Goal: Task Accomplishment & Management: Manage account settings

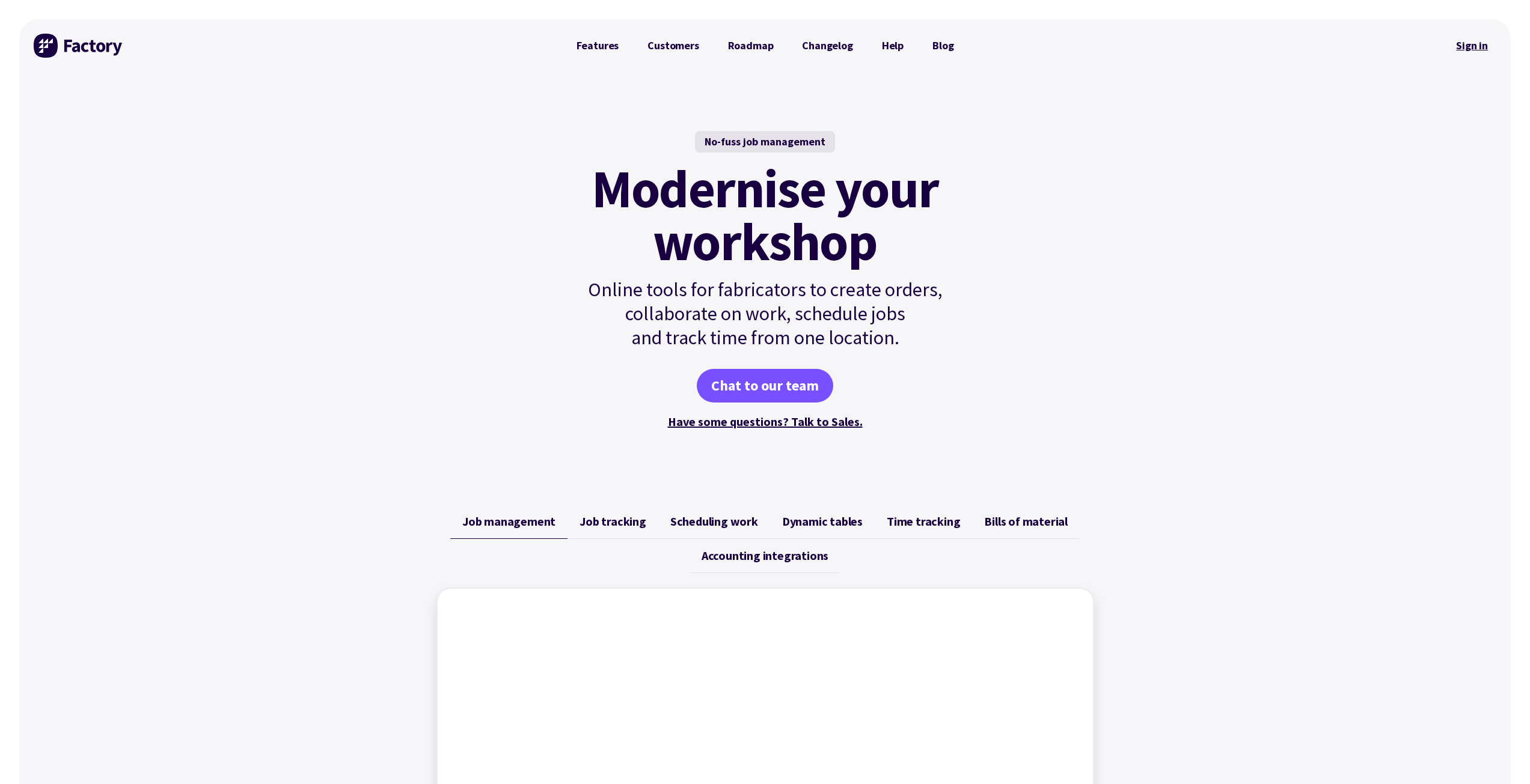
click at [1463, 36] on link "Sign in" at bounding box center [1472, 45] width 48 height 27
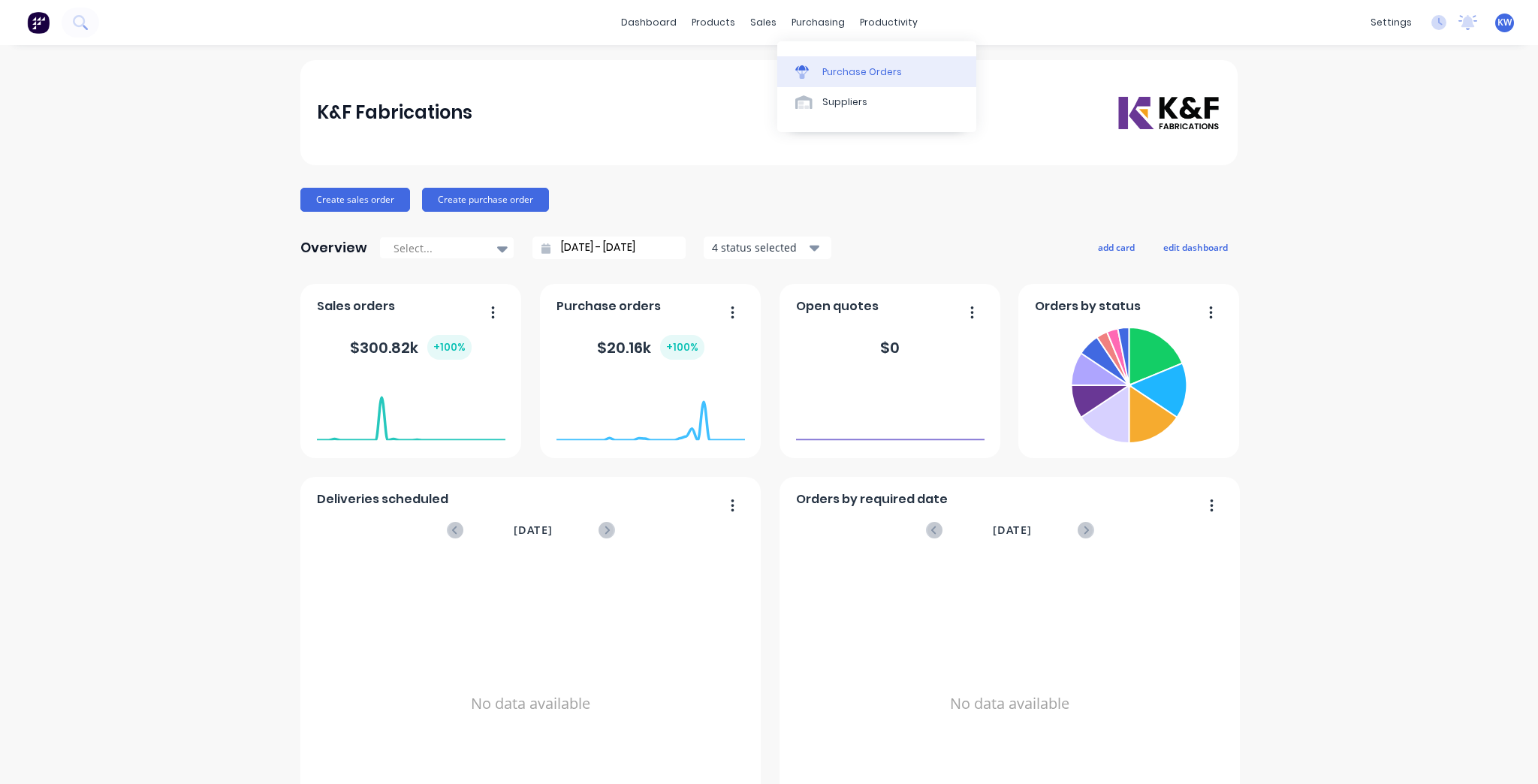
click at [846, 69] on div "Purchase Orders" at bounding box center [861, 72] width 80 height 13
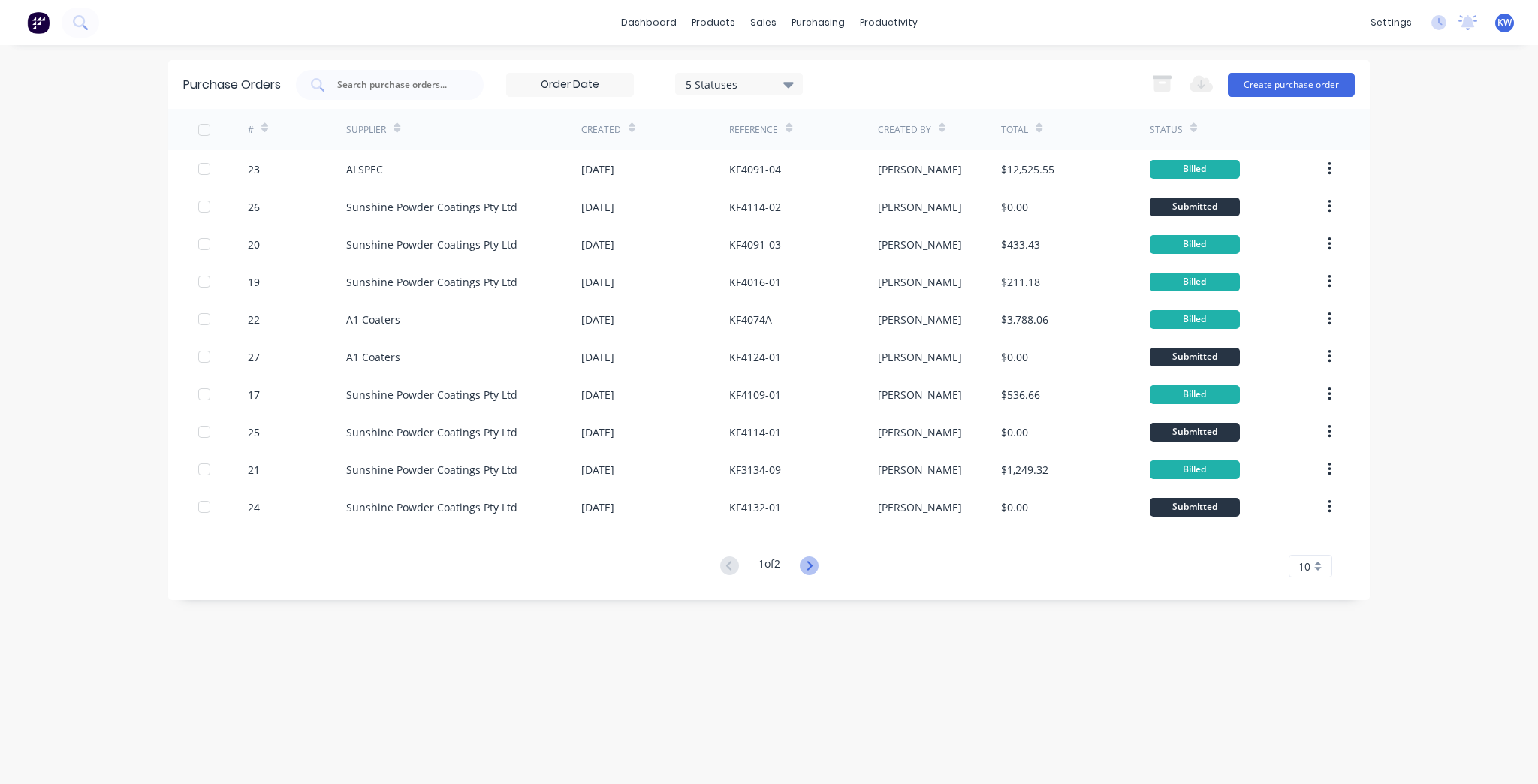
click at [818, 559] on icon at bounding box center [809, 565] width 18 height 18
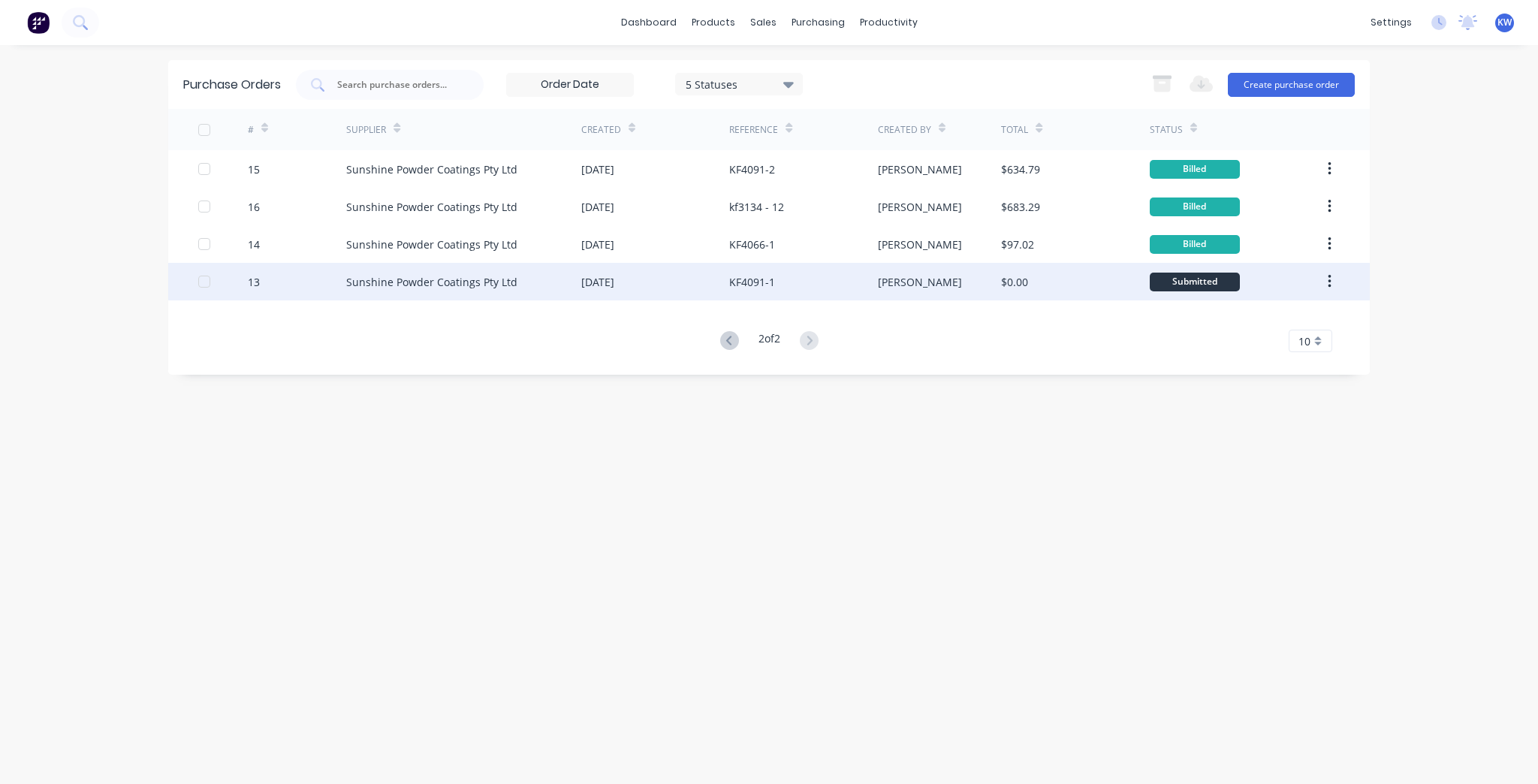
click at [840, 279] on div "KF4091-1" at bounding box center [803, 281] width 148 height 38
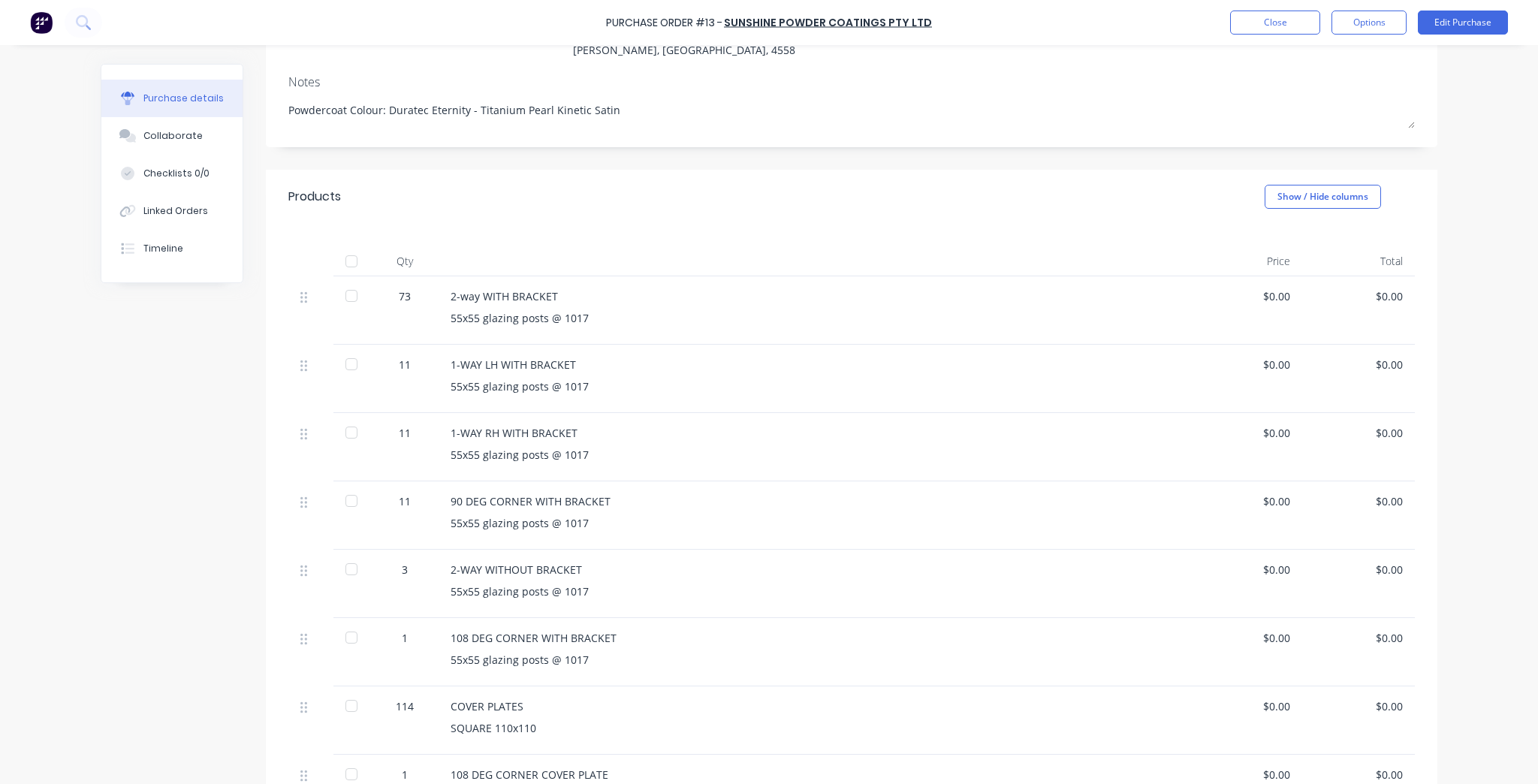
scroll to position [240, 0]
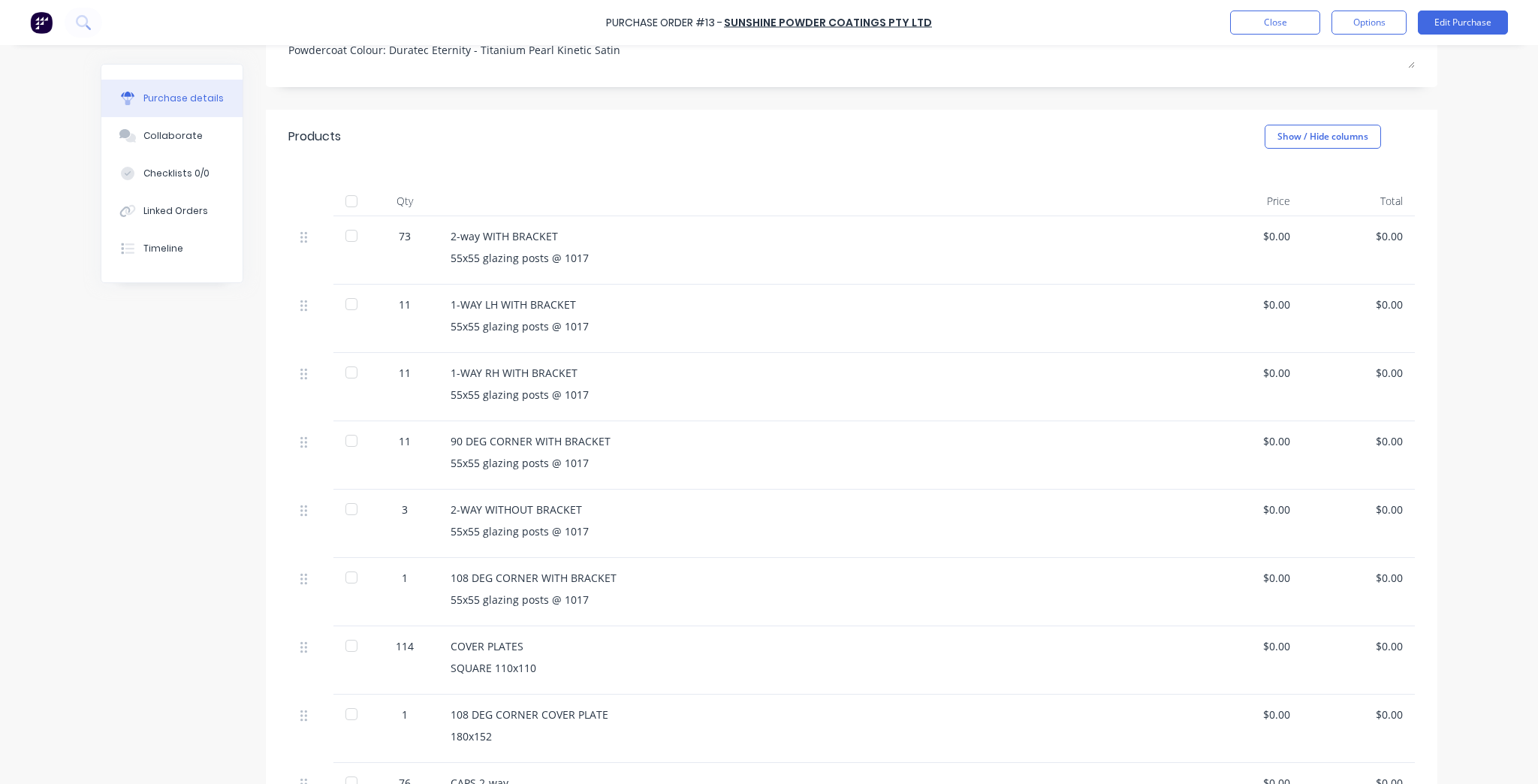
click at [1268, 235] on div "$0.00" at bounding box center [1245, 237] width 89 height 16
click at [1472, 20] on button "Edit Purchase" at bounding box center [1463, 22] width 90 height 24
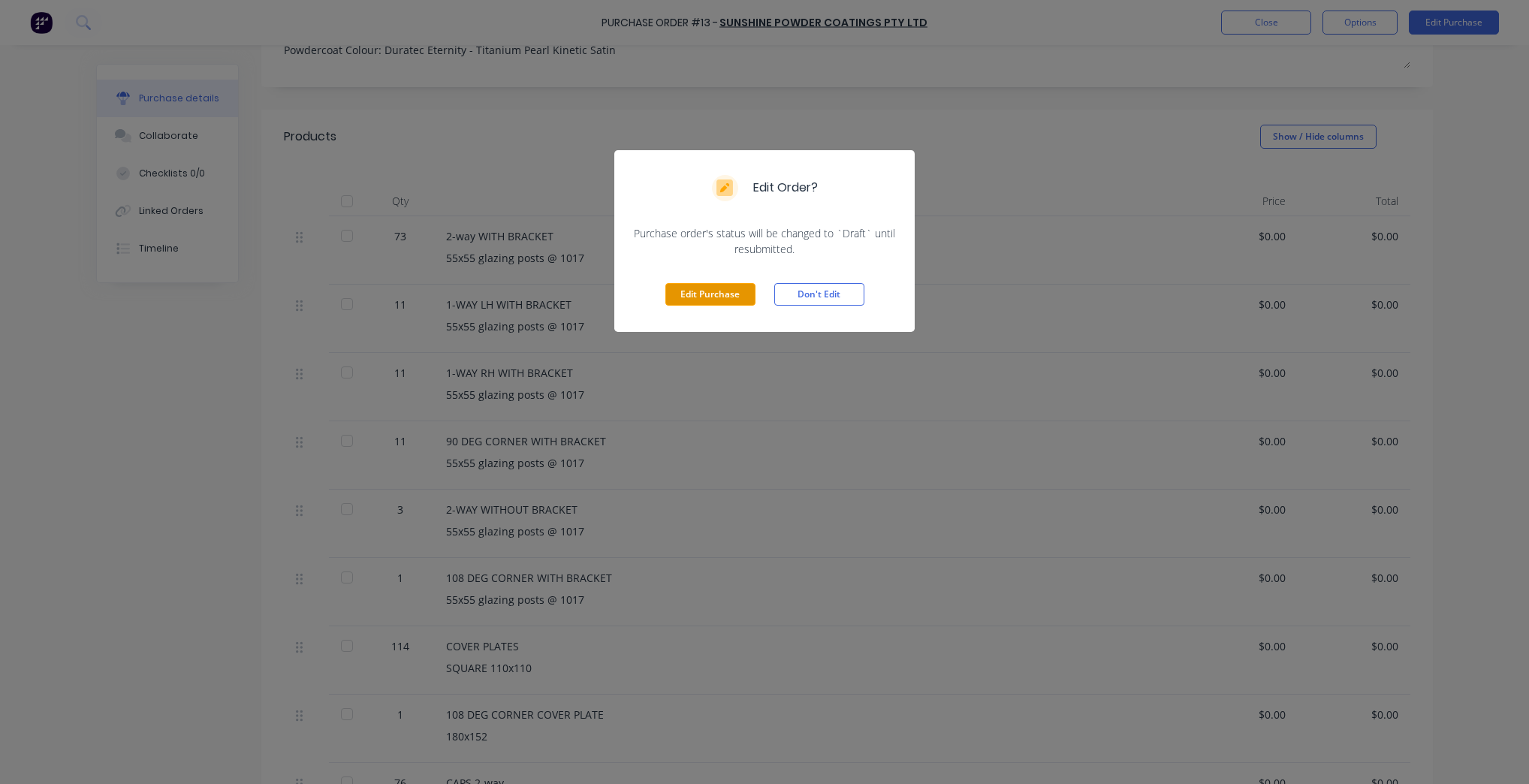
click at [731, 299] on button "Edit Purchase" at bounding box center [710, 294] width 90 height 23
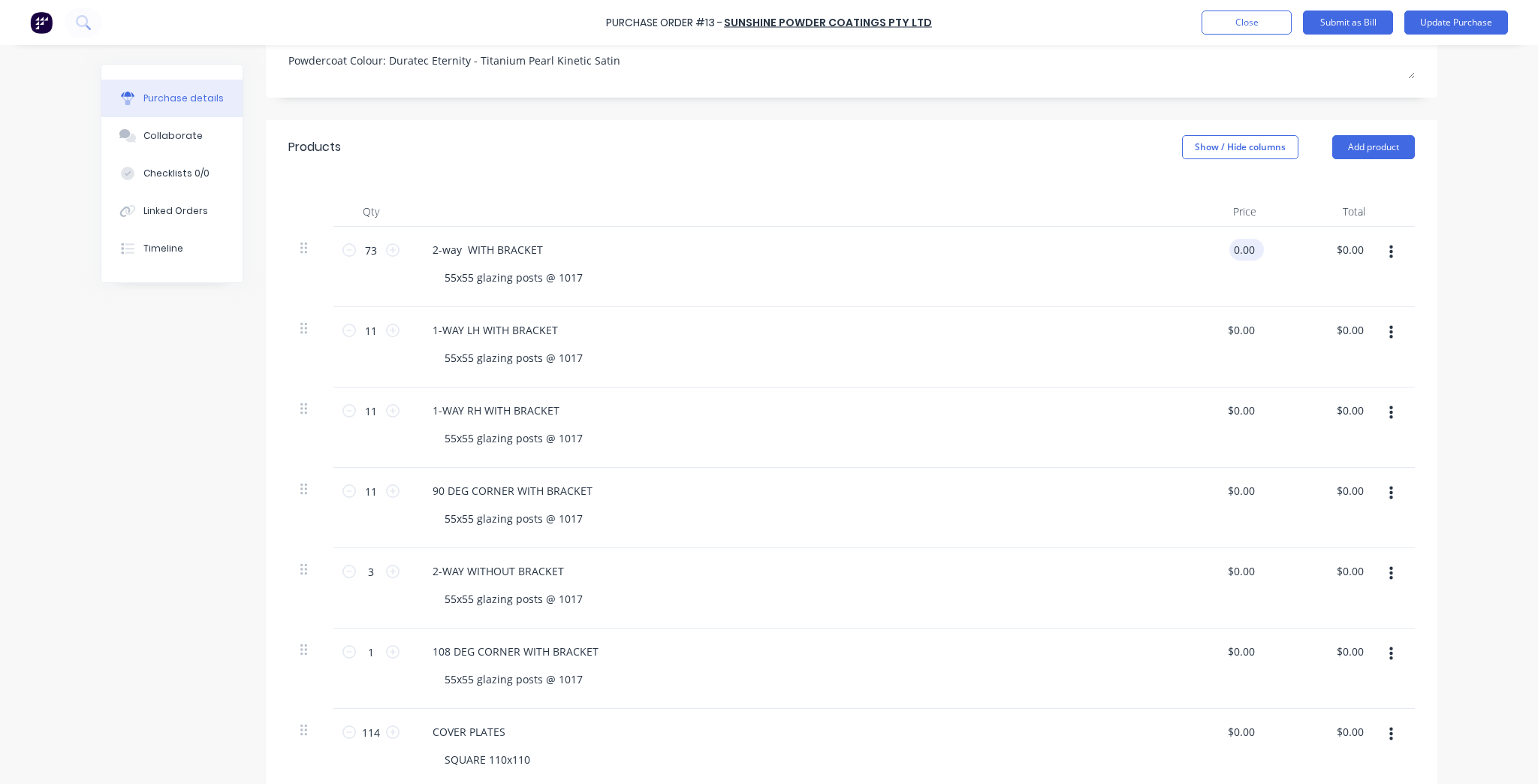
click at [1250, 254] on input "0.00" at bounding box center [1244, 250] width 29 height 22
paste input "18.7635"
type input "$18.76"
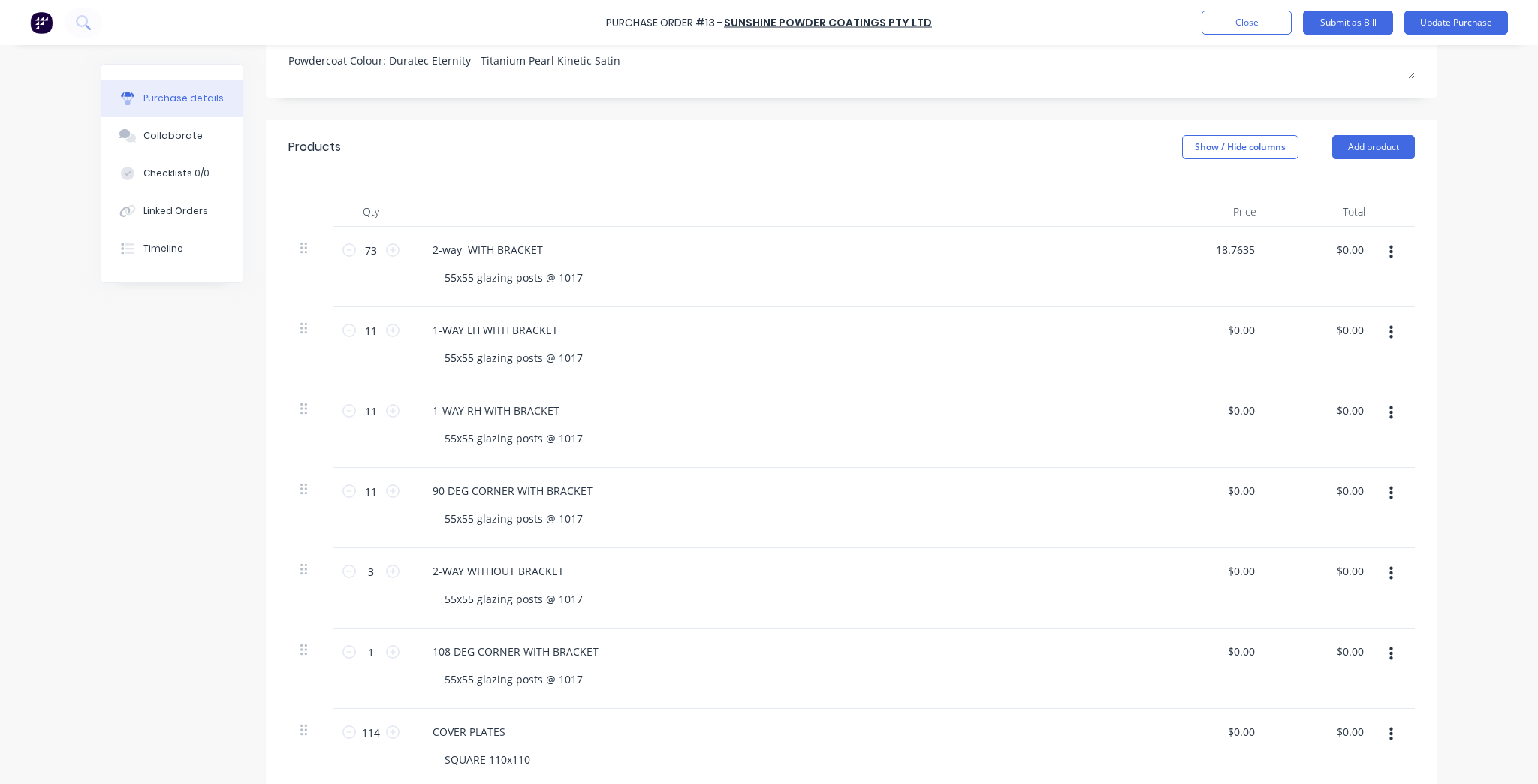
type input "$1,369.48"
click at [1159, 387] on div "$0.00 $0.00" at bounding box center [1214, 427] width 109 height 81
click at [1228, 328] on input "0.00" at bounding box center [1240, 329] width 34 height 22
click at [1230, 328] on input "0.00" at bounding box center [1244, 329] width 29 height 22
paste input "18.7635"
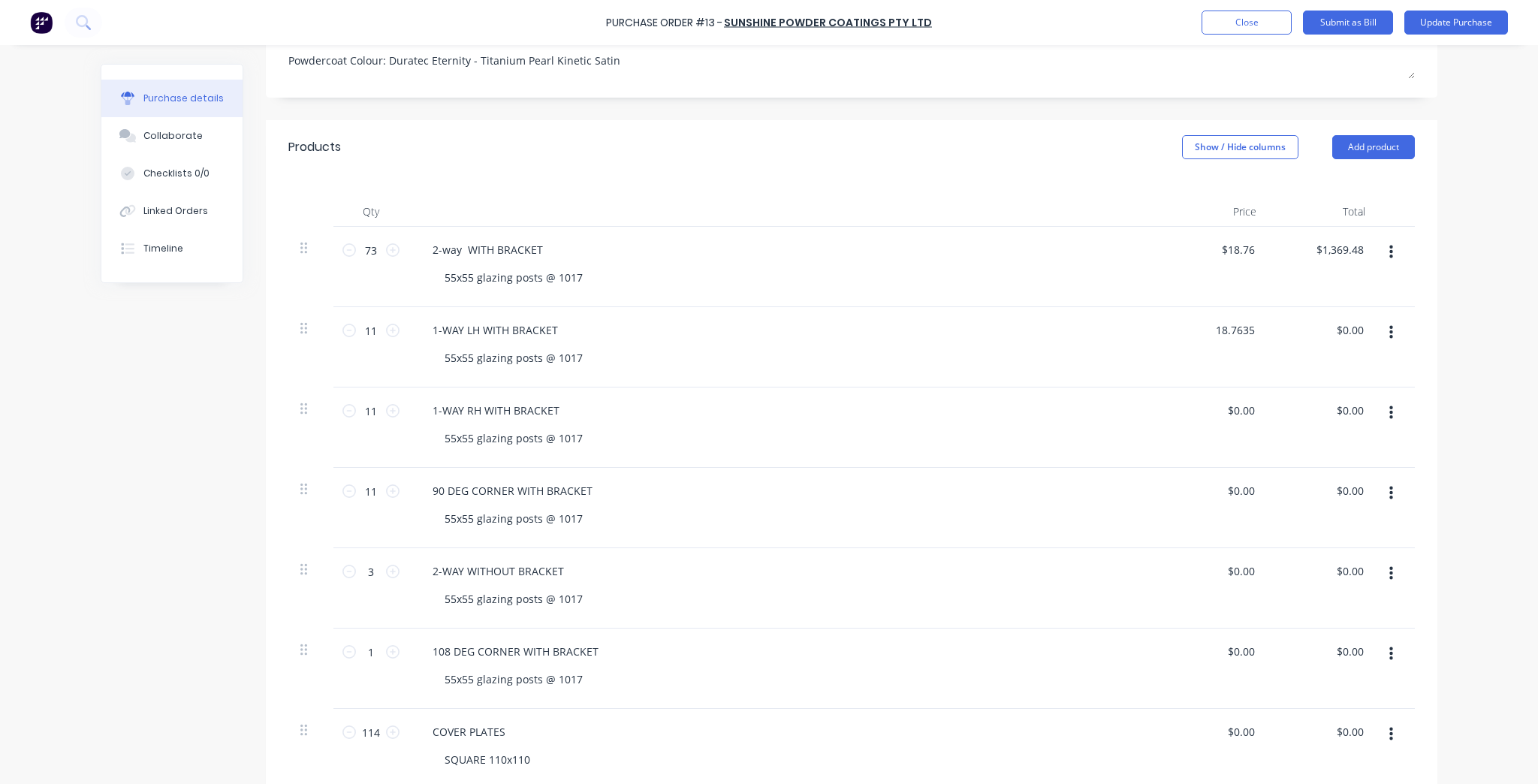
type input "$18.76"
type input "$206.36"
click at [1147, 355] on div "1-WAY LH WITH BRACKET 55x55 glazing posts @ 1017" at bounding box center [783, 348] width 751 height 81
click at [1244, 421] on div "$0.00 $0.00" at bounding box center [1214, 427] width 109 height 81
click at [1244, 415] on input "0.00" at bounding box center [1244, 410] width 29 height 22
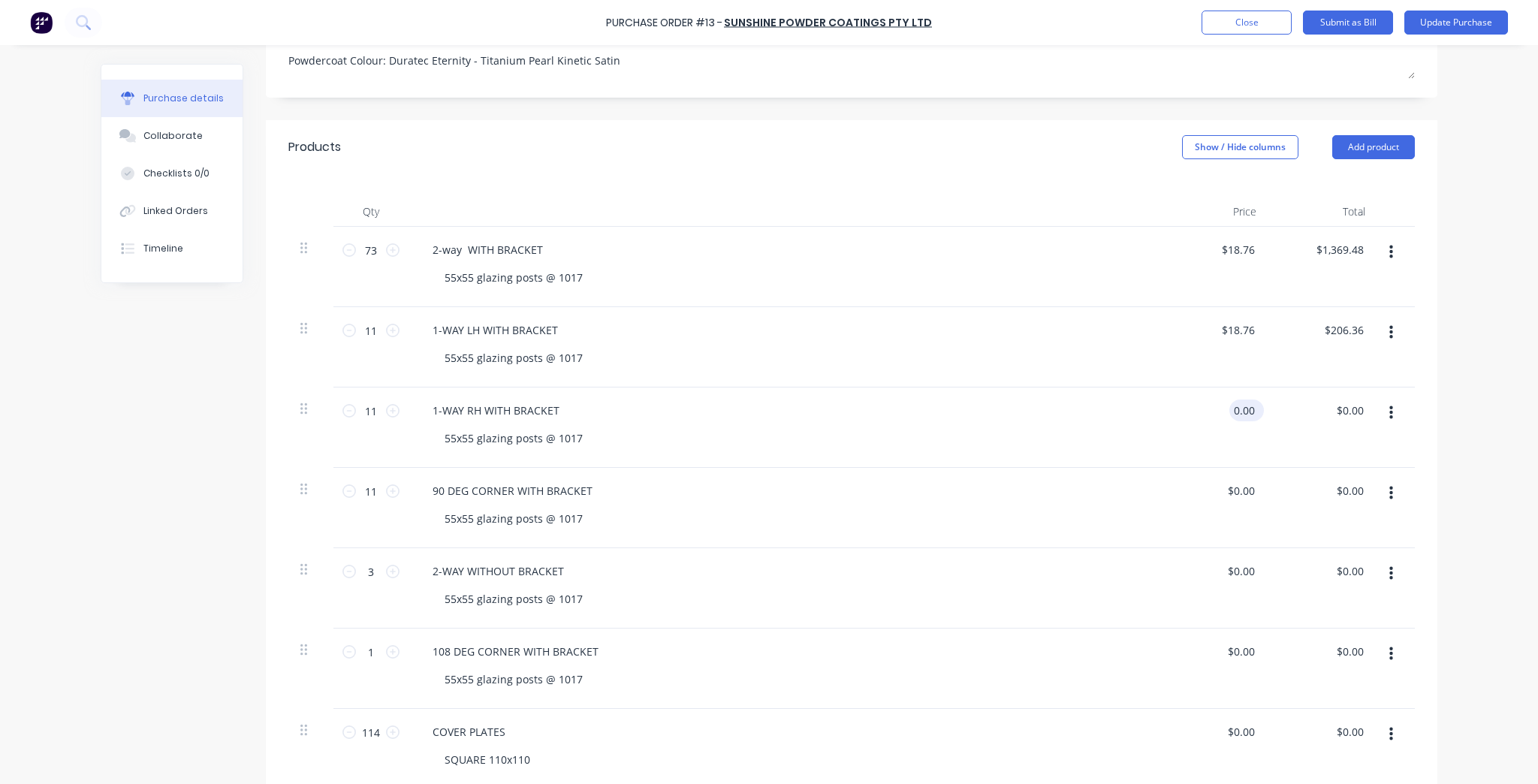
click at [1244, 415] on input "0.00" at bounding box center [1244, 410] width 29 height 22
paste input "18.7635"
type input "$18.76"
type input "$206.36"
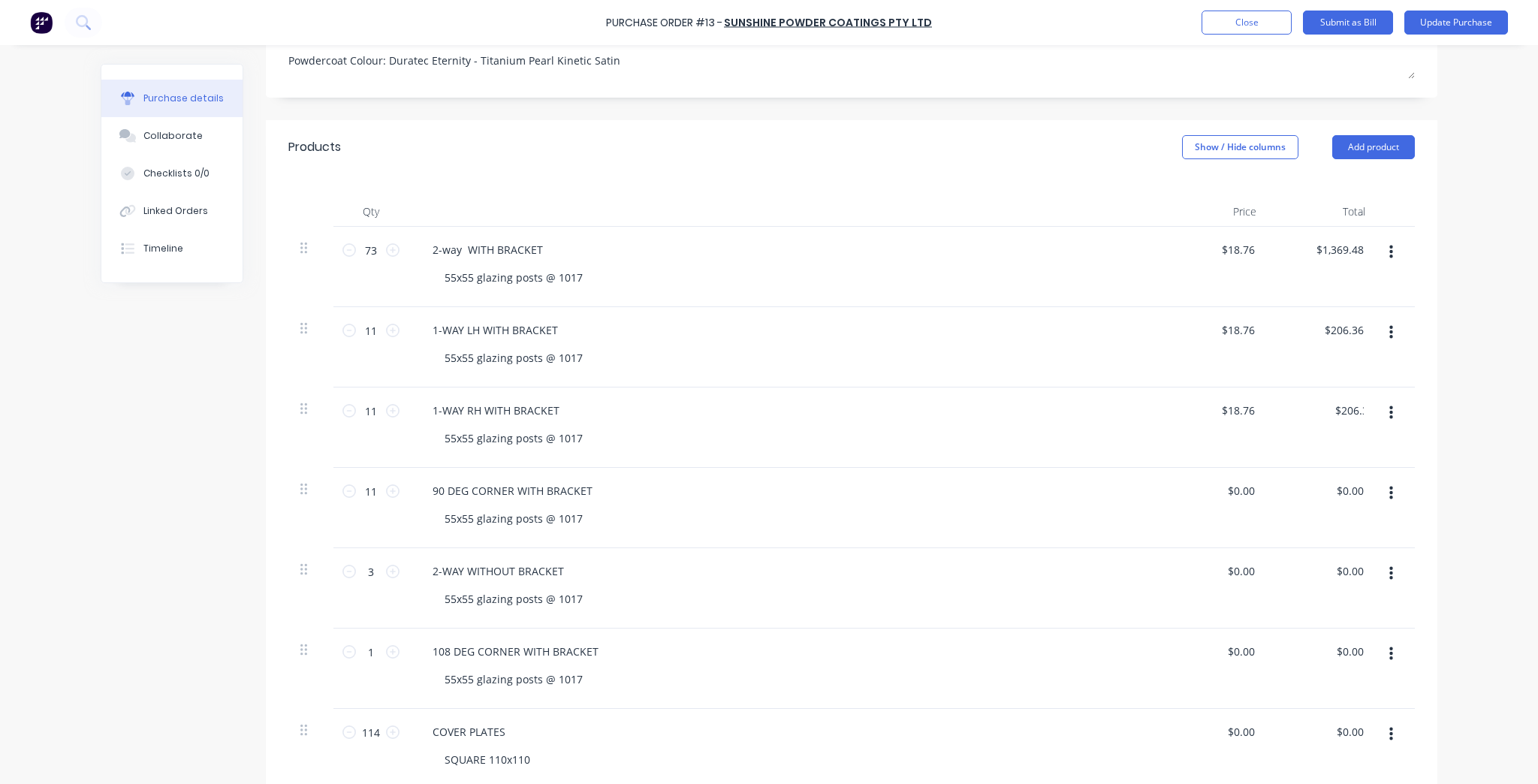
click at [1244, 501] on div "$0.00 $0.00" at bounding box center [1214, 508] width 109 height 81
click at [1242, 487] on input "0.00" at bounding box center [1244, 491] width 29 height 22
paste input "18.7635"
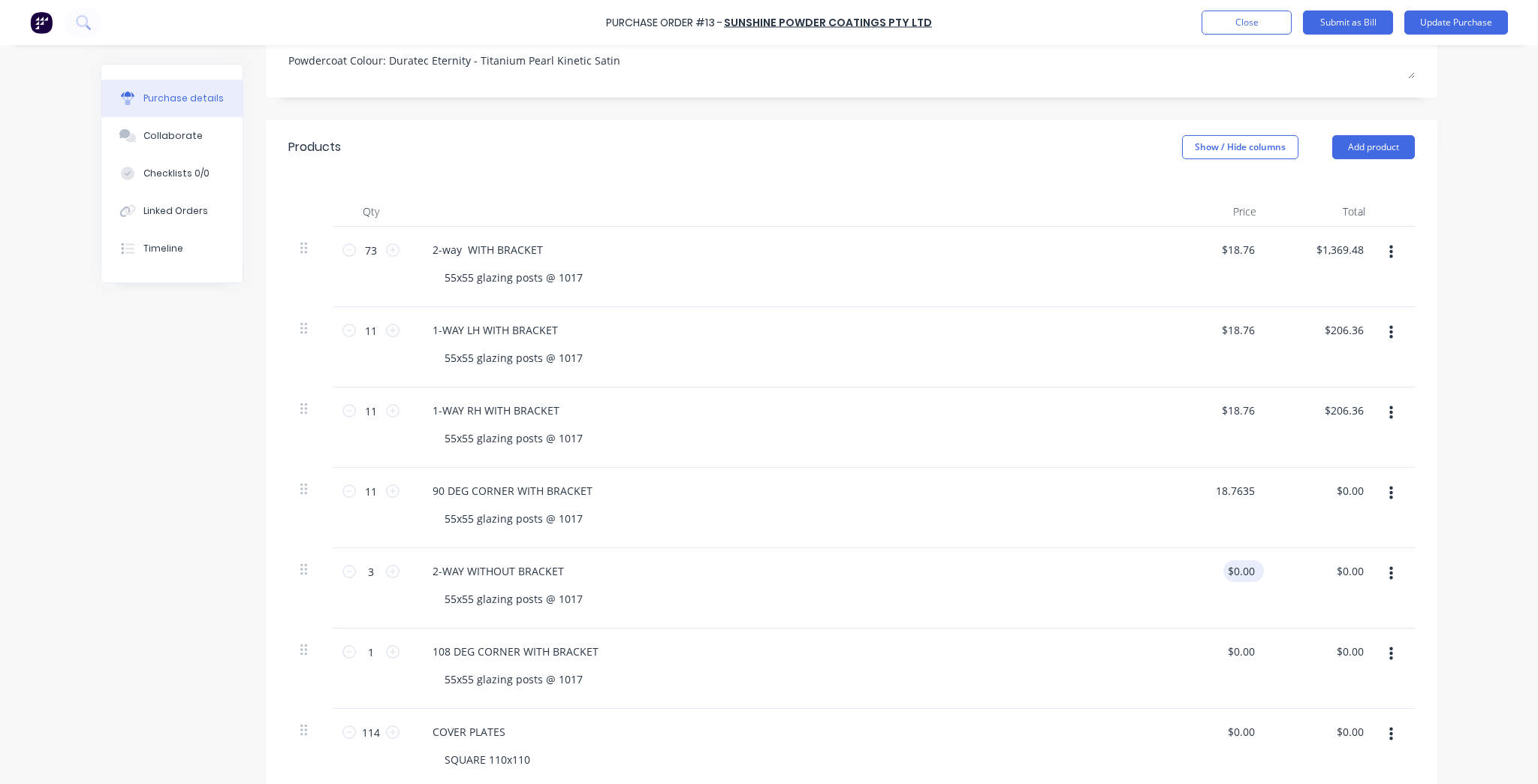
type input "$18.76"
type input "$206.36"
click at [1233, 576] on input "0.00" at bounding box center [1244, 570] width 29 height 22
paste input "18.7635"
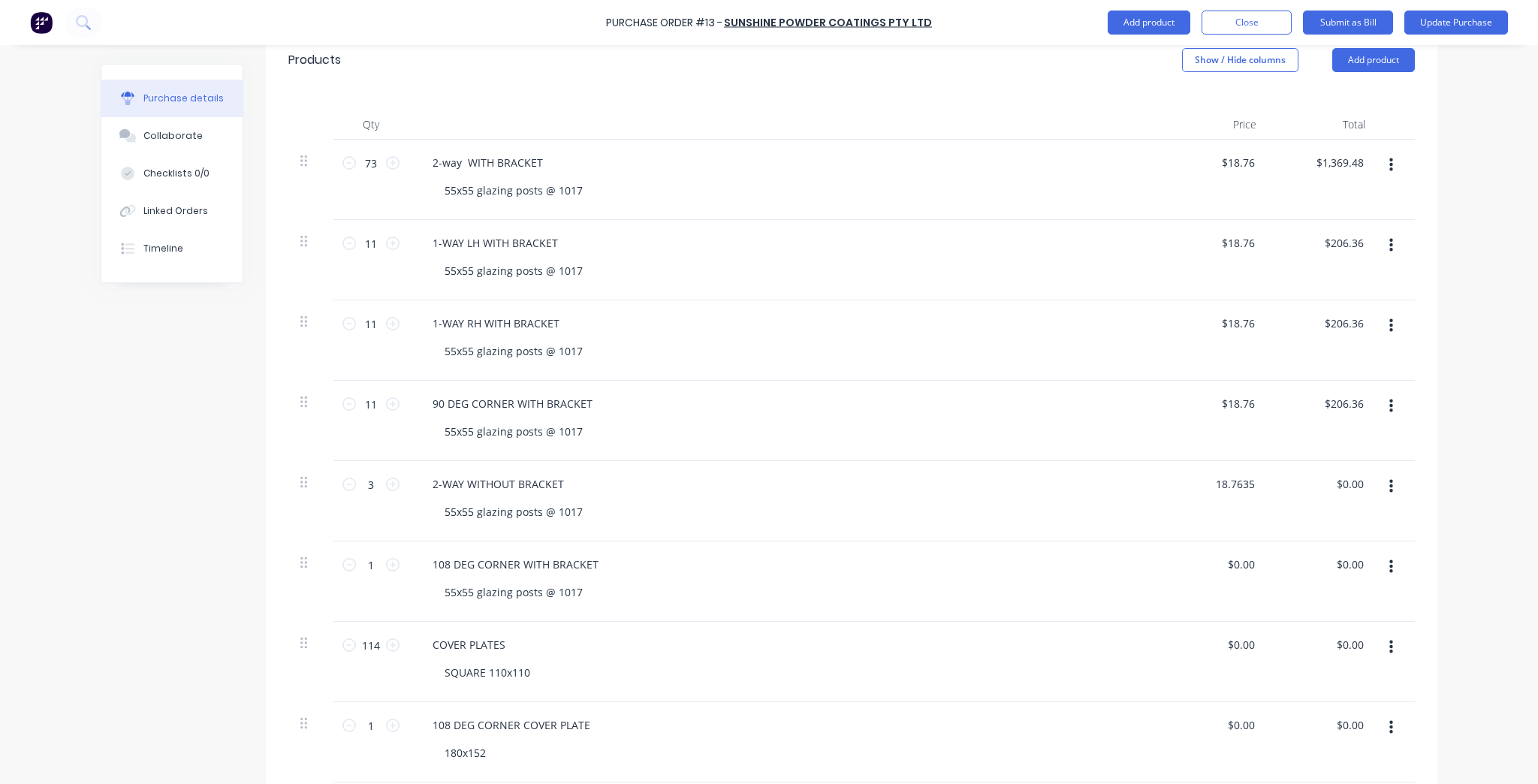
scroll to position [420, 0]
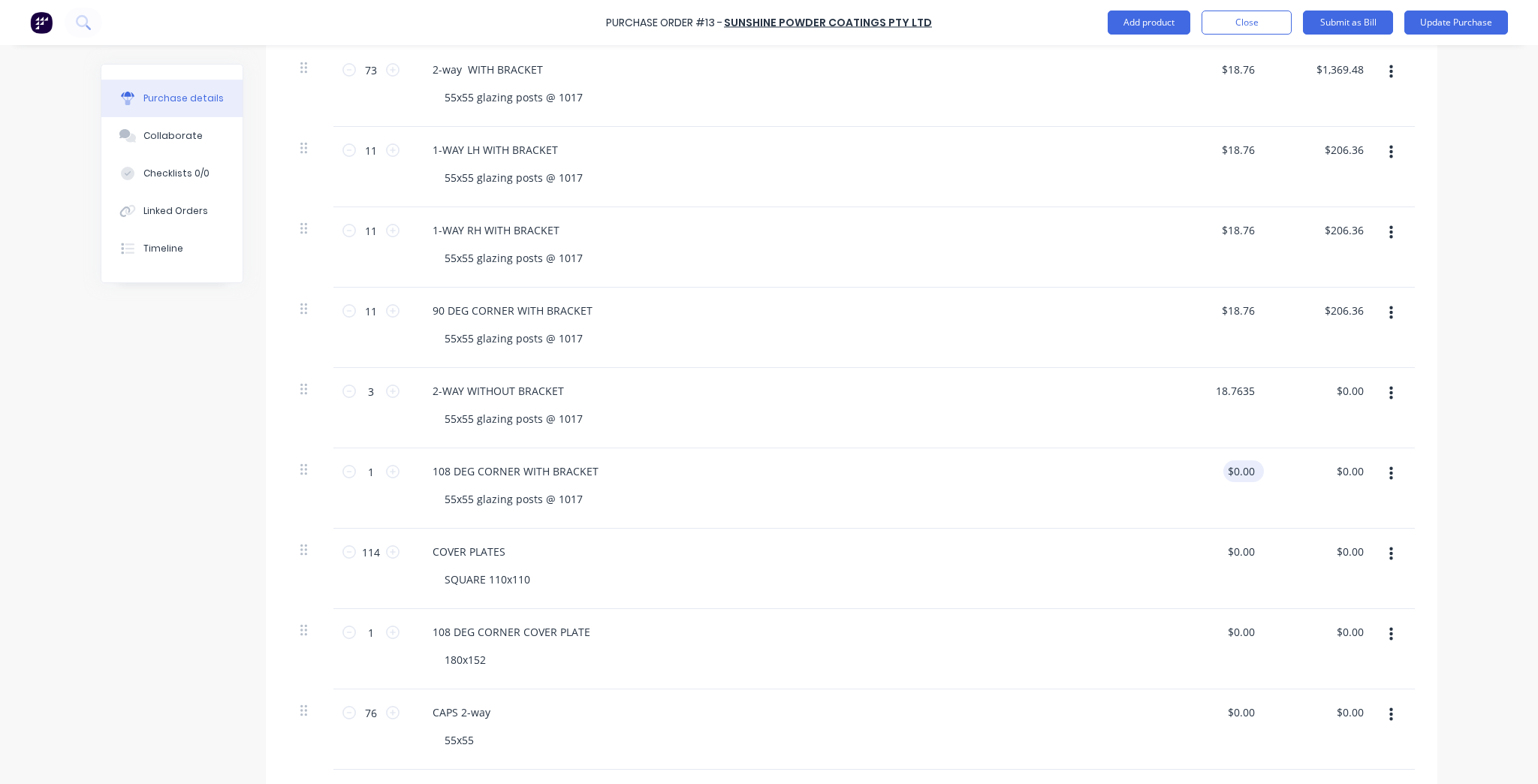
type input "$18.76"
type input "$56.28"
click at [1240, 464] on input "0.00" at bounding box center [1240, 470] width 34 height 22
click at [1238, 474] on input "0.00" at bounding box center [1244, 470] width 29 height 22
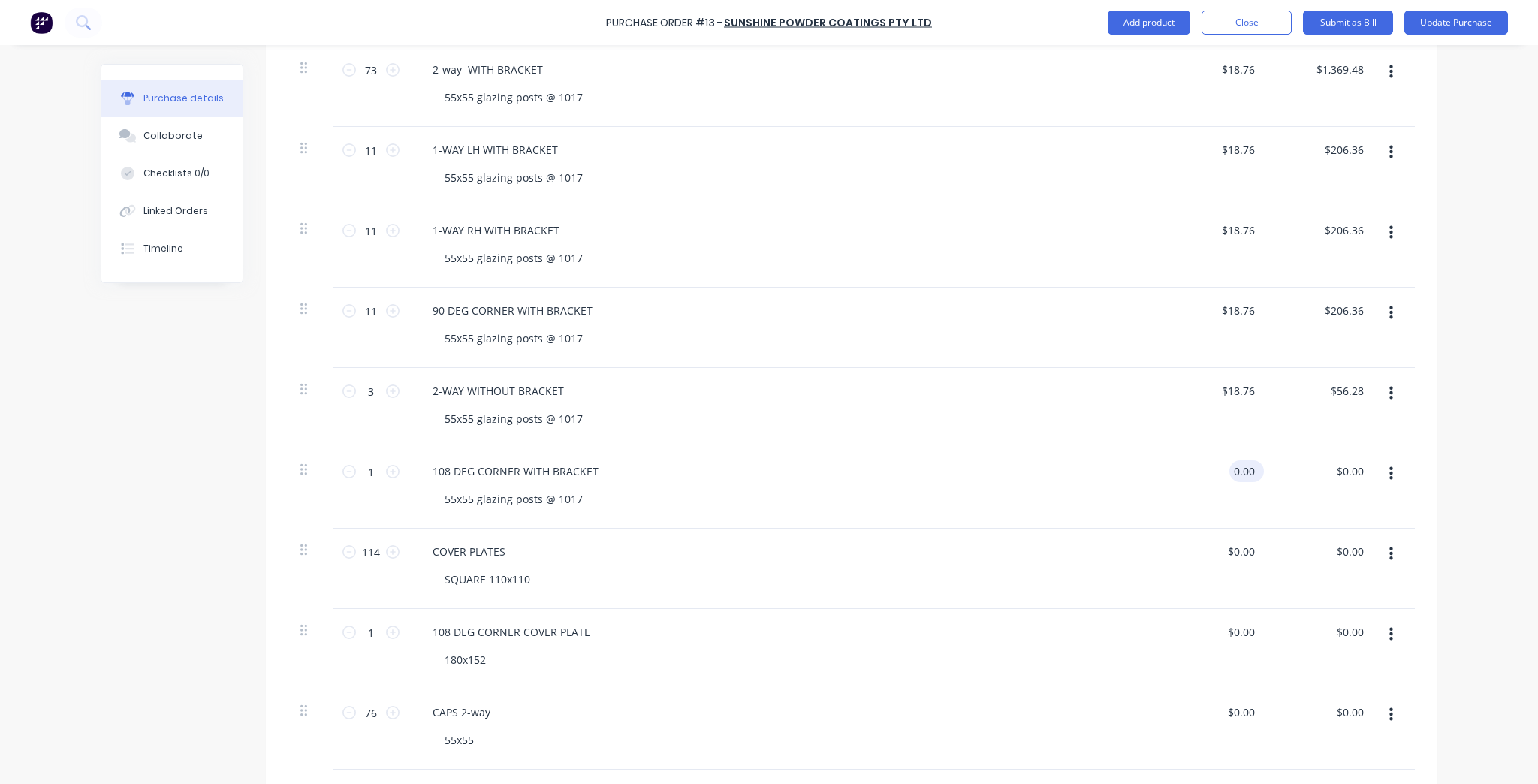
paste input "18.7635"
type input "$18.76"
click at [1482, 454] on div "Purchase Order #13 - Sunshine Powder Coatings Pty Ltd Add product Close Submit …" at bounding box center [769, 392] width 1538 height 784
click at [1234, 550] on input "0.00" at bounding box center [1240, 551] width 34 height 22
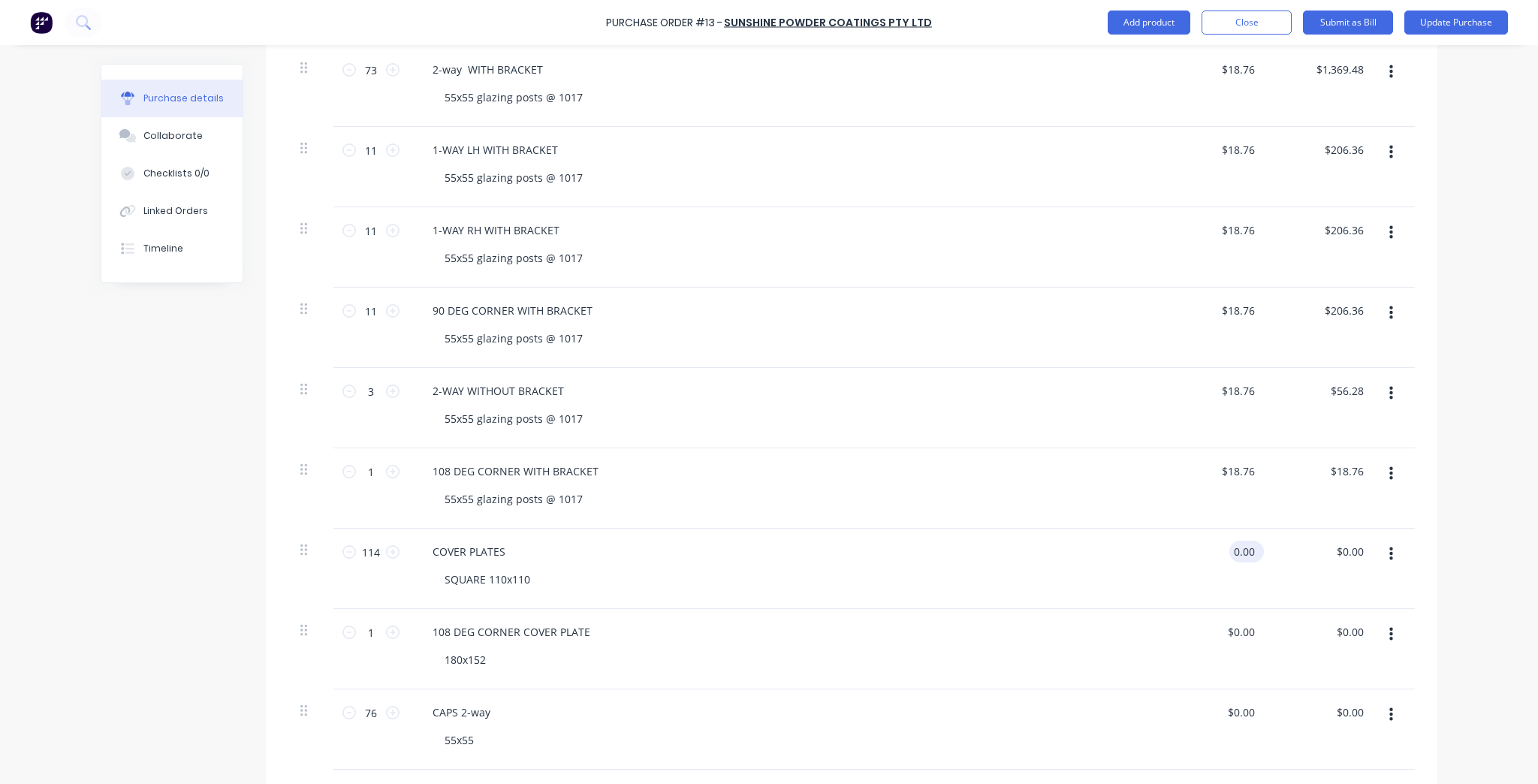
click at [1234, 550] on input "0.00" at bounding box center [1244, 551] width 29 height 22
paste input "3.339"
type input "$3.34"
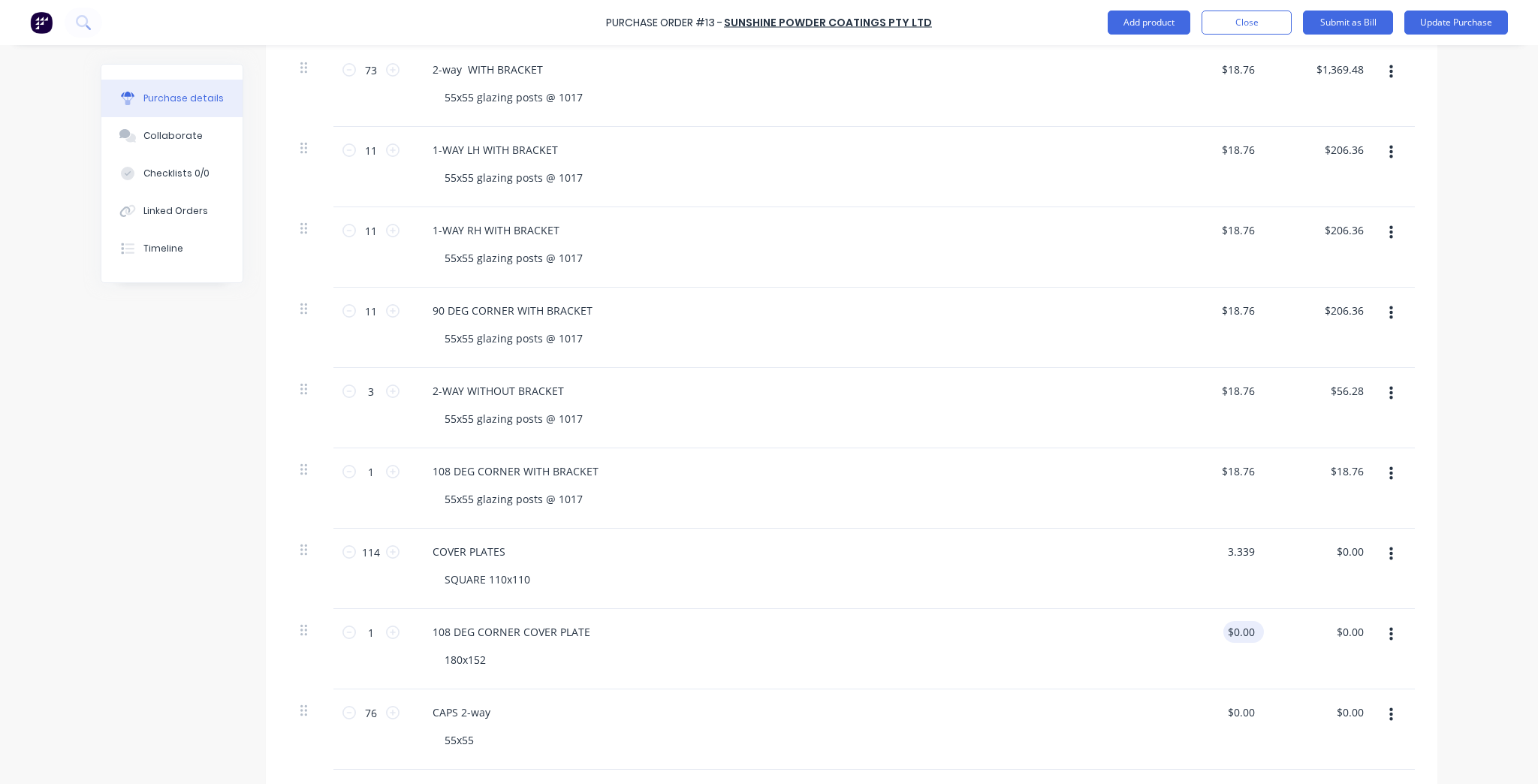
type input "$380.76"
click at [1232, 625] on input "0.00" at bounding box center [1240, 632] width 34 height 22
click at [1232, 625] on input "0.00" at bounding box center [1244, 632] width 29 height 22
paste input "3.339"
type input "$3.34"
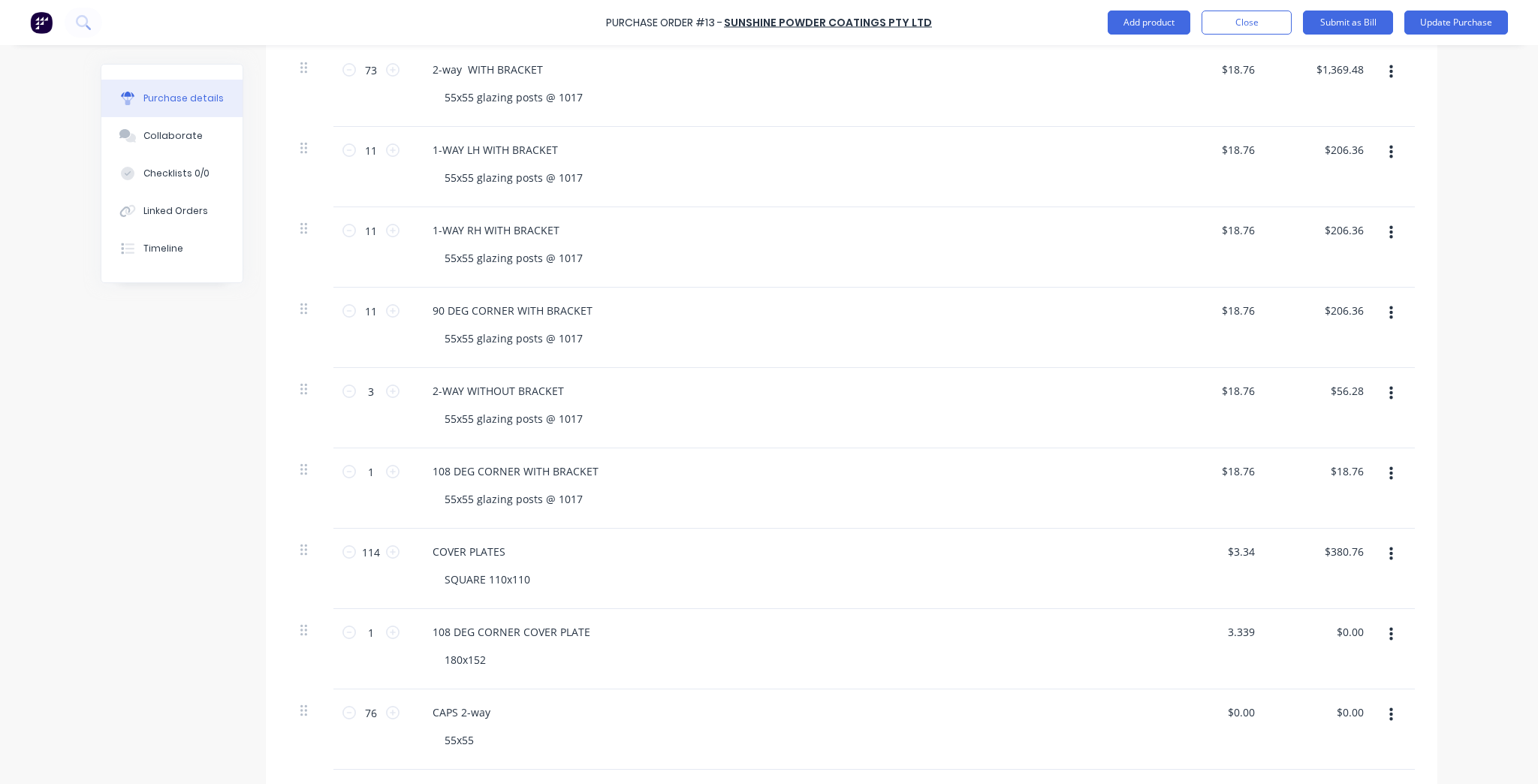
type input "$3.34"
click at [1135, 631] on div "108 DEG CORNER COVER PLATE" at bounding box center [784, 632] width 727 height 22
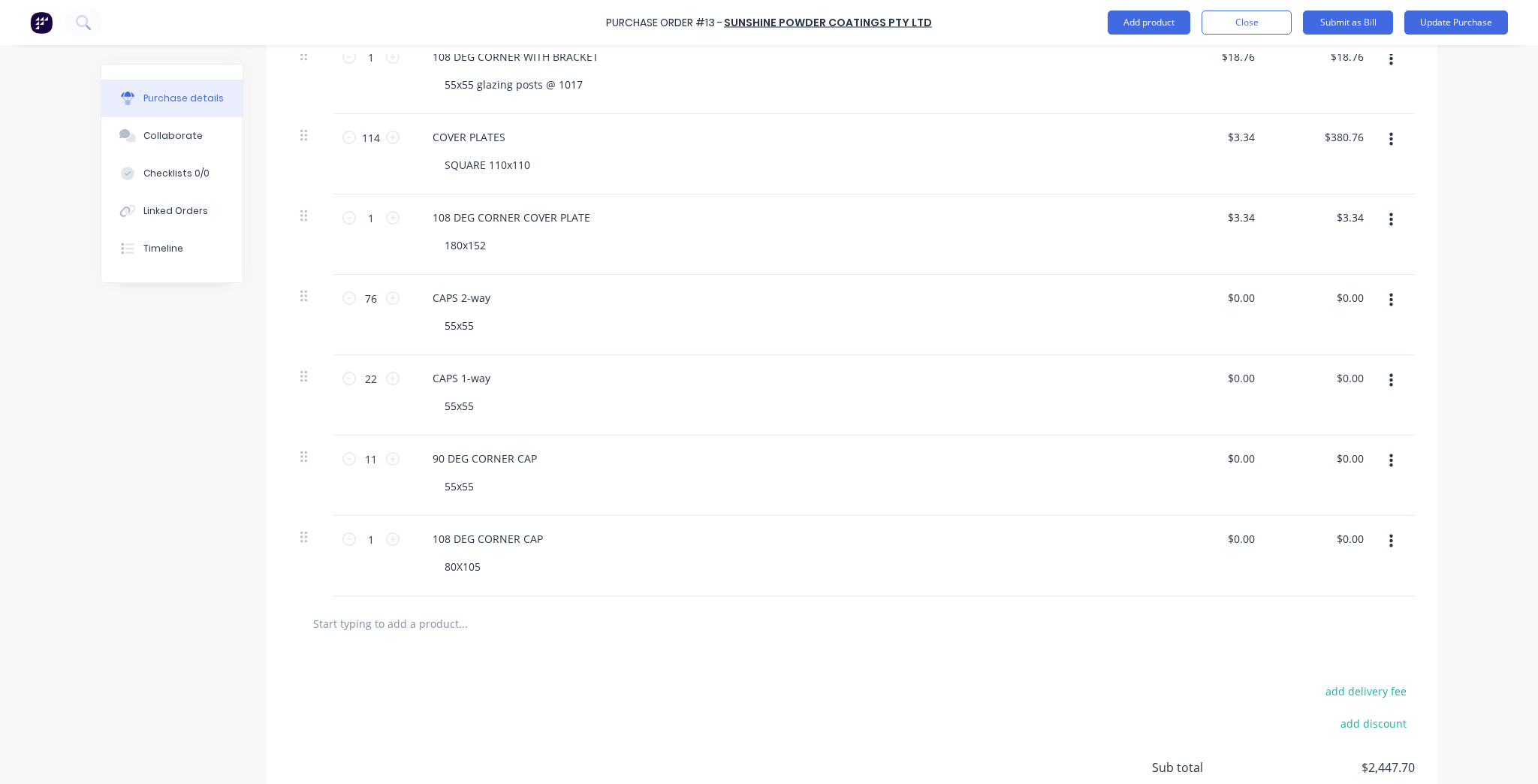
scroll to position [841, 0]
click at [1242, 286] on input "0.00" at bounding box center [1240, 292] width 34 height 22
paste input "2.4255"
click at [1210, 291] on input "0.02.42550" at bounding box center [1227, 292] width 61 height 22
type input "$2.43"
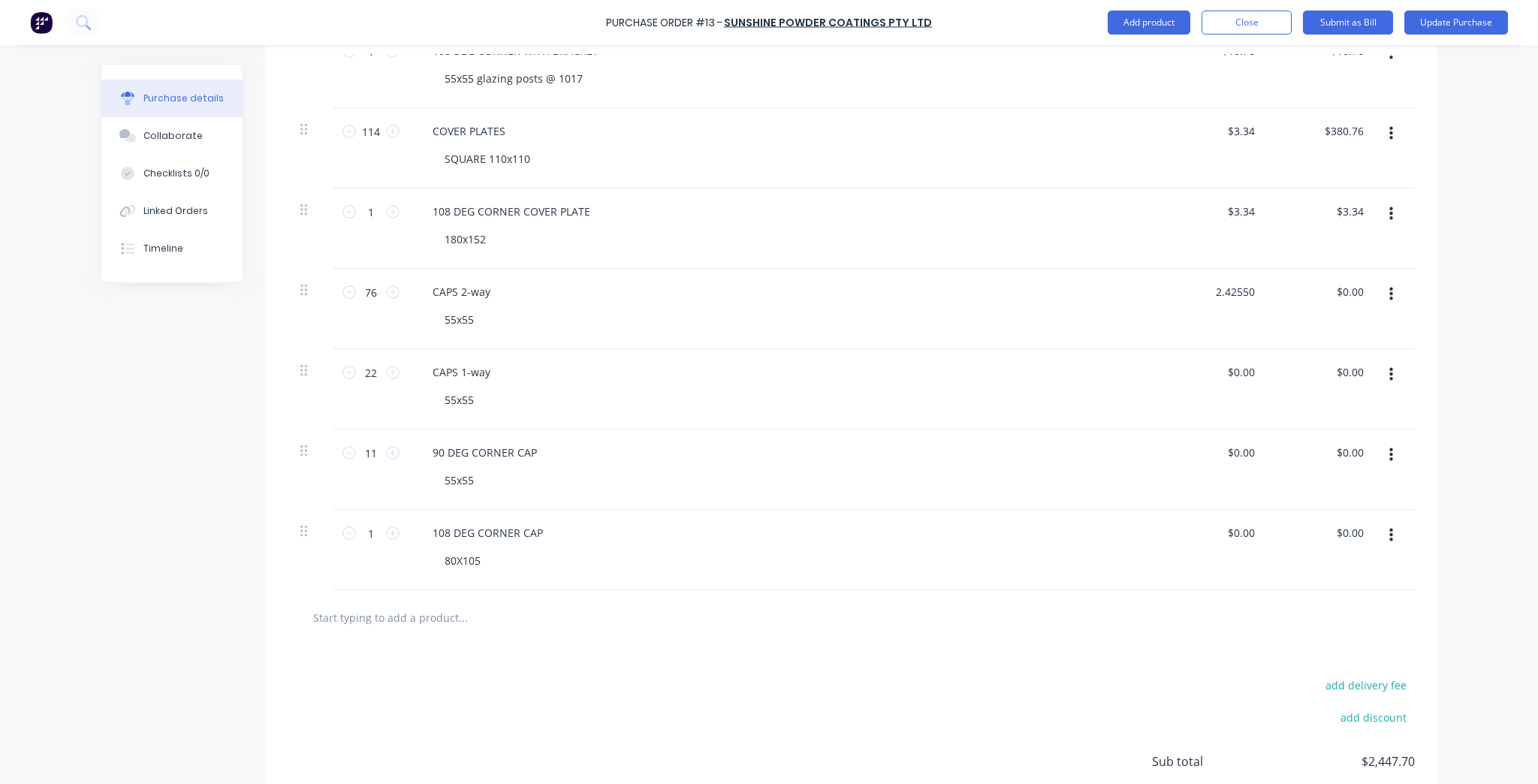
type input "$184.68"
click at [1268, 349] on div "$0.00 $0.00" at bounding box center [1322, 389] width 109 height 81
click at [1234, 371] on input "0.00" at bounding box center [1240, 371] width 34 height 22
click at [1234, 371] on input "0.00" at bounding box center [1244, 371] width 29 height 22
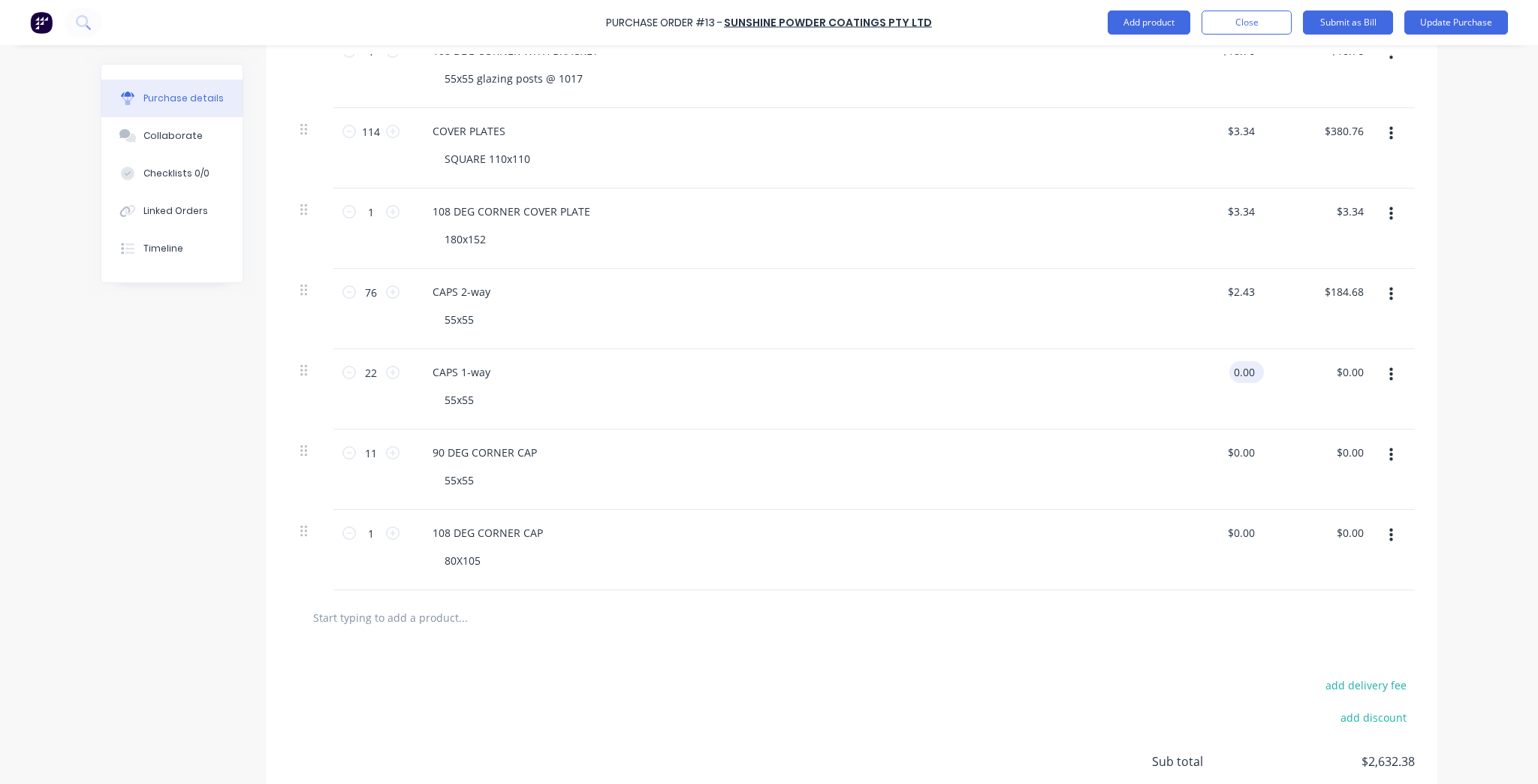
paste input "2.4255"
type input "$2.43"
type input "$53.46"
click at [1244, 448] on input "0.00" at bounding box center [1240, 452] width 34 height 22
click at [1244, 448] on input "0.00" at bounding box center [1244, 452] width 29 height 22
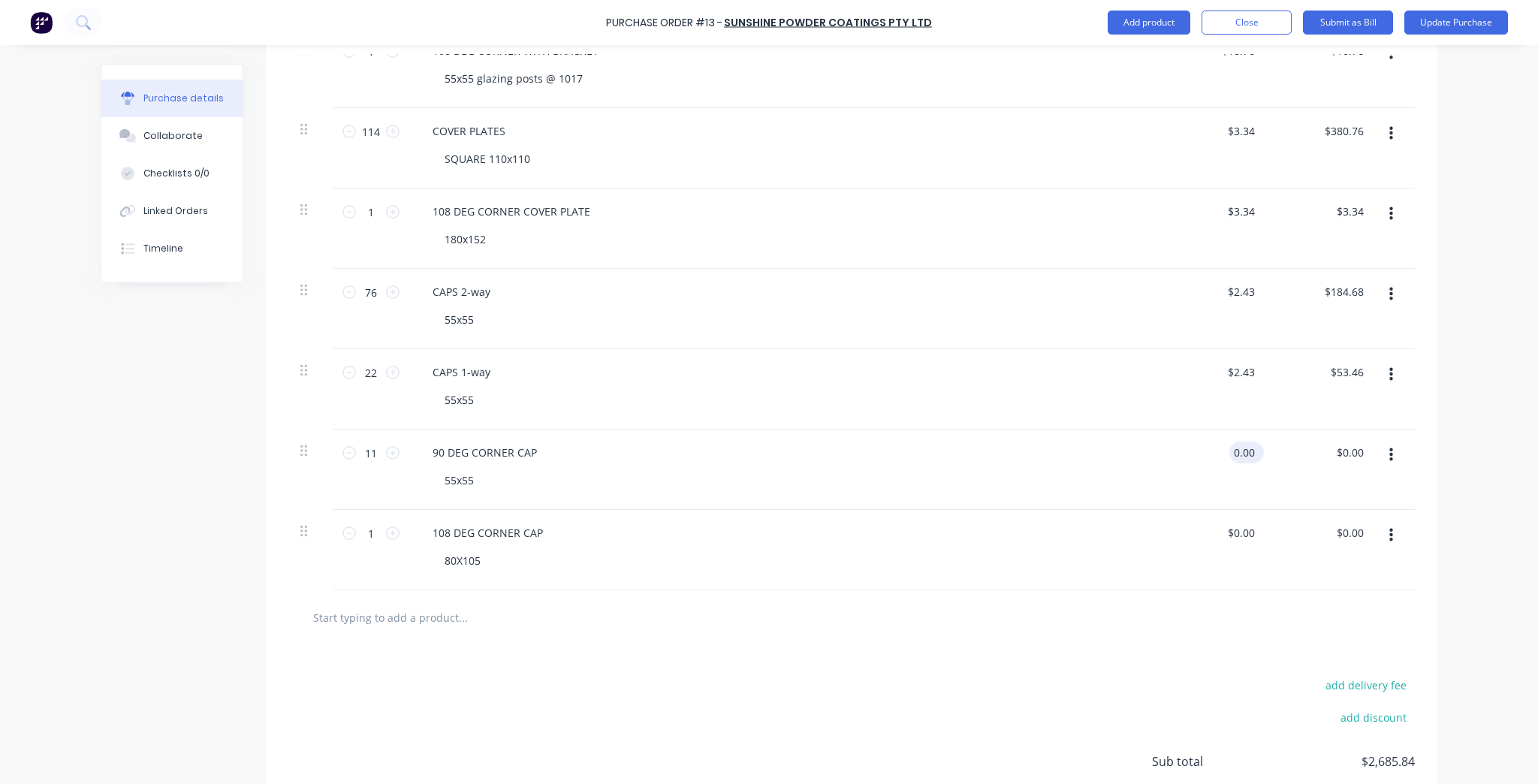
click at [1244, 448] on input "0.00" at bounding box center [1244, 452] width 29 height 22
paste input "2.4255"
type input "$2.43"
type input "$26.73"
click at [1136, 490] on div "90 DEG CORNER CAP 55x55" at bounding box center [783, 470] width 751 height 81
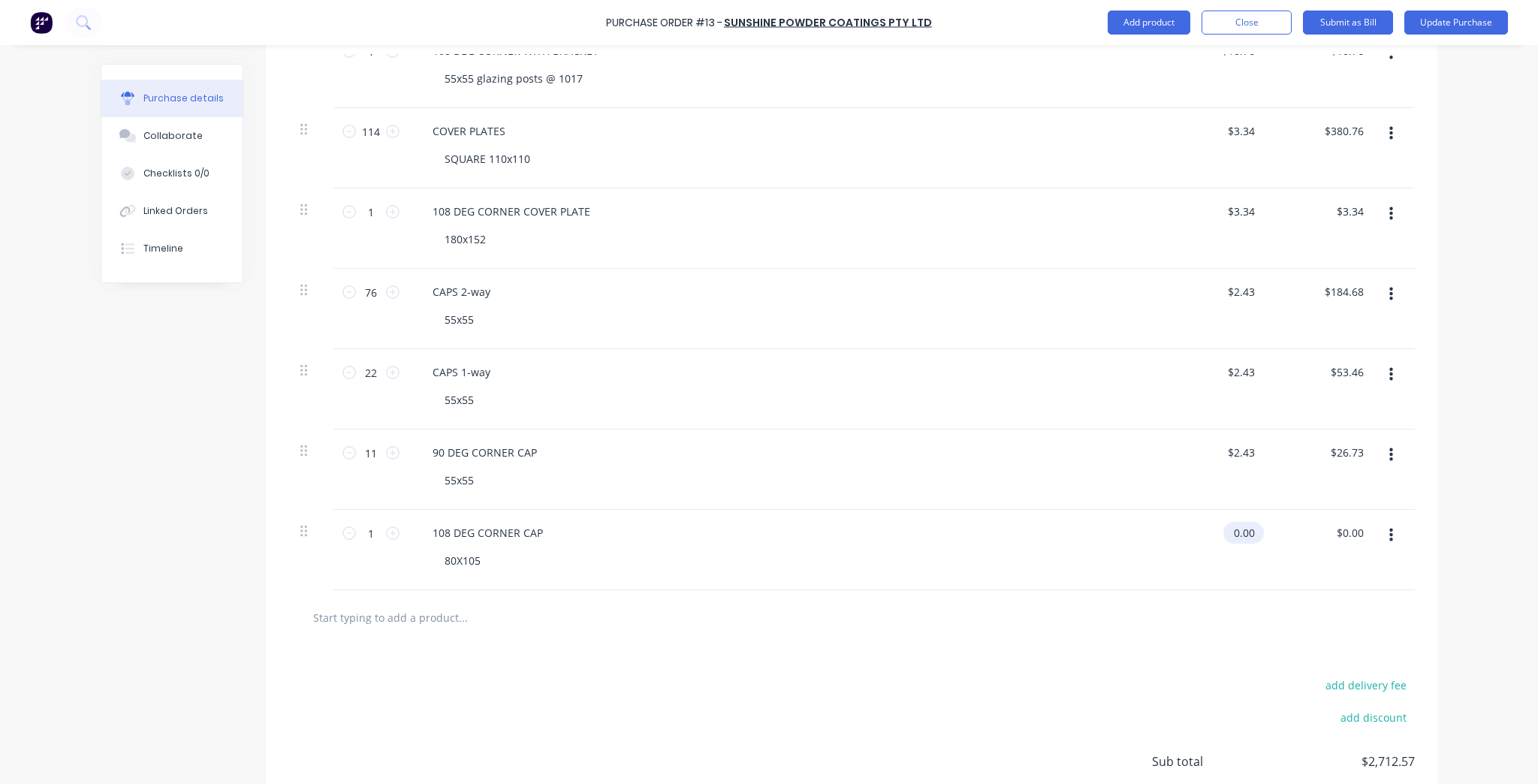
click at [1243, 527] on input "0.00" at bounding box center [1240, 533] width 34 height 22
paste input "2.4255"
type input "$2.43"
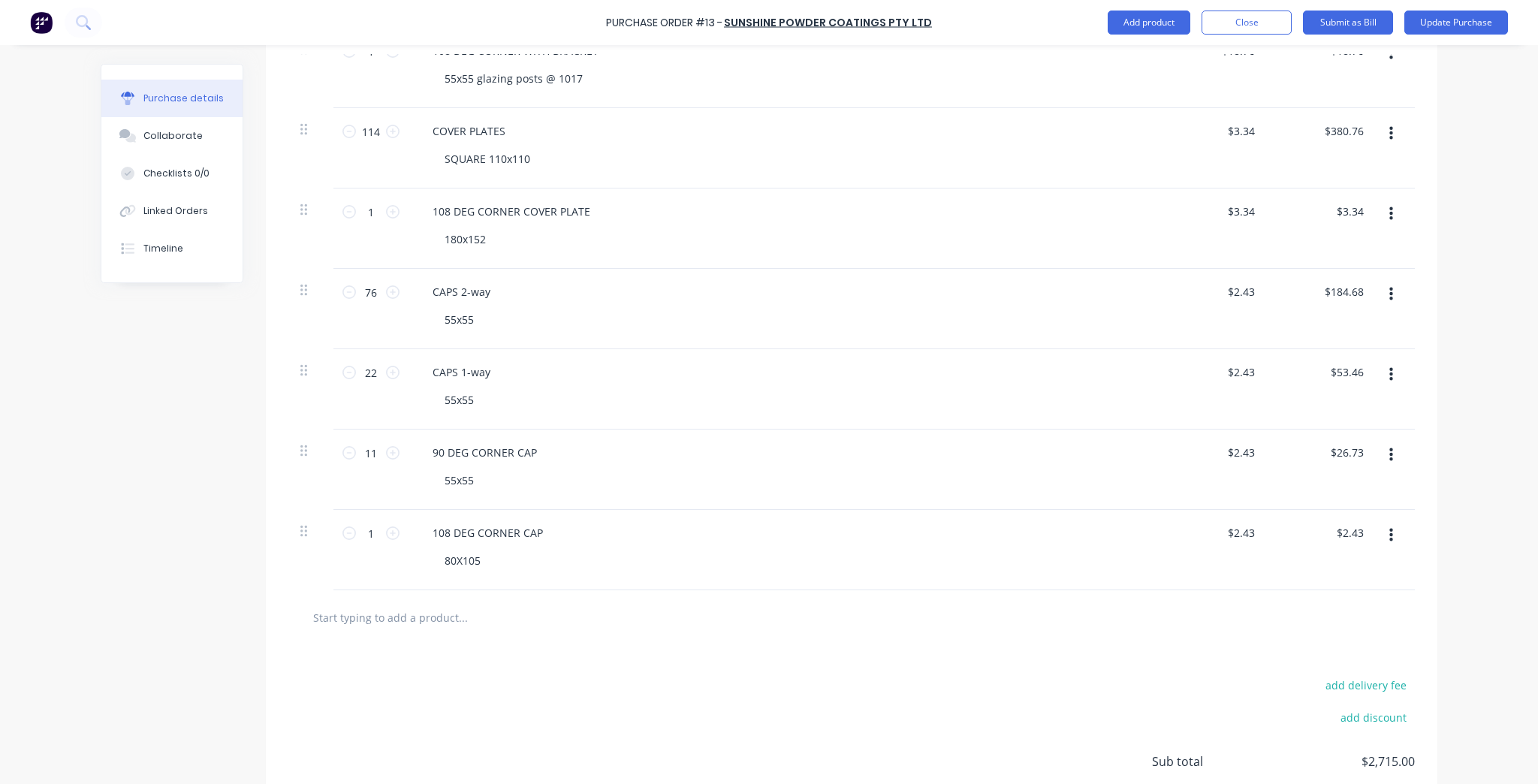
click at [974, 514] on div "108 DEG CORNER CAP 80X105" at bounding box center [783, 550] width 751 height 81
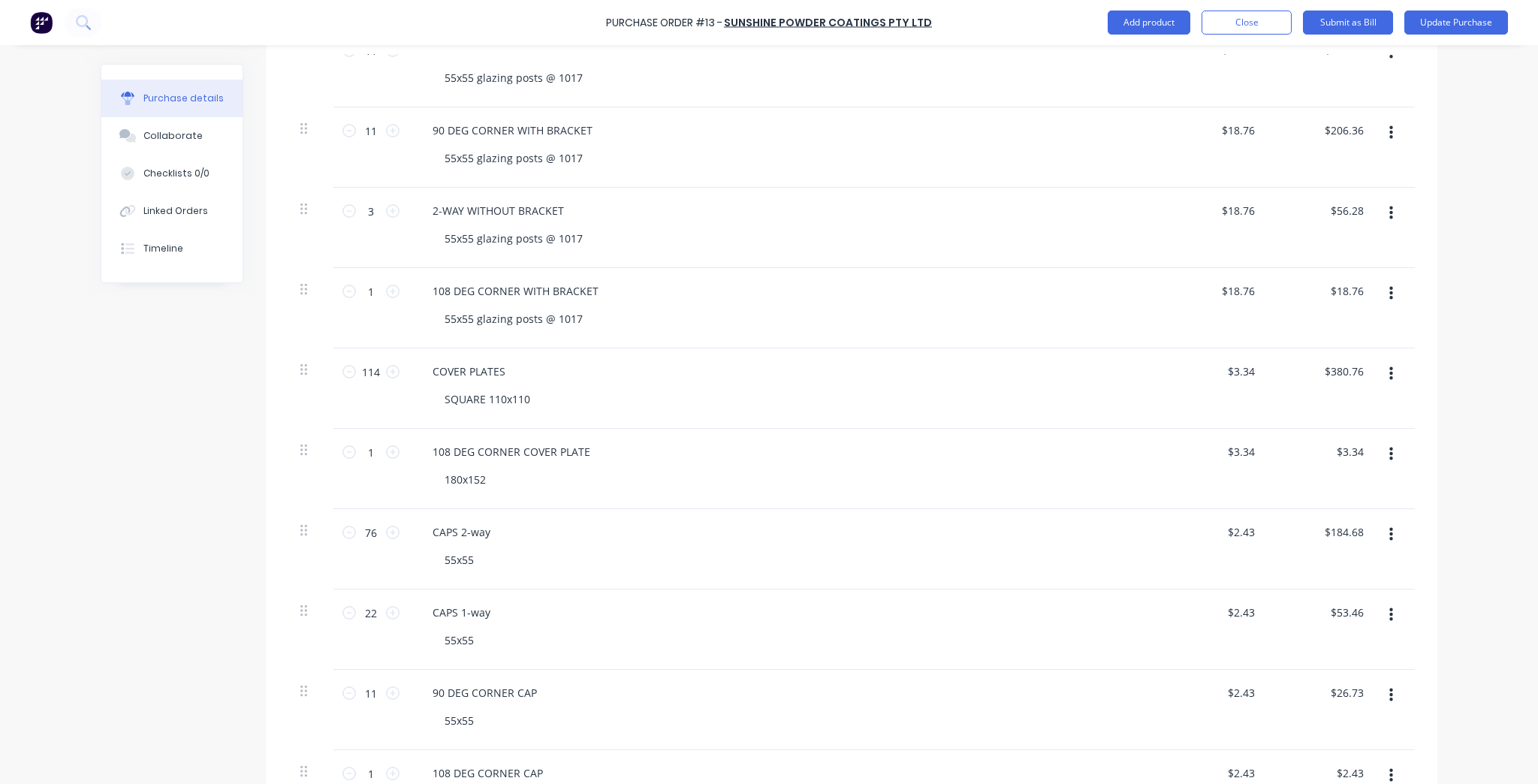
scroll to position [961, 0]
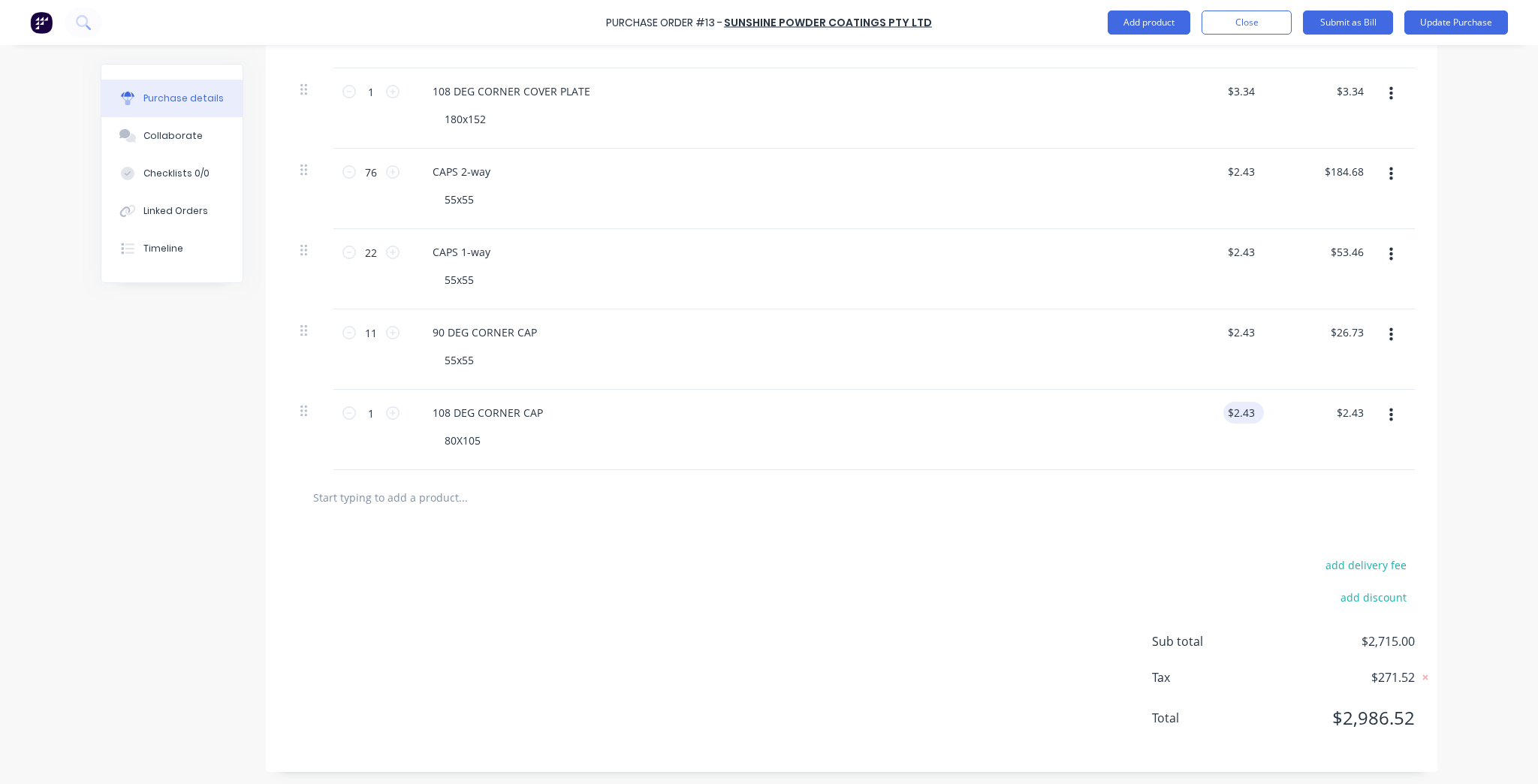
type input "2.43"
click at [1233, 407] on input "2.43" at bounding box center [1244, 412] width 29 height 22
type input "2.43"
type input "$2.43"
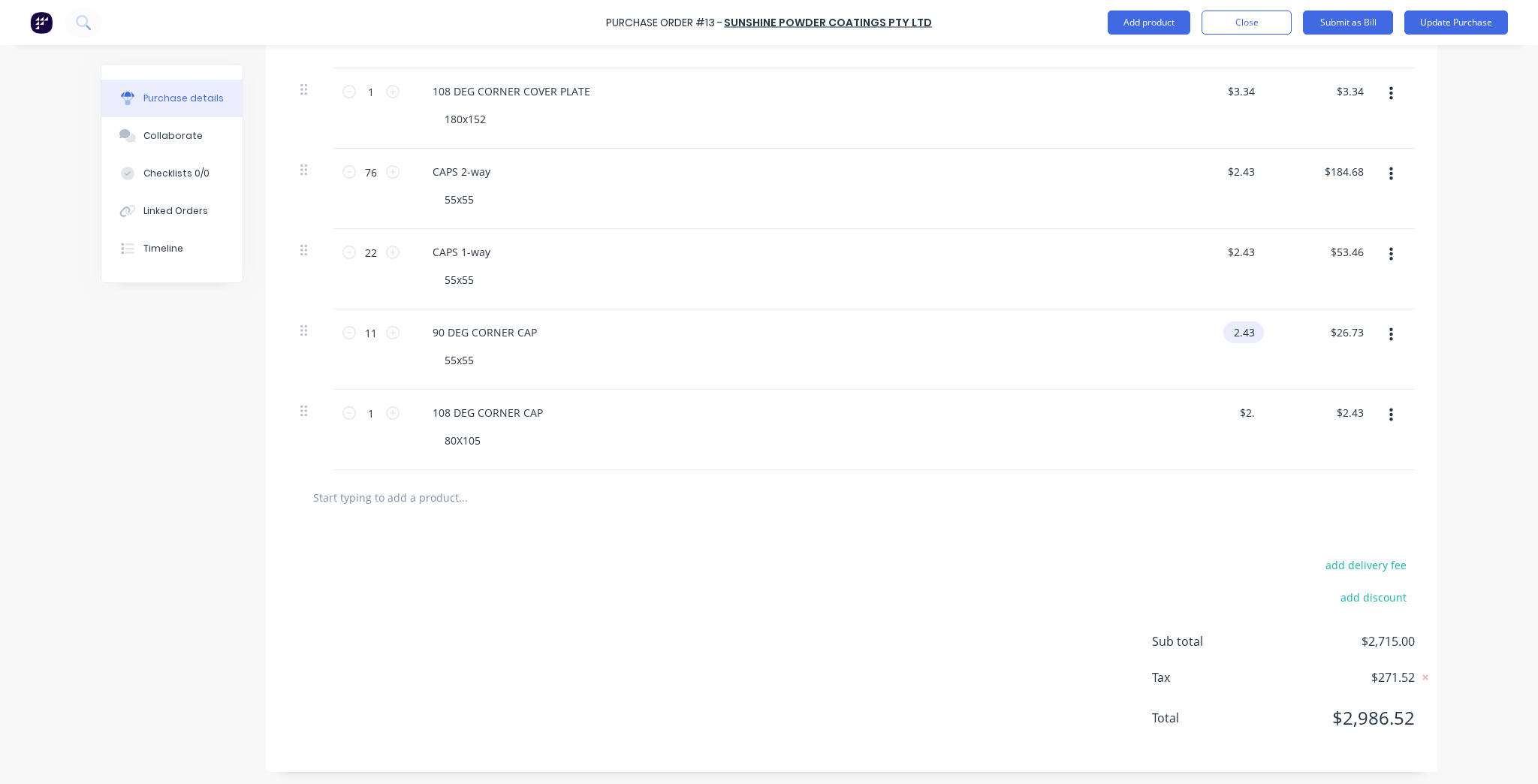
click at [1237, 337] on input "2.43" at bounding box center [1240, 332] width 34 height 22
click at [1237, 337] on input "2.43" at bounding box center [1244, 332] width 29 height 22
type input "$0.00"
click at [1235, 417] on input "2.43" at bounding box center [1240, 412] width 34 height 22
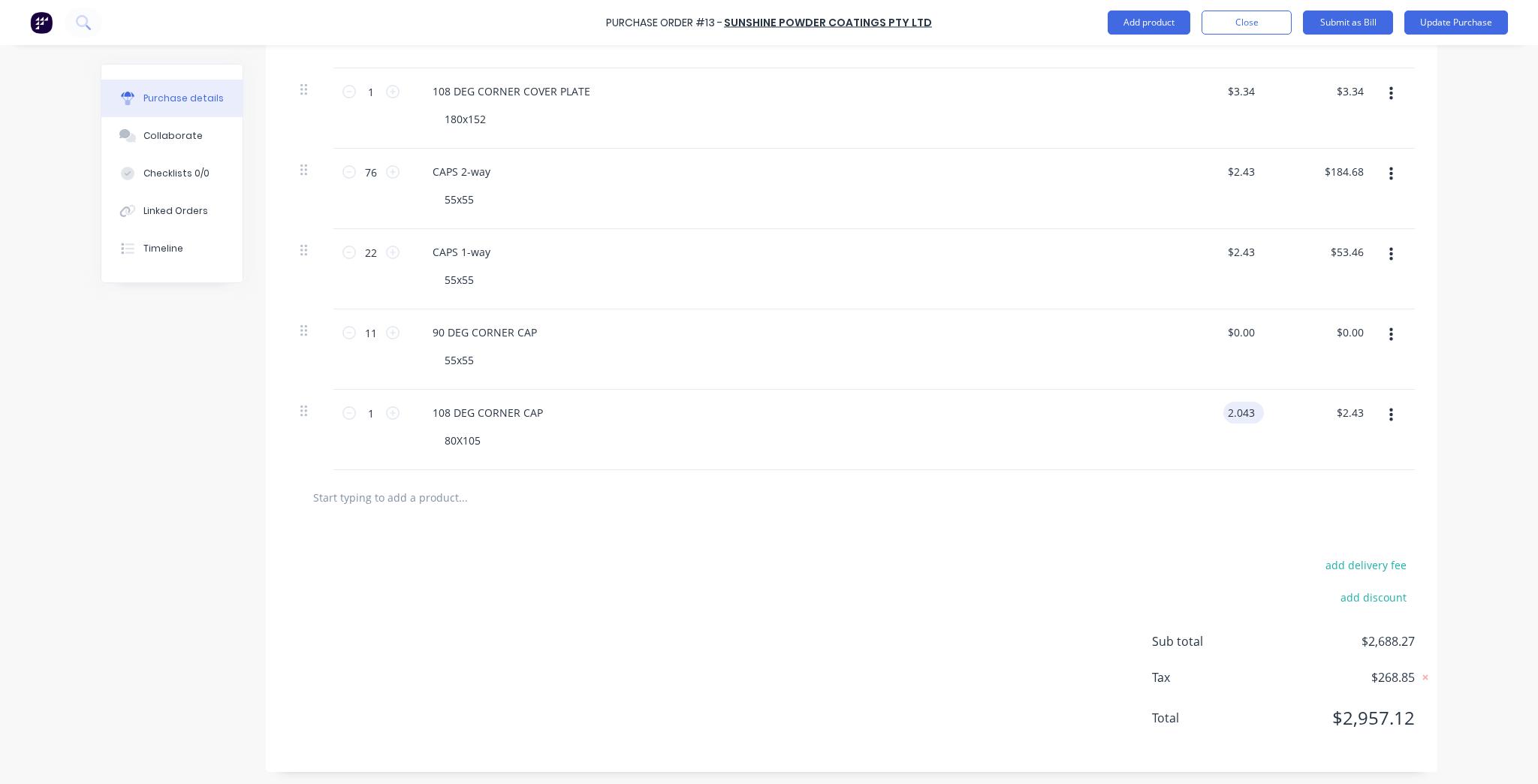
click at [1235, 417] on input "2.043" at bounding box center [1240, 412] width 34 height 22
type input "00"
type input "2.43"
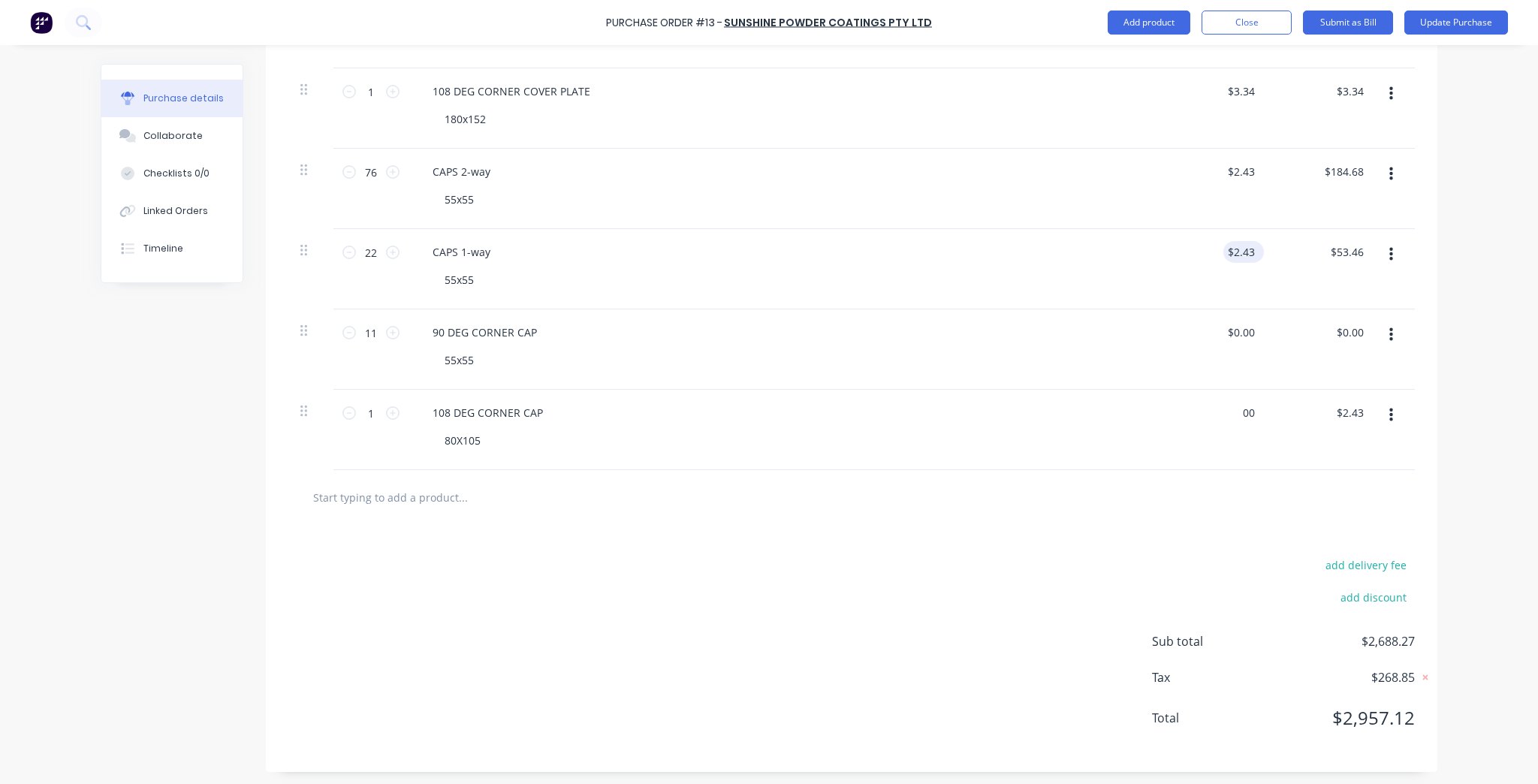
type input "$0.00"
click at [1237, 255] on input "2.43" at bounding box center [1240, 251] width 34 height 22
click at [1237, 255] on input "2.43" at bounding box center [1244, 251] width 29 height 22
type input "00"
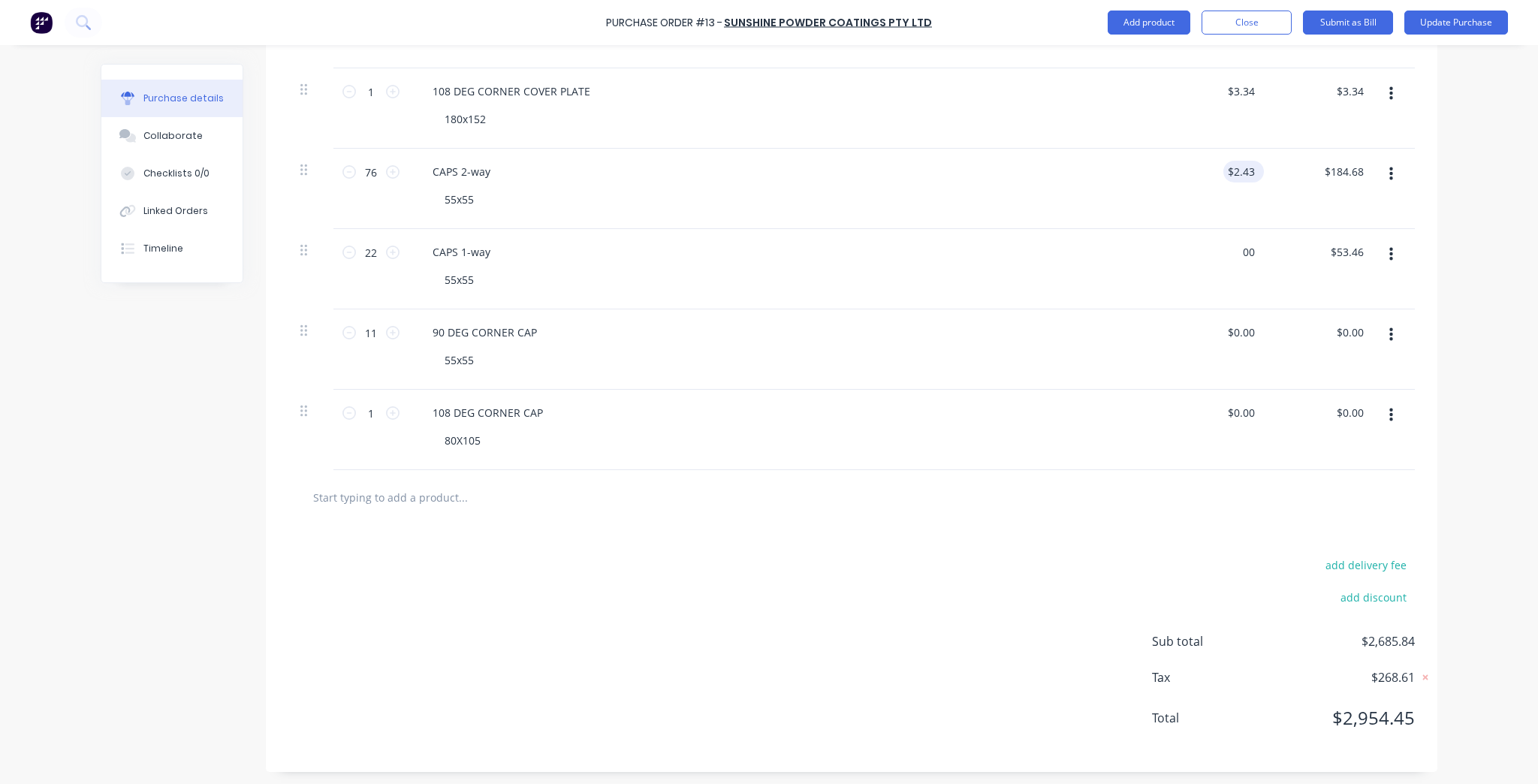
type input "2.43"
type input "$0.00"
click at [1242, 164] on input "2.43" at bounding box center [1240, 171] width 34 height 22
click at [1242, 164] on input "2.43" at bounding box center [1244, 171] width 29 height 22
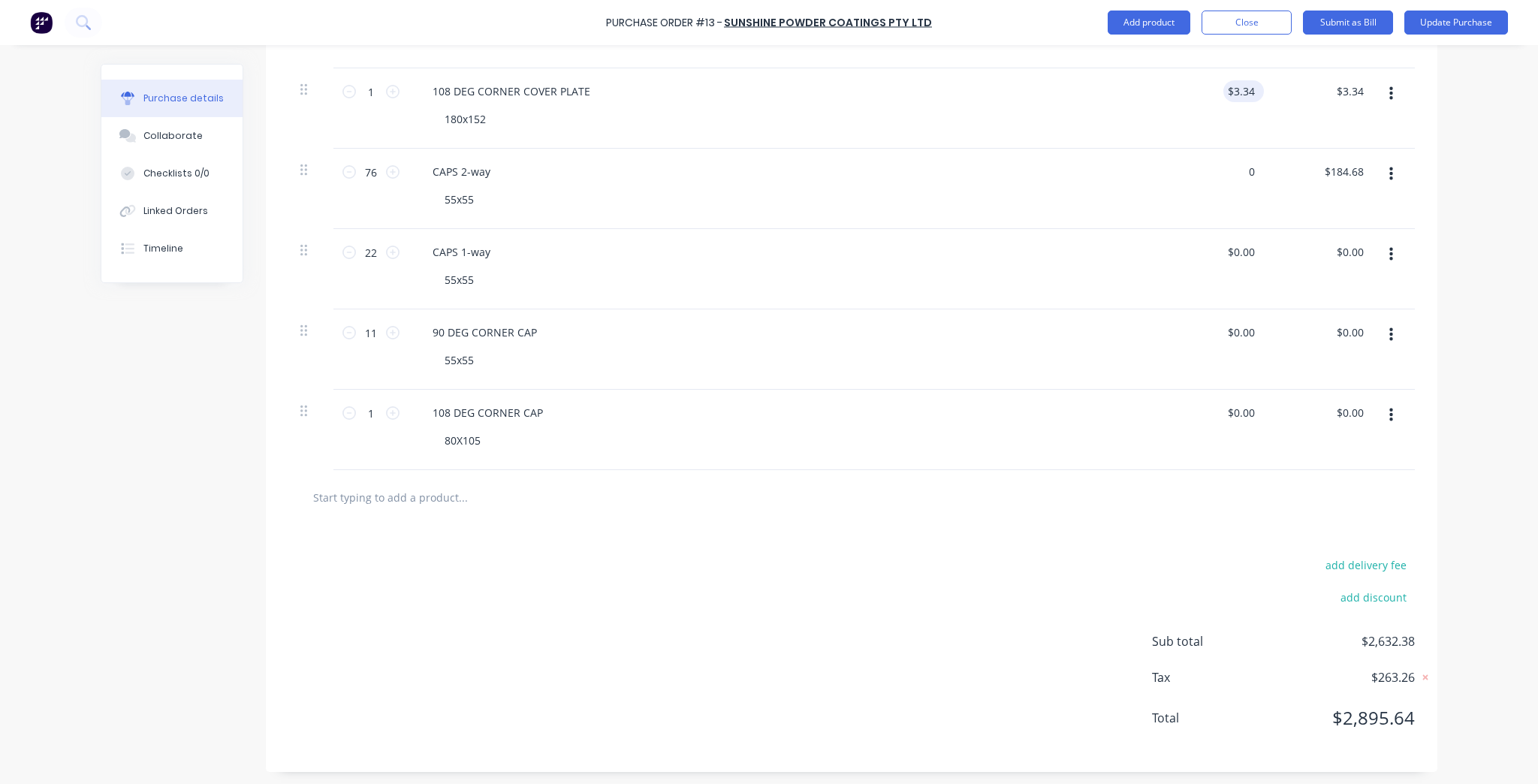
type input "$0.00"
click at [1247, 81] on div "$3.34 $3.34" at bounding box center [1240, 91] width 34 height 22
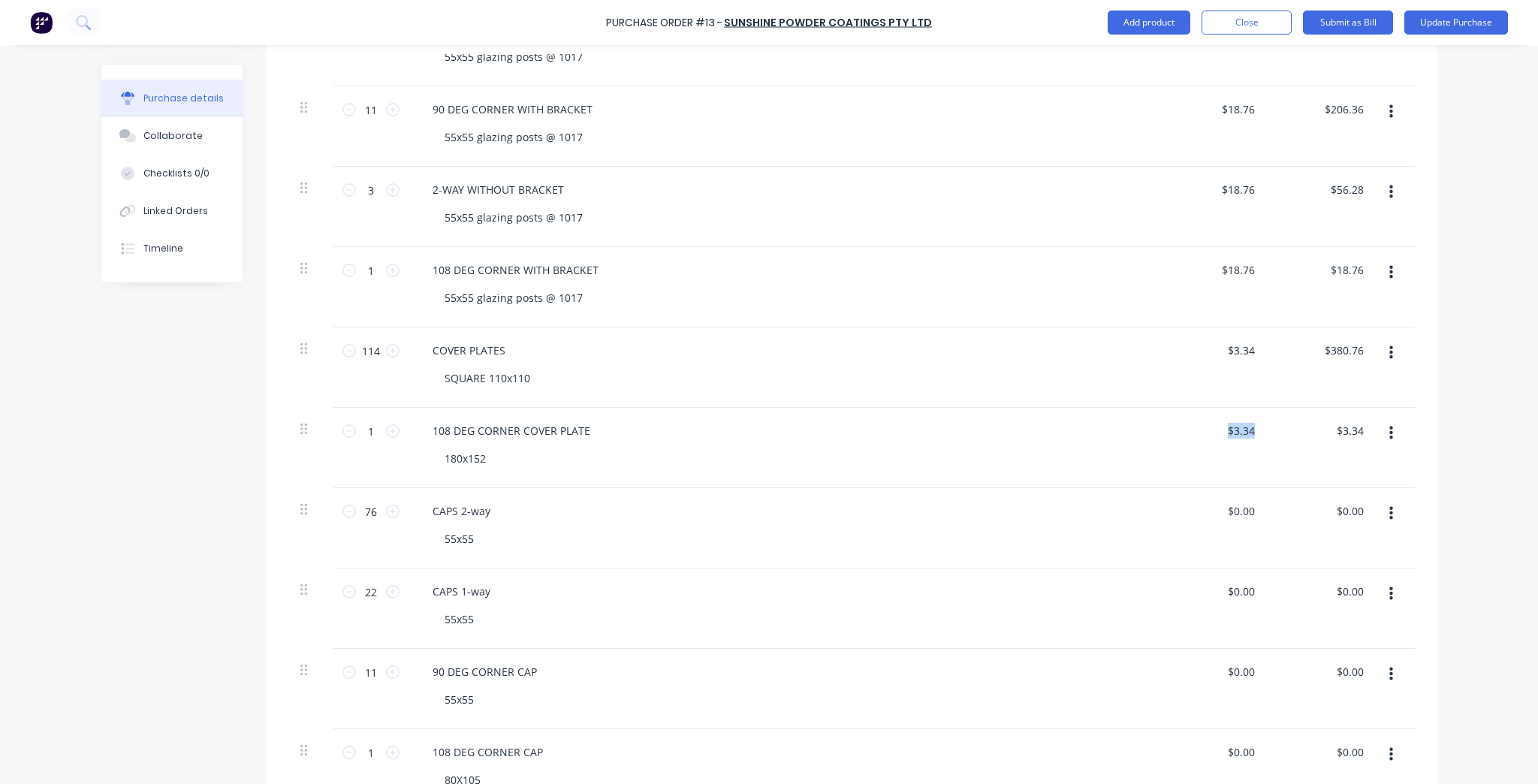
scroll to position [601, 0]
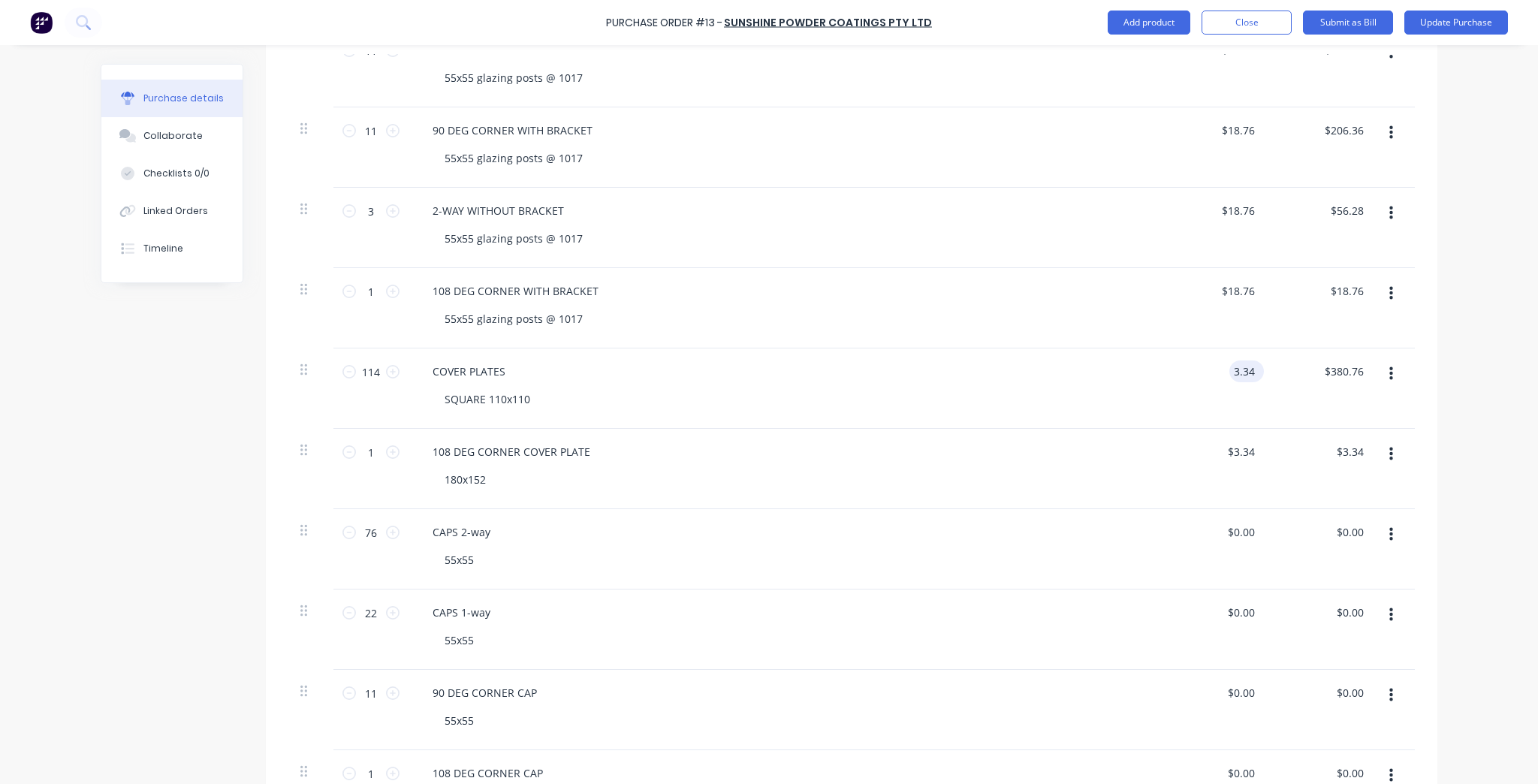
click at [1239, 375] on input "3.34" at bounding box center [1244, 371] width 29 height 22
type input "0"
type input "18.76"
type input "$0.00"
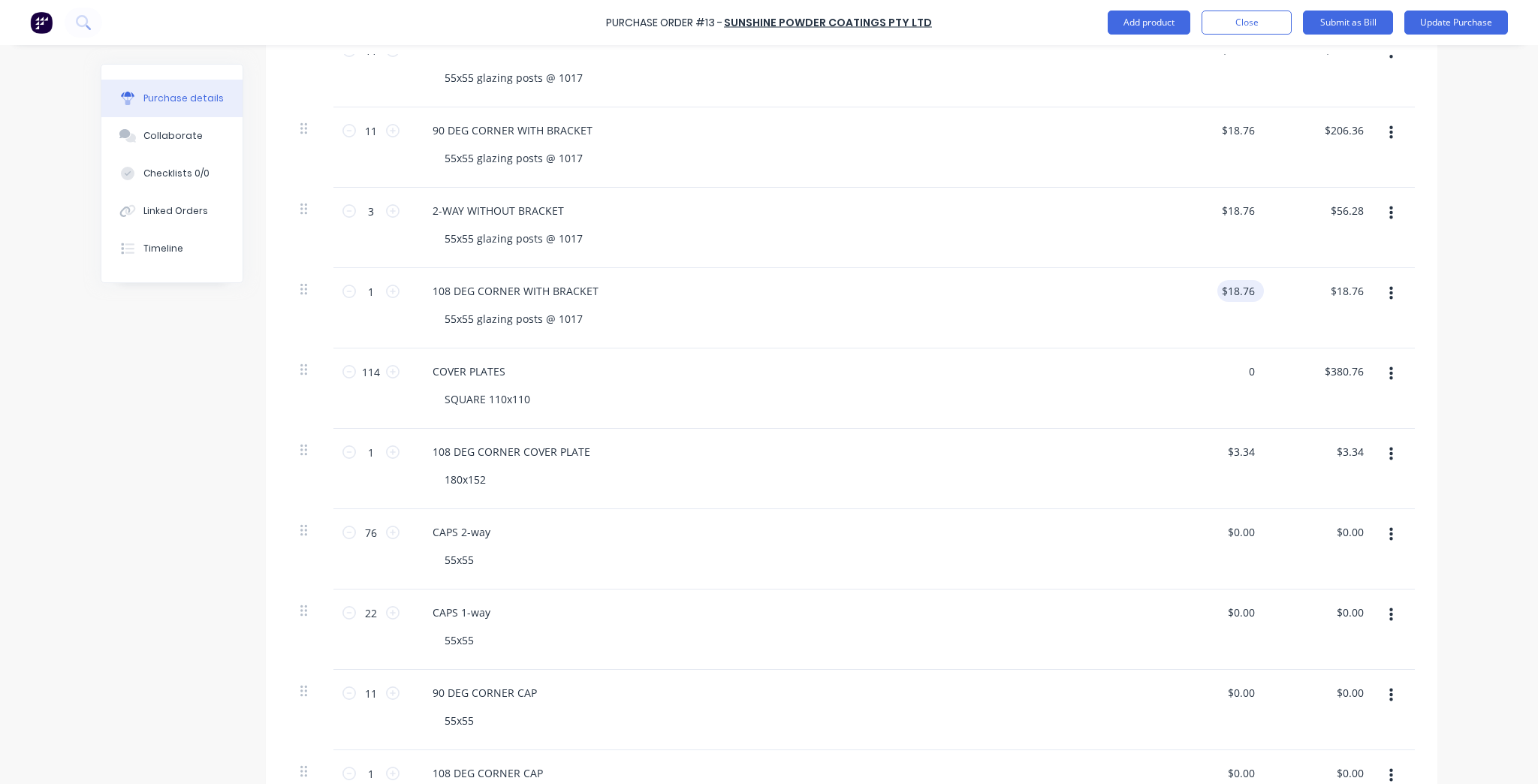
type input "$0.00"
click at [1229, 286] on input "18.76" at bounding box center [1240, 291] width 34 height 22
type input "0"
type input "18.76"
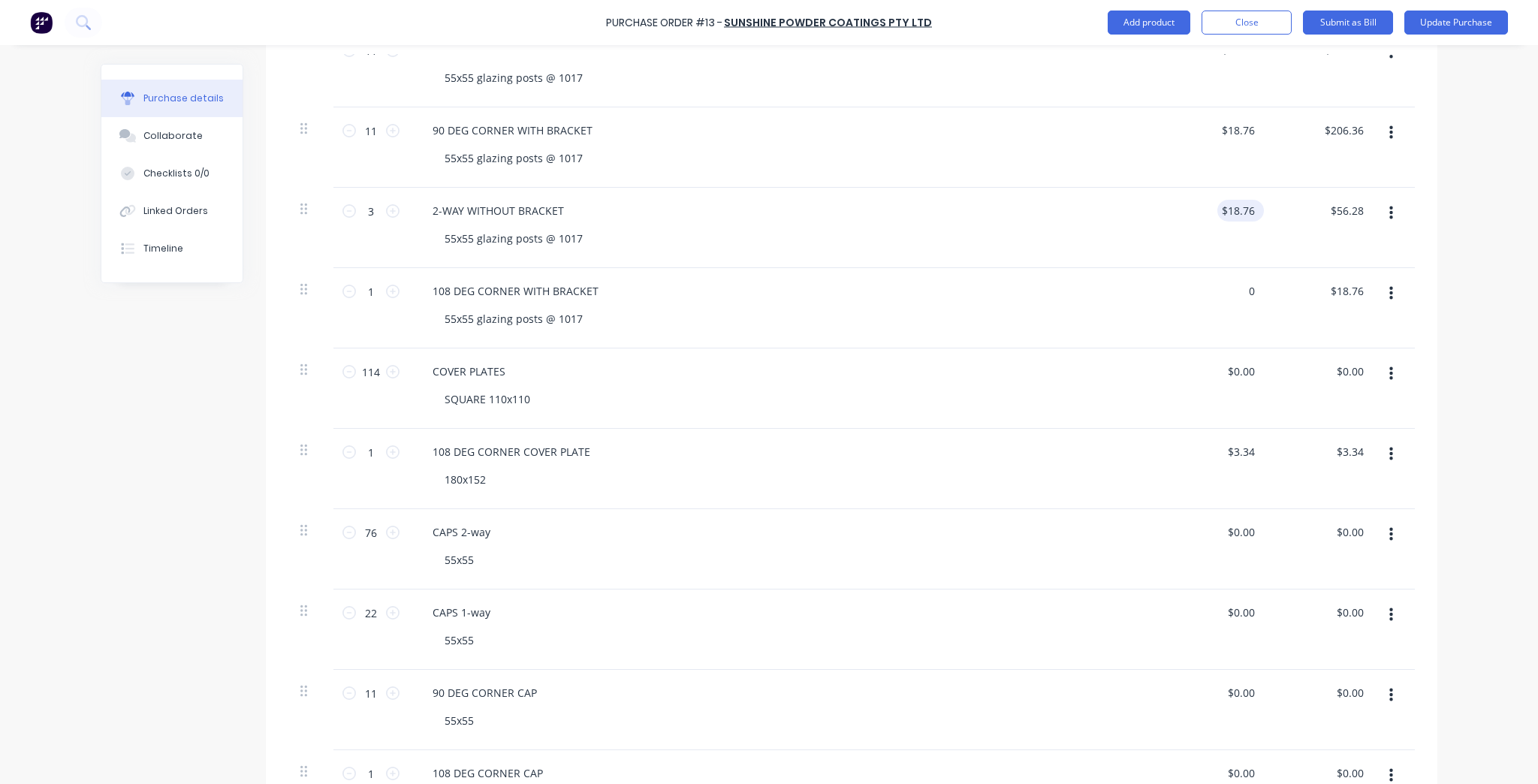
type input "$0.00"
click at [1237, 209] on input "18.76" at bounding box center [1240, 210] width 34 height 22
type input "0"
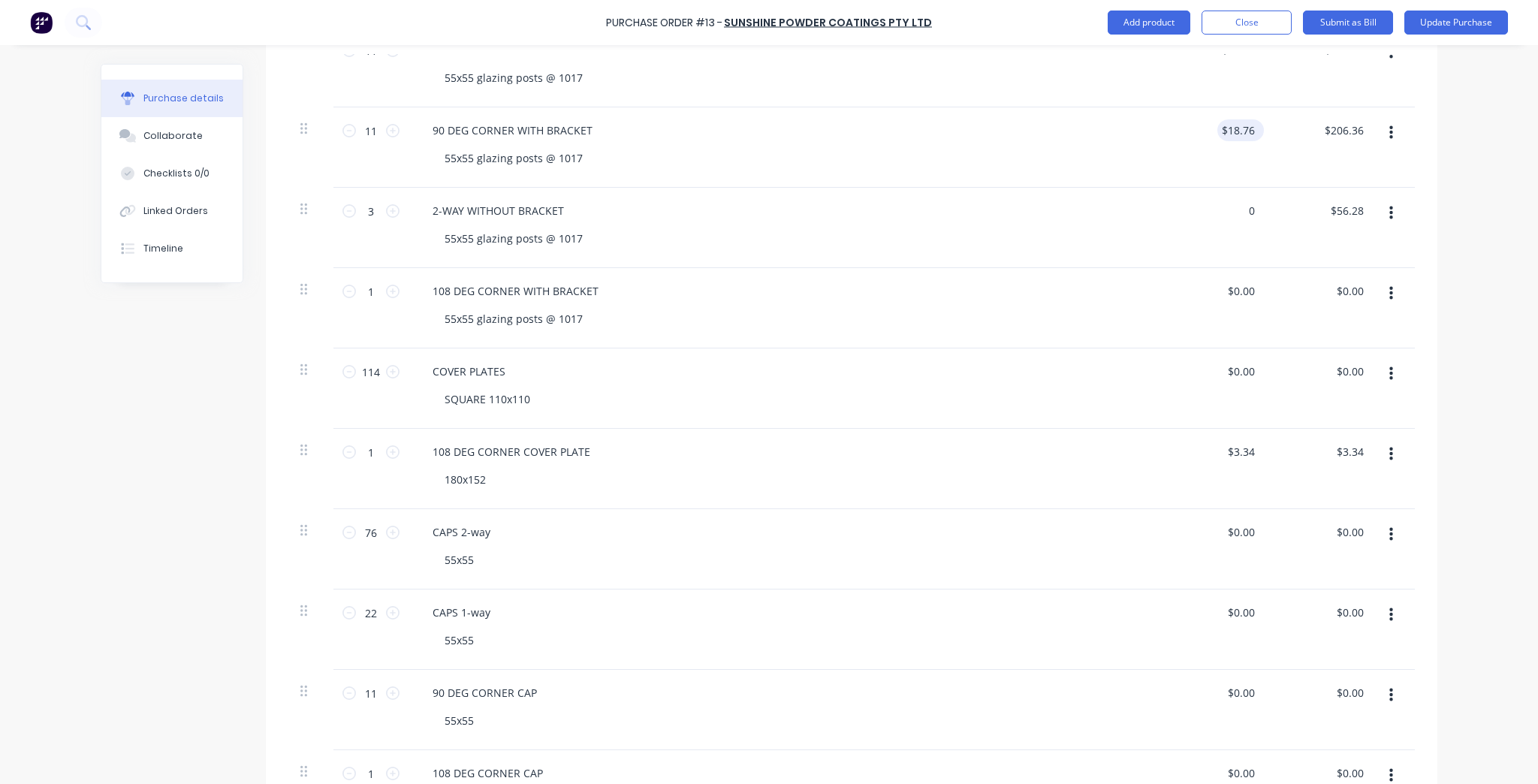
type input "18.76"
type input "$0.00"
click at [1236, 126] on input "18.76" at bounding box center [1237, 130] width 40 height 22
click at [1236, 126] on input "18.76" at bounding box center [1240, 130] width 34 height 22
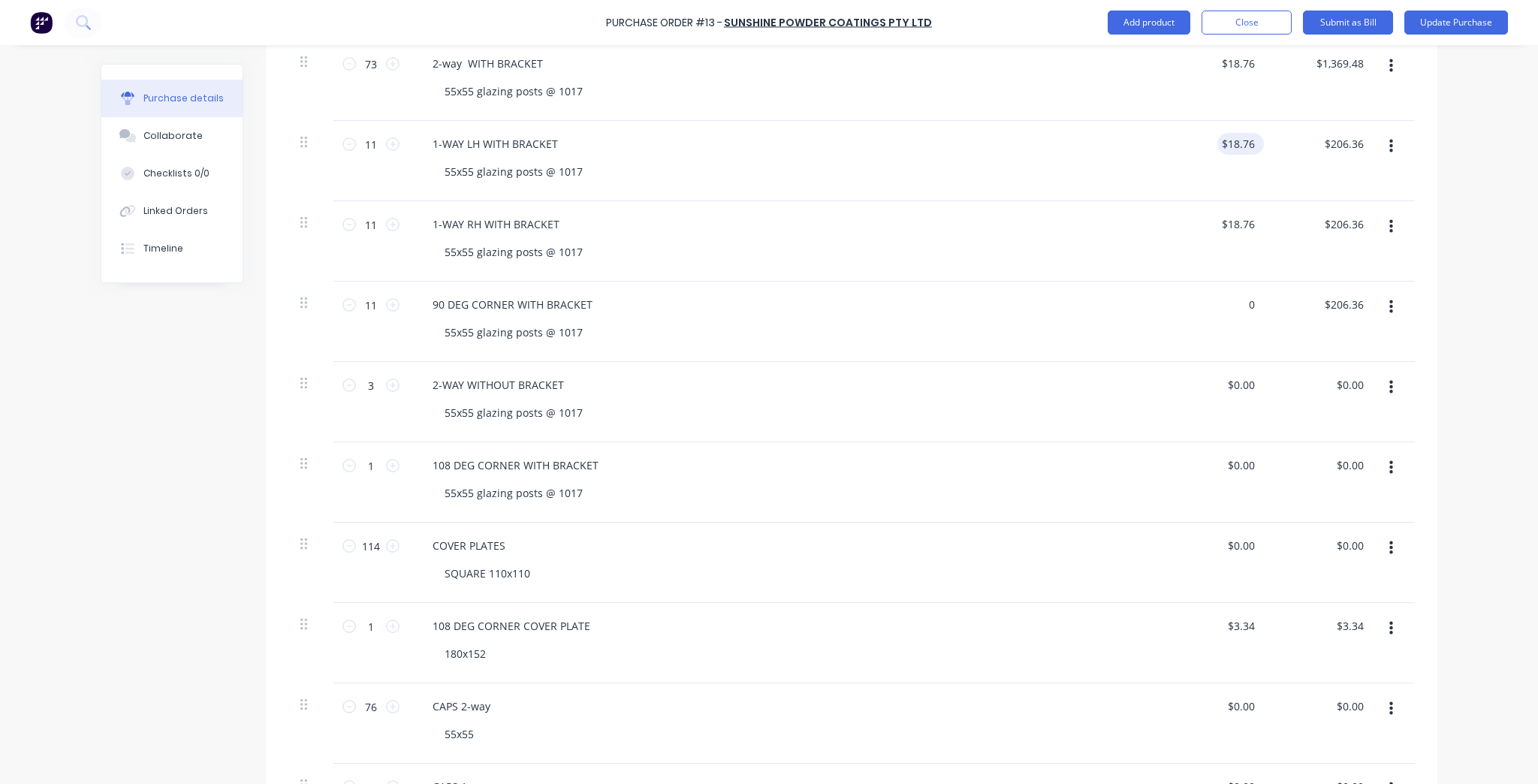
scroll to position [420, 0]
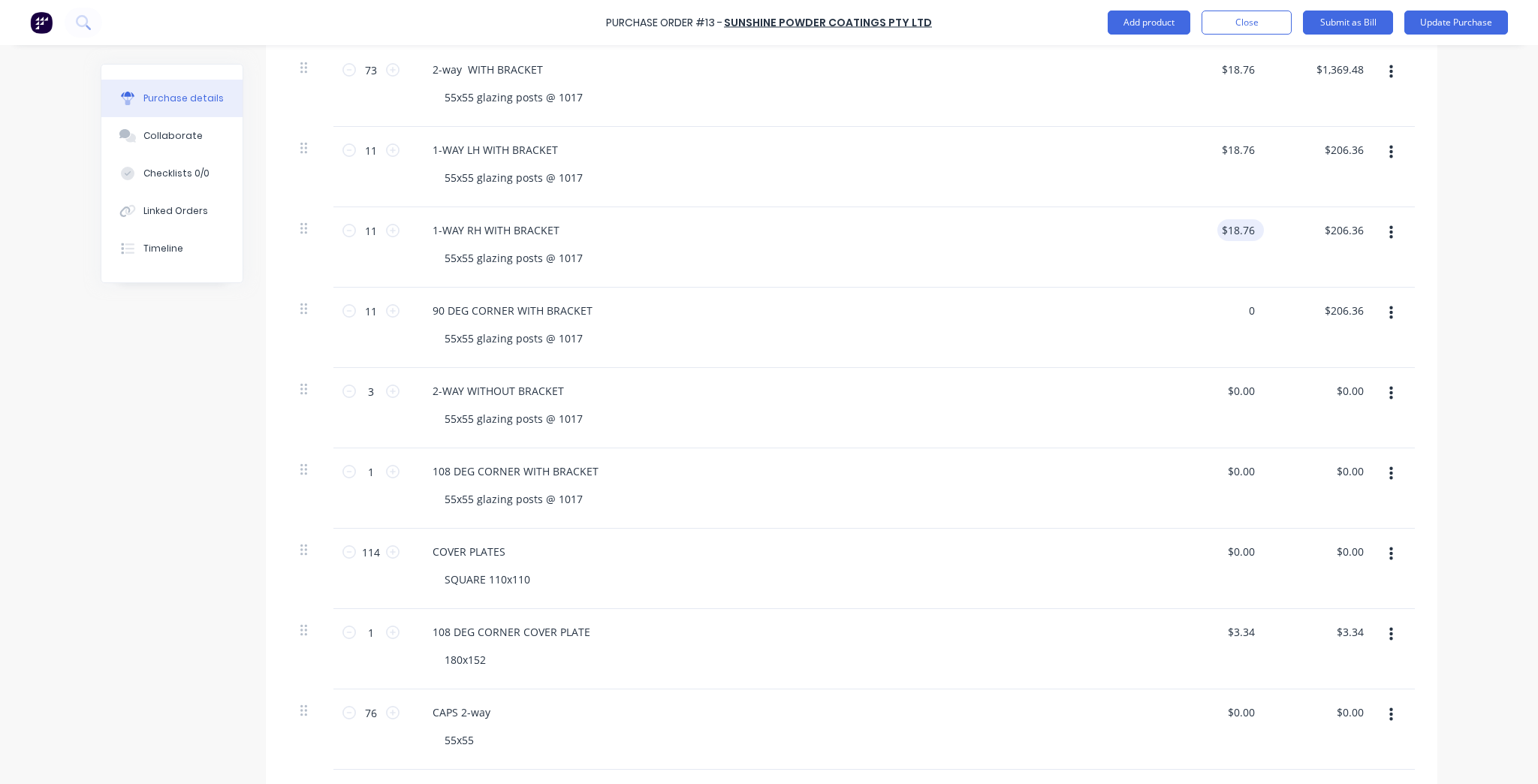
type input "0"
type input "18.76"
type input "$0.00"
click at [1221, 226] on input "18.76" at bounding box center [1237, 230] width 40 height 22
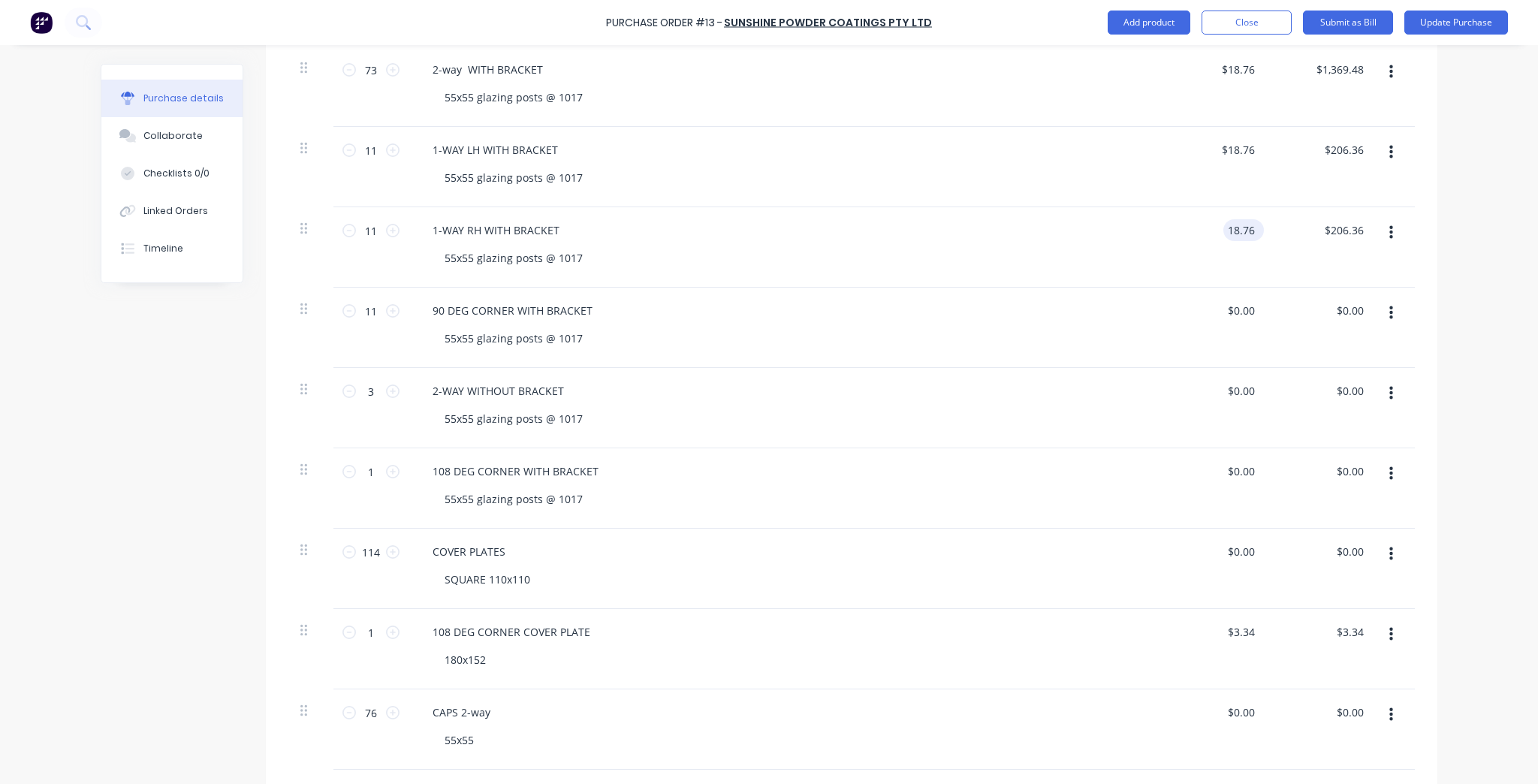
click at [1223, 226] on input "18.76" at bounding box center [1240, 230] width 34 height 22
type input "0"
type input "18.76"
type input "$0.00"
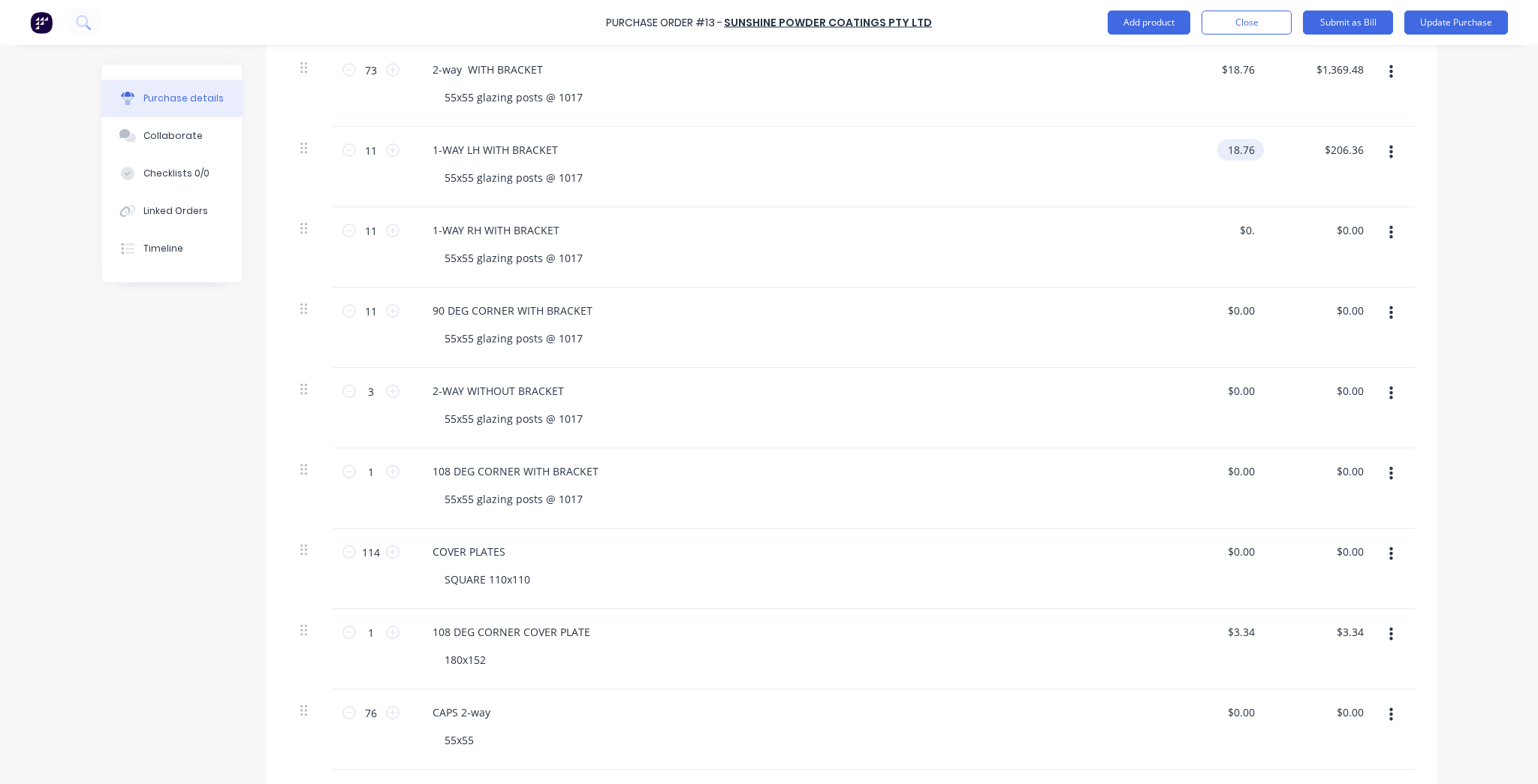
click at [1227, 147] on input "18.76" at bounding box center [1237, 150] width 40 height 22
click at [1227, 147] on input "18.76" at bounding box center [1240, 150] width 34 height 22
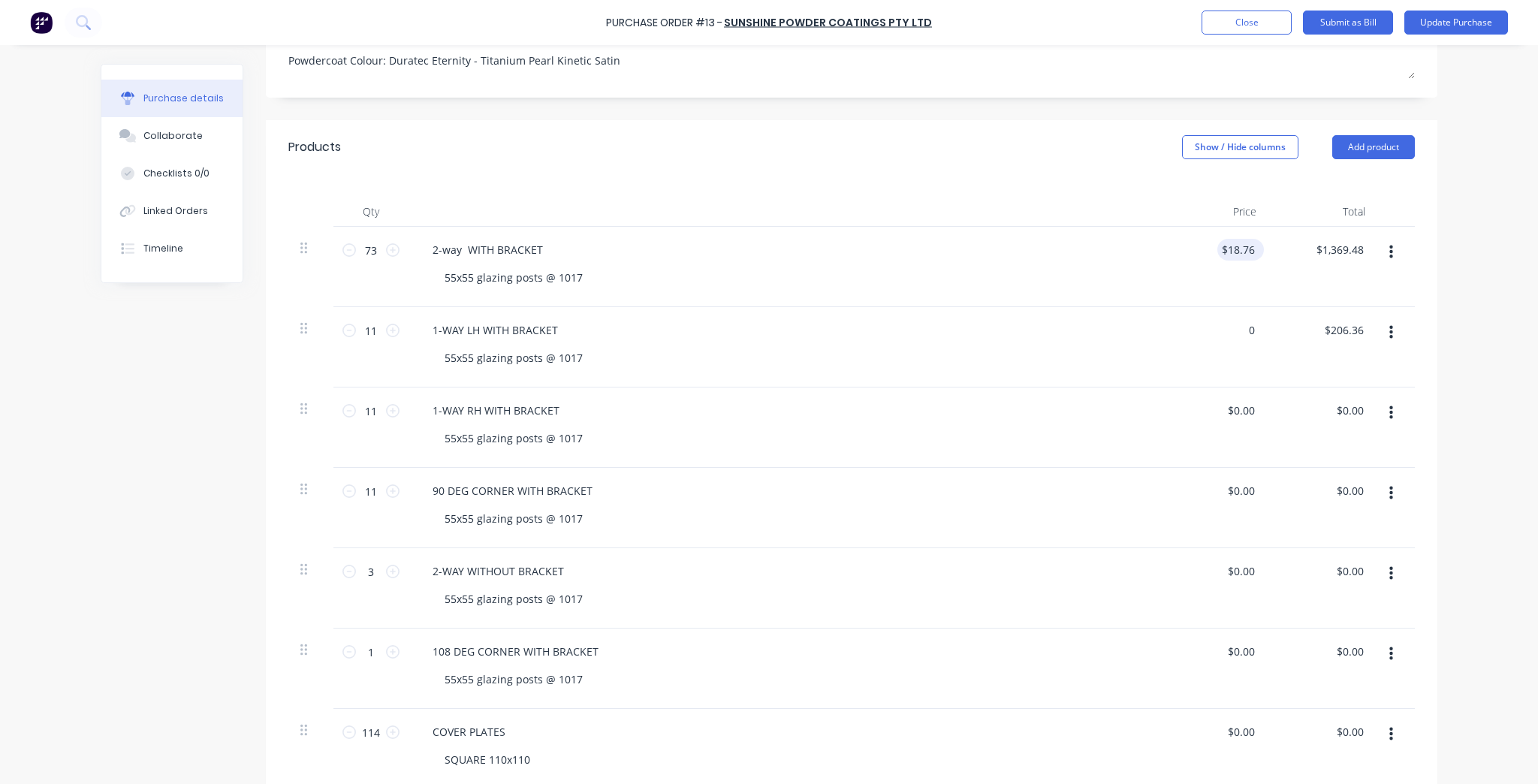
type input "0"
type input "18.76"
type input "$0.00"
click at [1238, 255] on input "18.76" at bounding box center [1237, 250] width 40 height 22
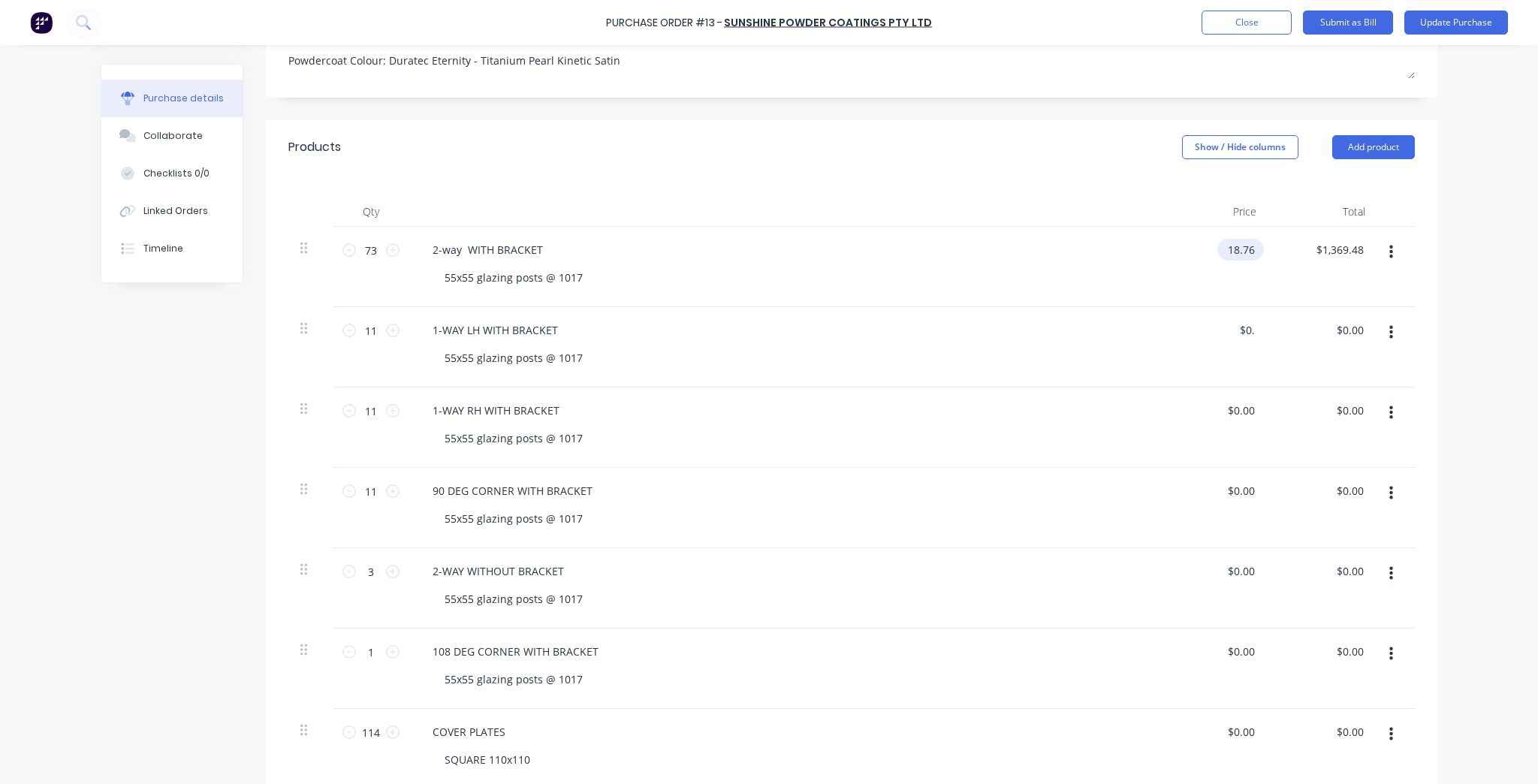
click at [1238, 255] on input "18.76" at bounding box center [1237, 250] width 40 height 22
type input "$0.00"
click at [1426, 294] on div "Qty Price Total 73 73 2-way WITH BRACKET 55x55 glazing posts @ 1017 $0.00 $0.00…" at bounding box center [851, 682] width 1172 height 1016
click at [1354, 254] on input "0.00" at bounding box center [1349, 250] width 34 height 22
click at [1354, 254] on input "0.00" at bounding box center [1352, 250] width 29 height 22
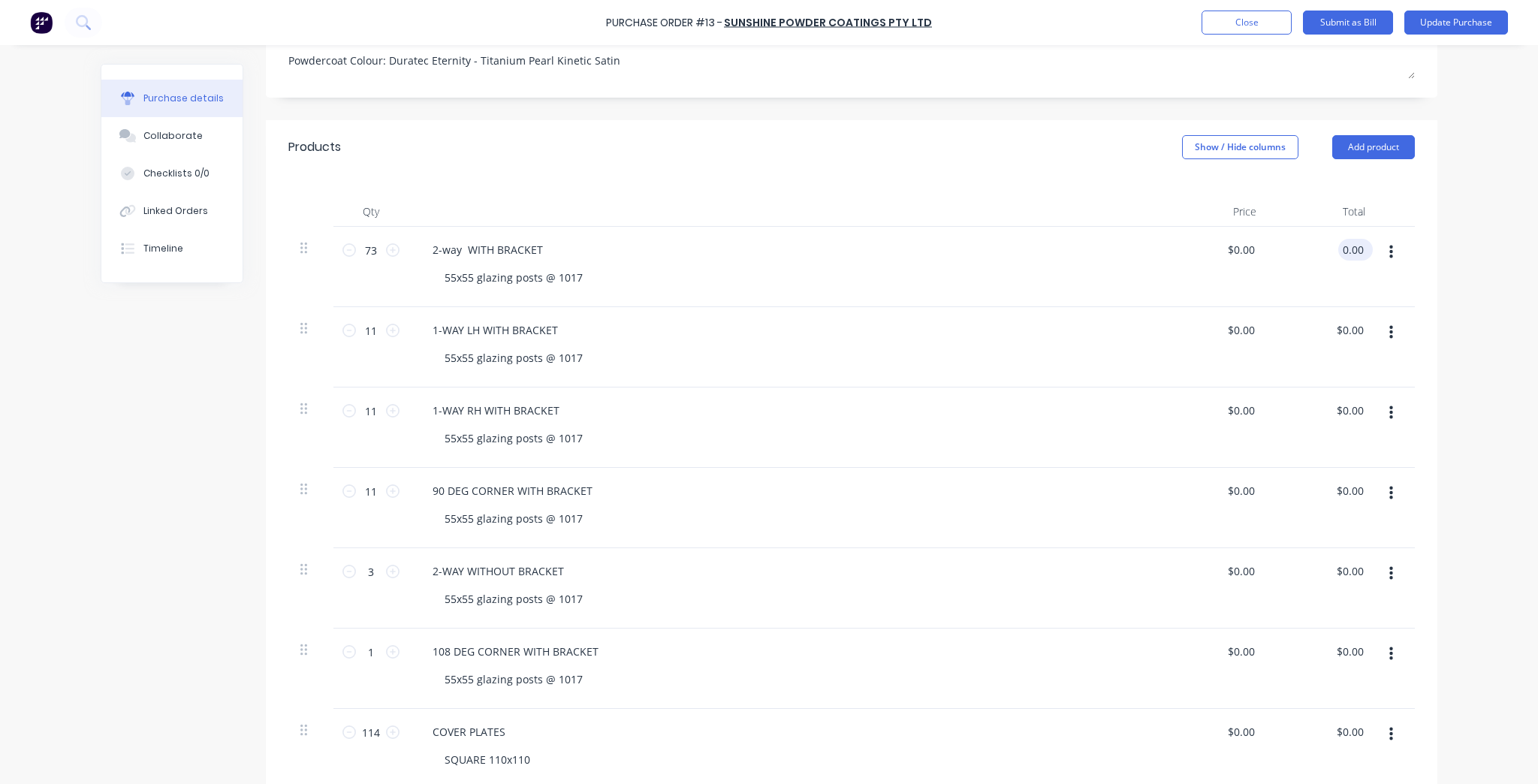
click at [1354, 254] on input "0.00" at bounding box center [1352, 250] width 29 height 22
type input "2063.99"
type input "$28.2738"
type input "$2,063.99"
click at [1527, 634] on div "Purchase Order #13 - Sunshine Powder Coatings Pty Ltd Add product Close Submit …" at bounding box center [769, 392] width 1538 height 784
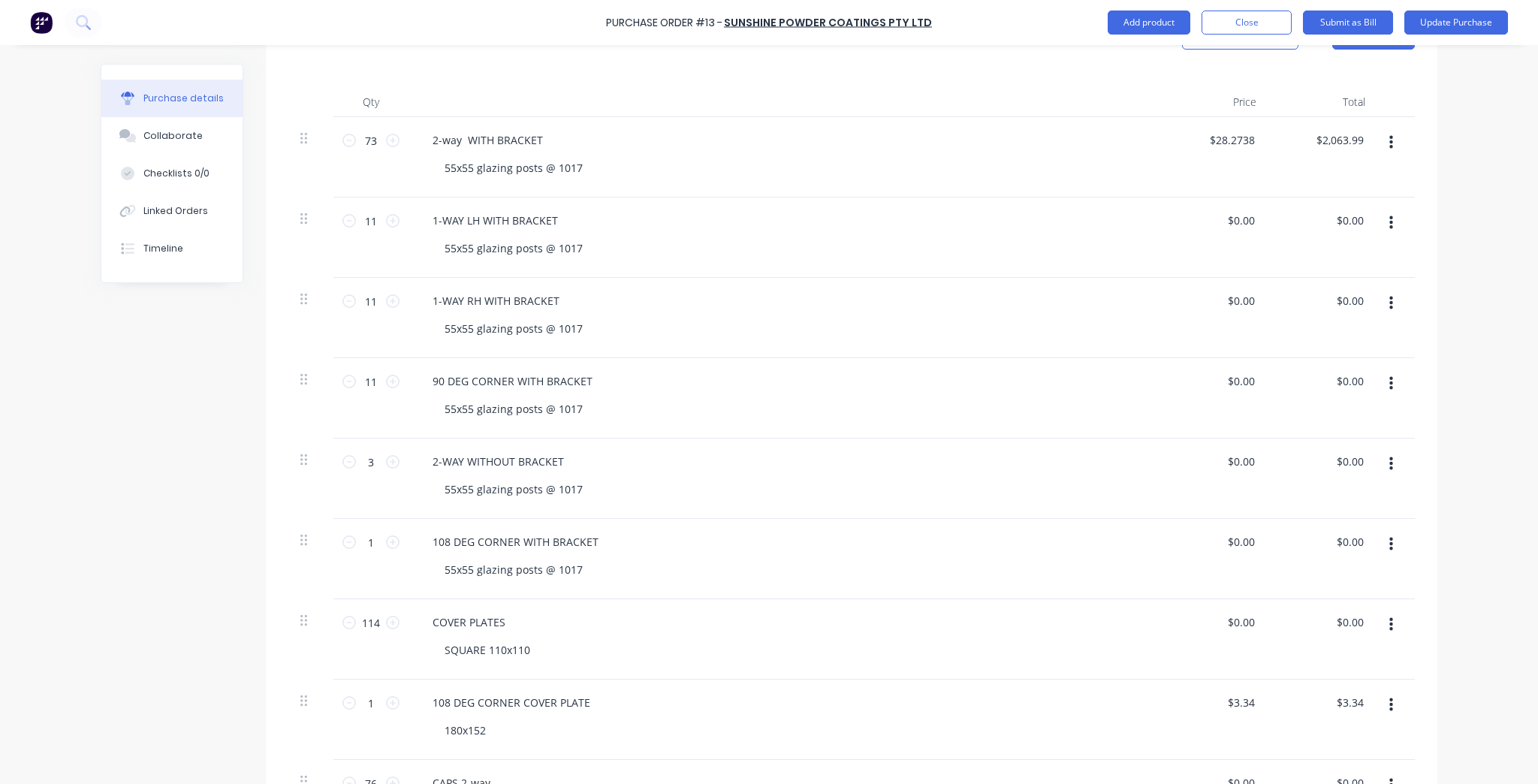
scroll to position [360, 0]
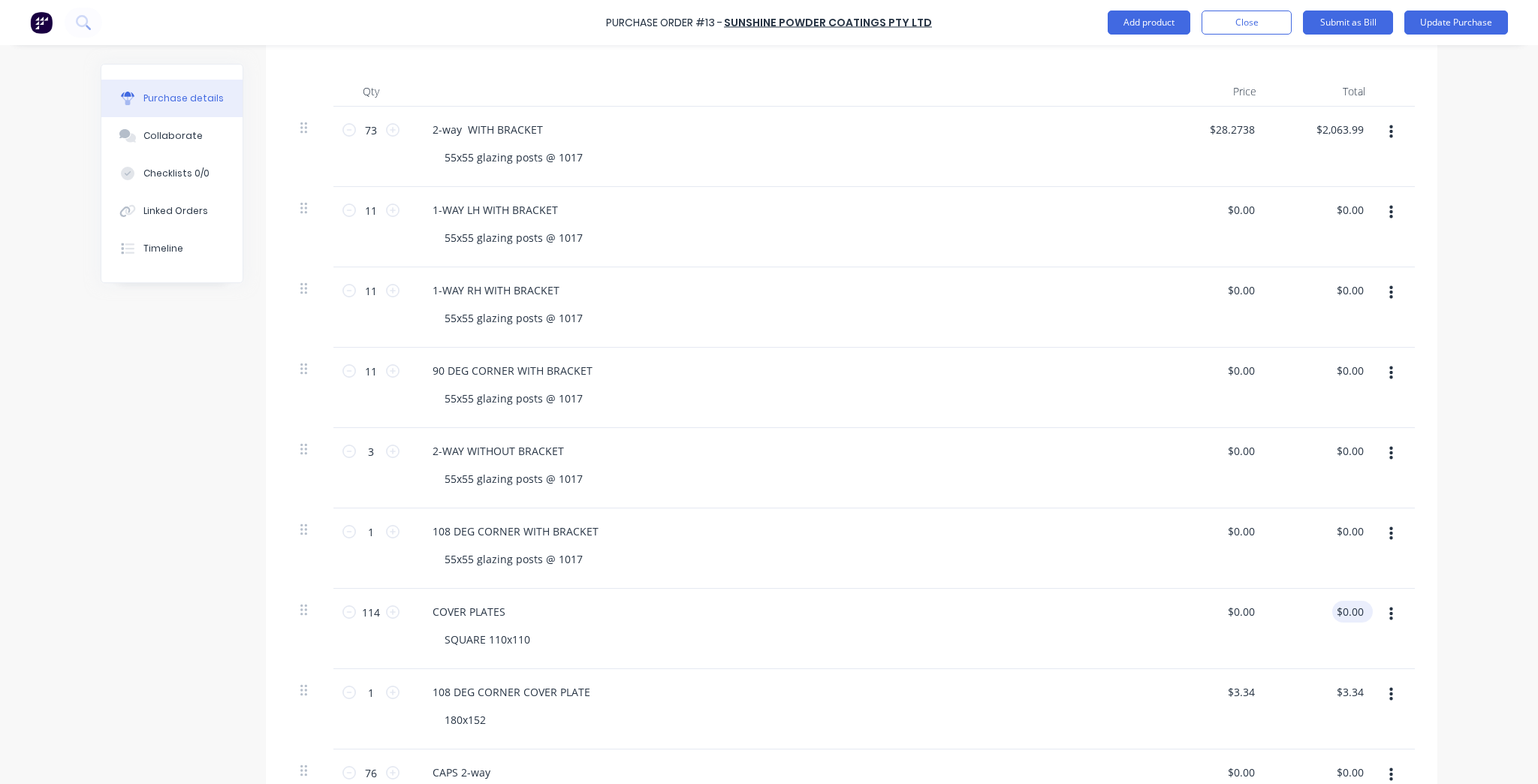
click at [1359, 618] on div "$0.00 $0.00" at bounding box center [1349, 611] width 34 height 22
click at [1359, 609] on input "0.00" at bounding box center [1349, 611] width 34 height 22
click at [1359, 609] on input "0.00" at bounding box center [1352, 611] width 29 height 22
type input "383.99"
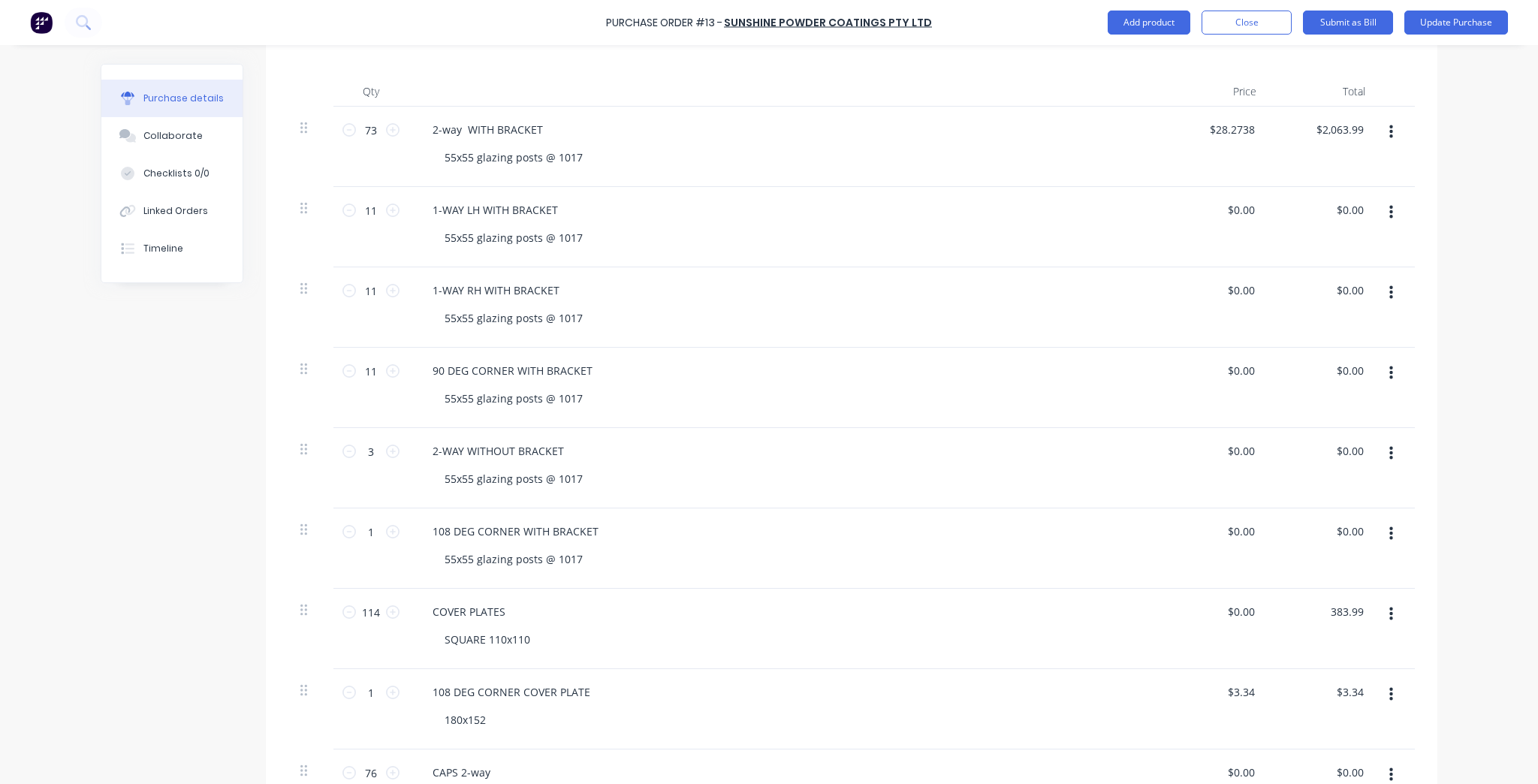
type input "$3.3683"
type input "$383.99"
click at [1484, 565] on div "Purchase Order #13 - Sunshine Powder Coatings Pty Ltd Add product Close Submit …" at bounding box center [769, 392] width 1538 height 784
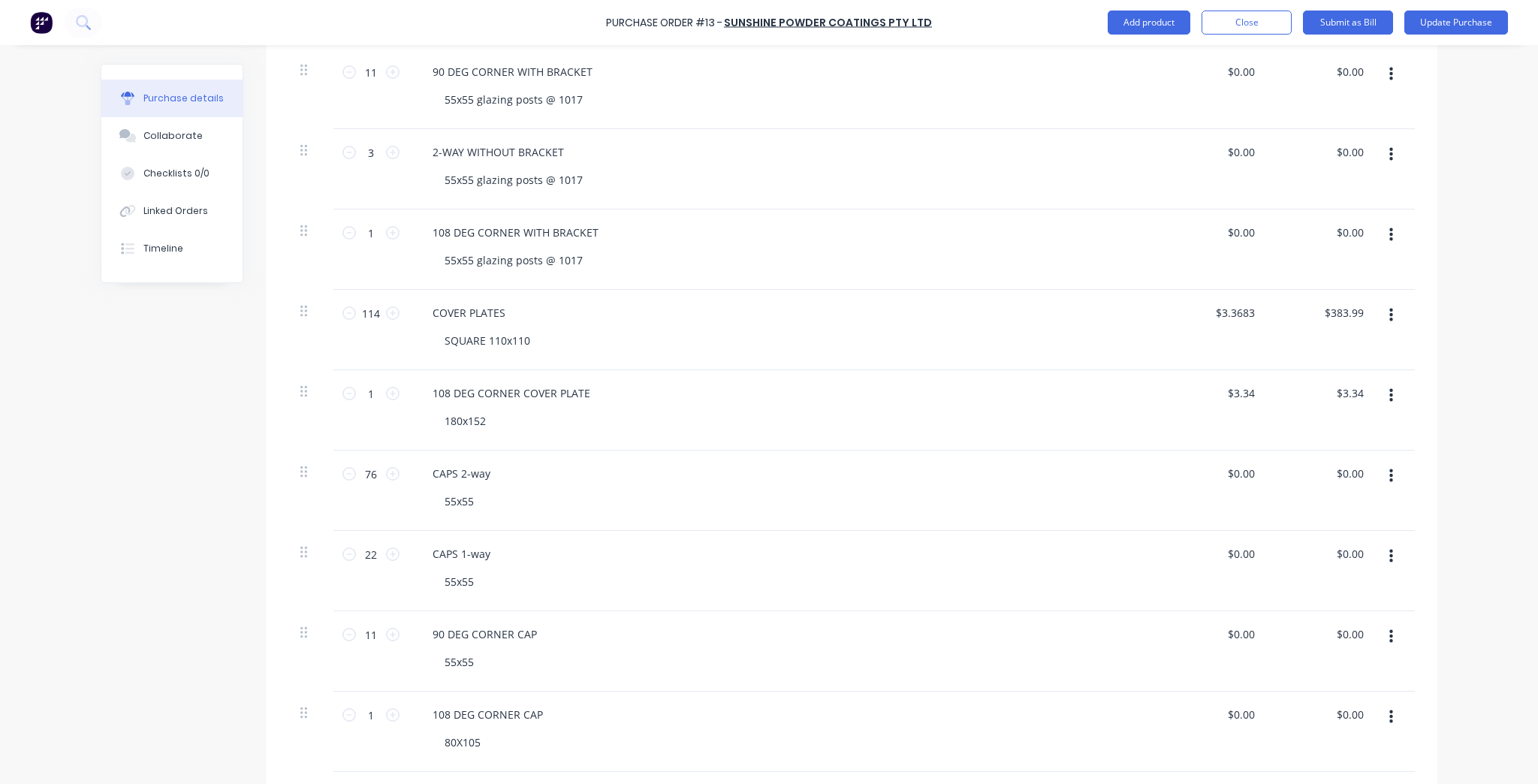
scroll to position [660, 0]
click at [1347, 472] on input "0.00" at bounding box center [1352, 471] width 29 height 22
type input "266.81"
type input "$3.5107"
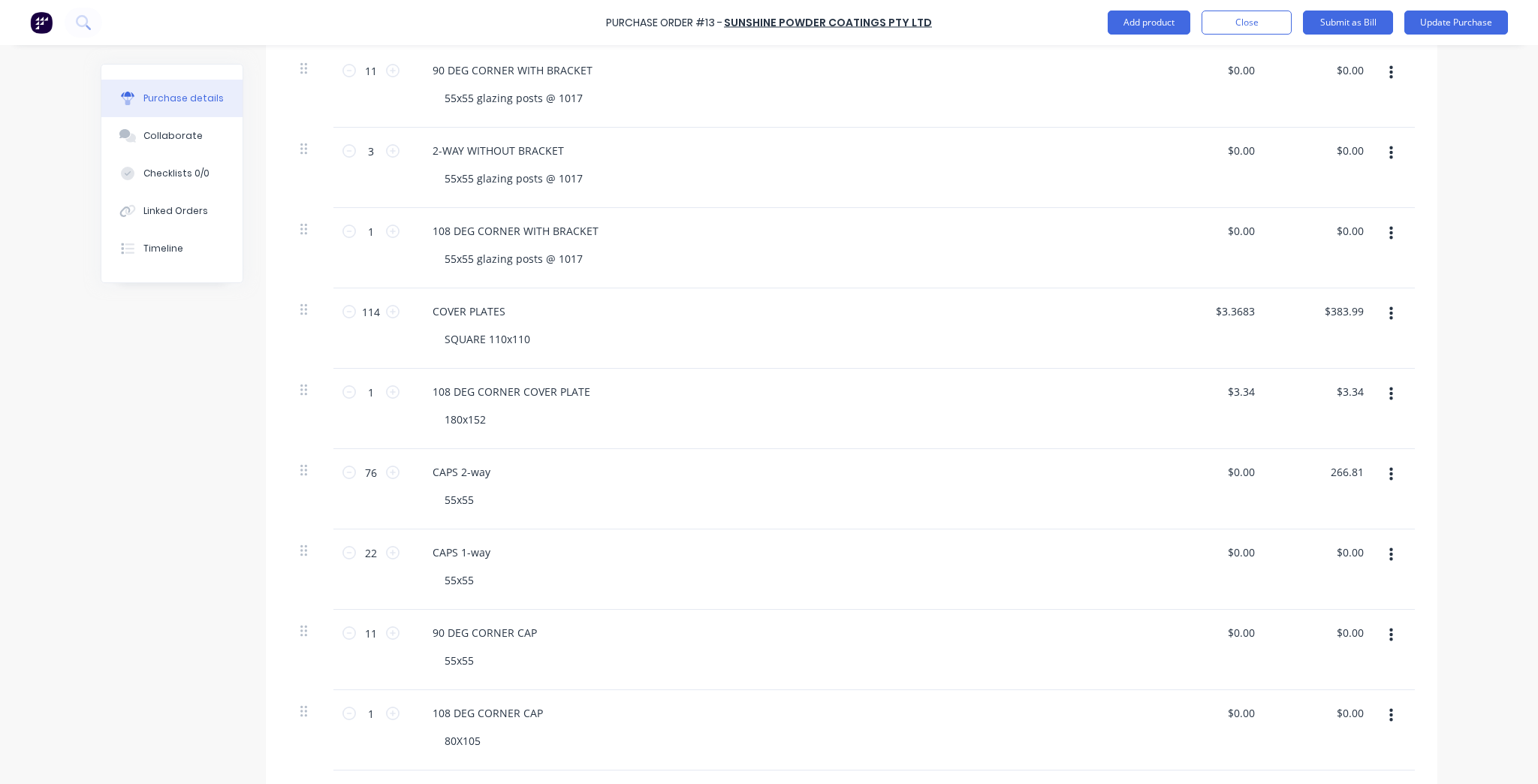
type input "$266.81"
click at [1520, 537] on div "Purchase Order #13 - Sunshine Powder Coatings Pty Ltd Add product Close Submit …" at bounding box center [769, 392] width 1538 height 784
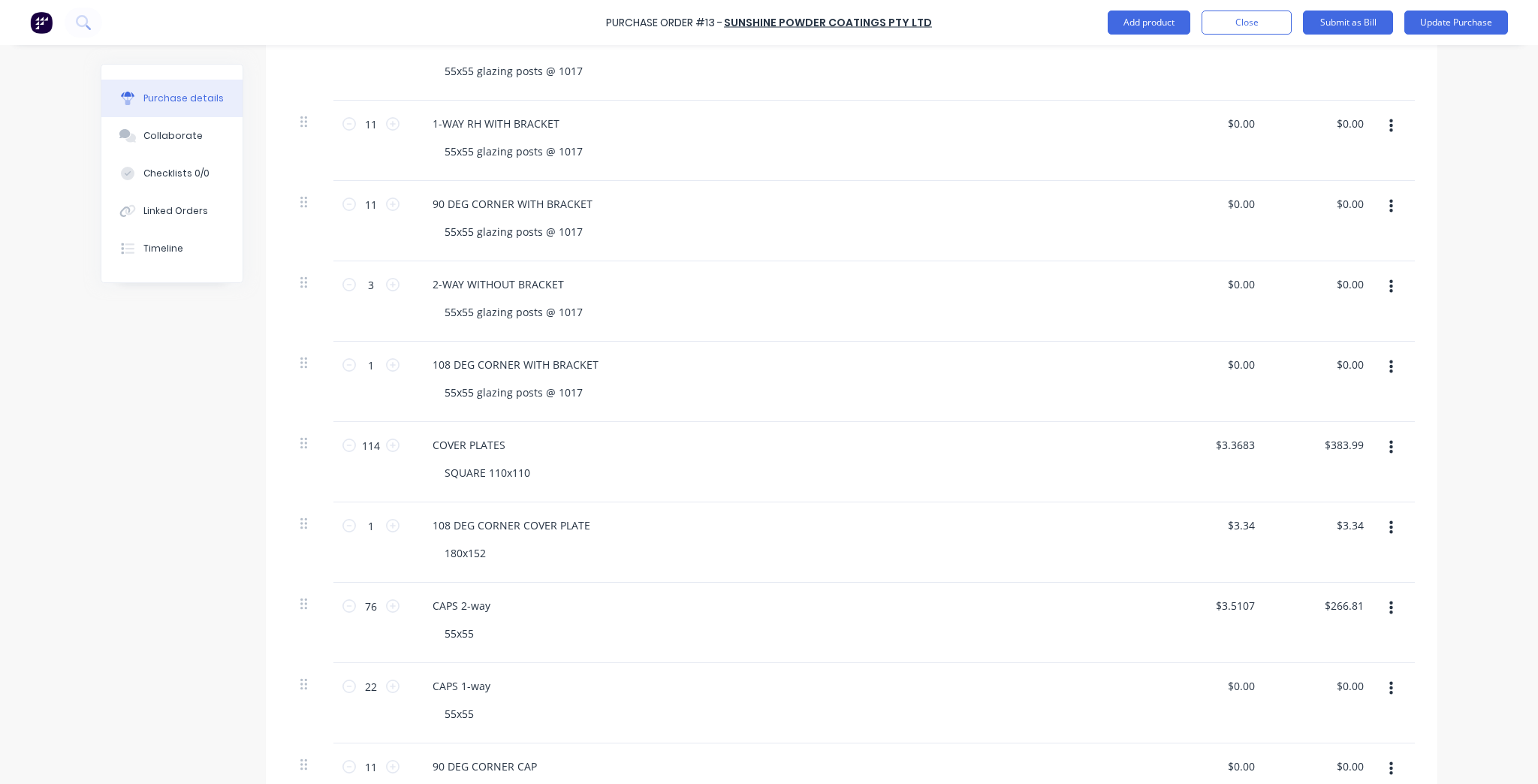
scroll to position [540, 0]
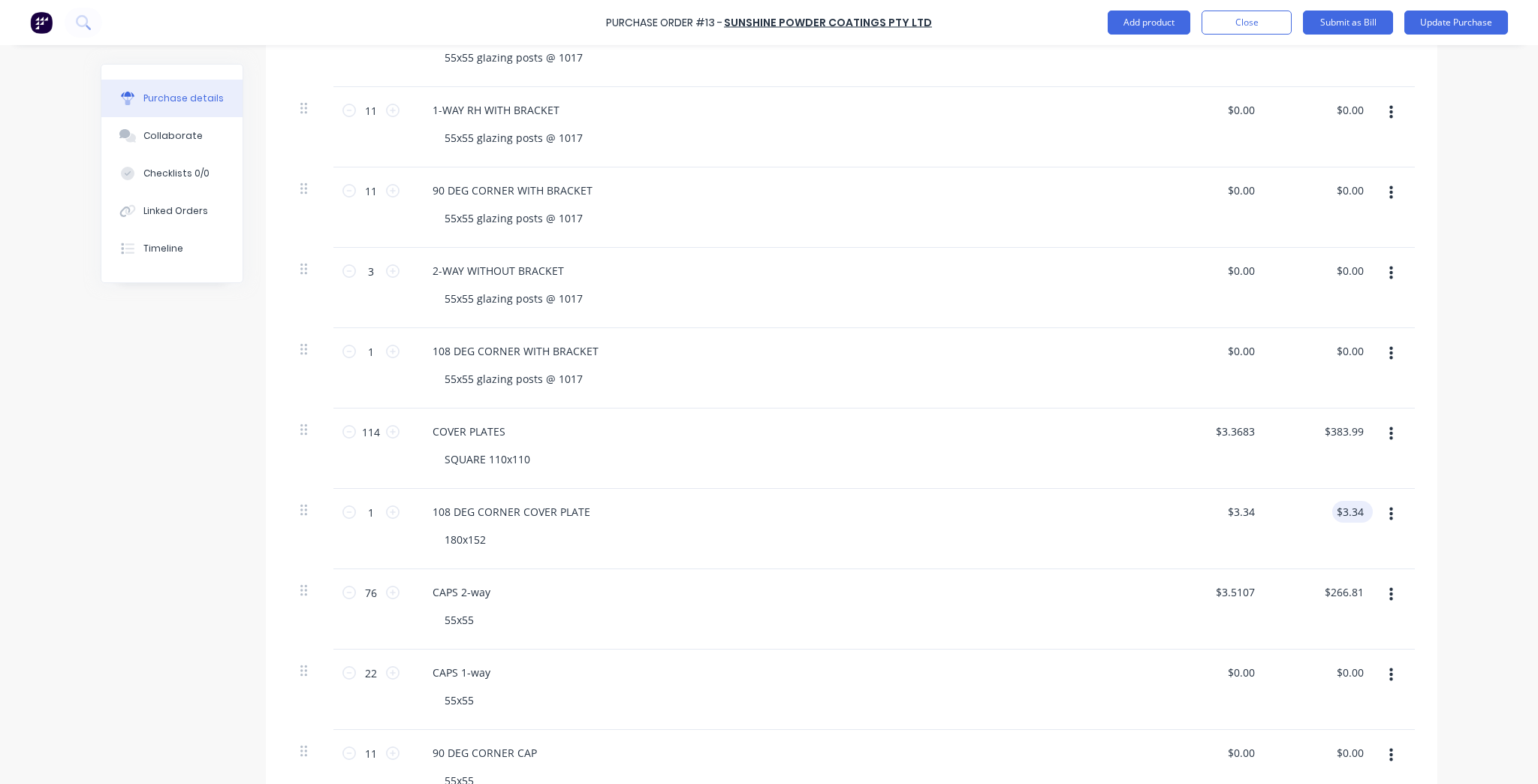
click at [1363, 507] on div "$3.34 $3.34" at bounding box center [1352, 512] width 40 height 22
click at [1241, 512] on input "3.34" at bounding box center [1240, 512] width 34 height 22
click at [1241, 512] on input "3.34" at bounding box center [1244, 512] width 29 height 22
type input "$0.00"
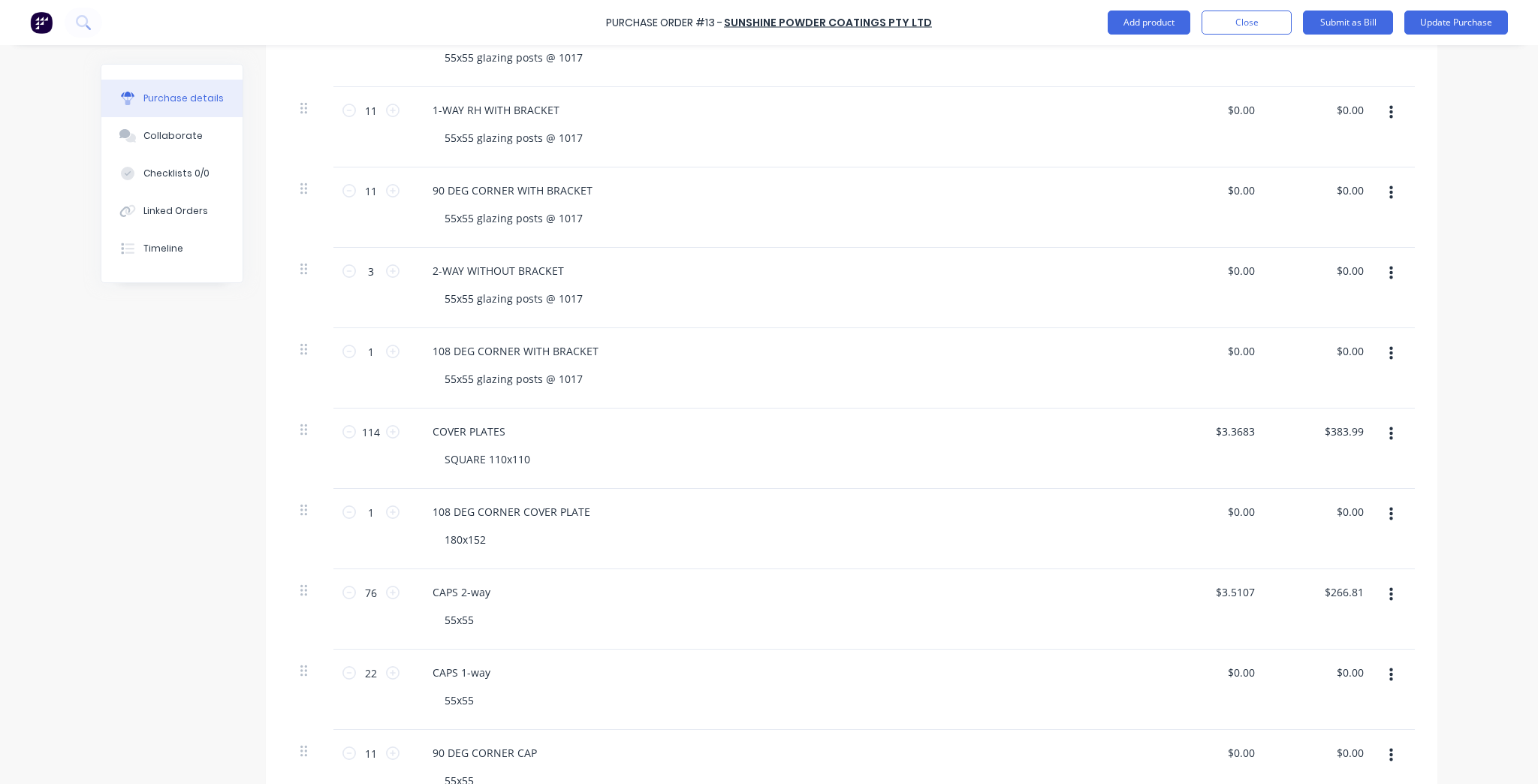
click at [1504, 532] on div "Purchase Order #13 - Sunshine Powder Coatings Pty Ltd Add product Close Submit …" at bounding box center [769, 392] width 1538 height 784
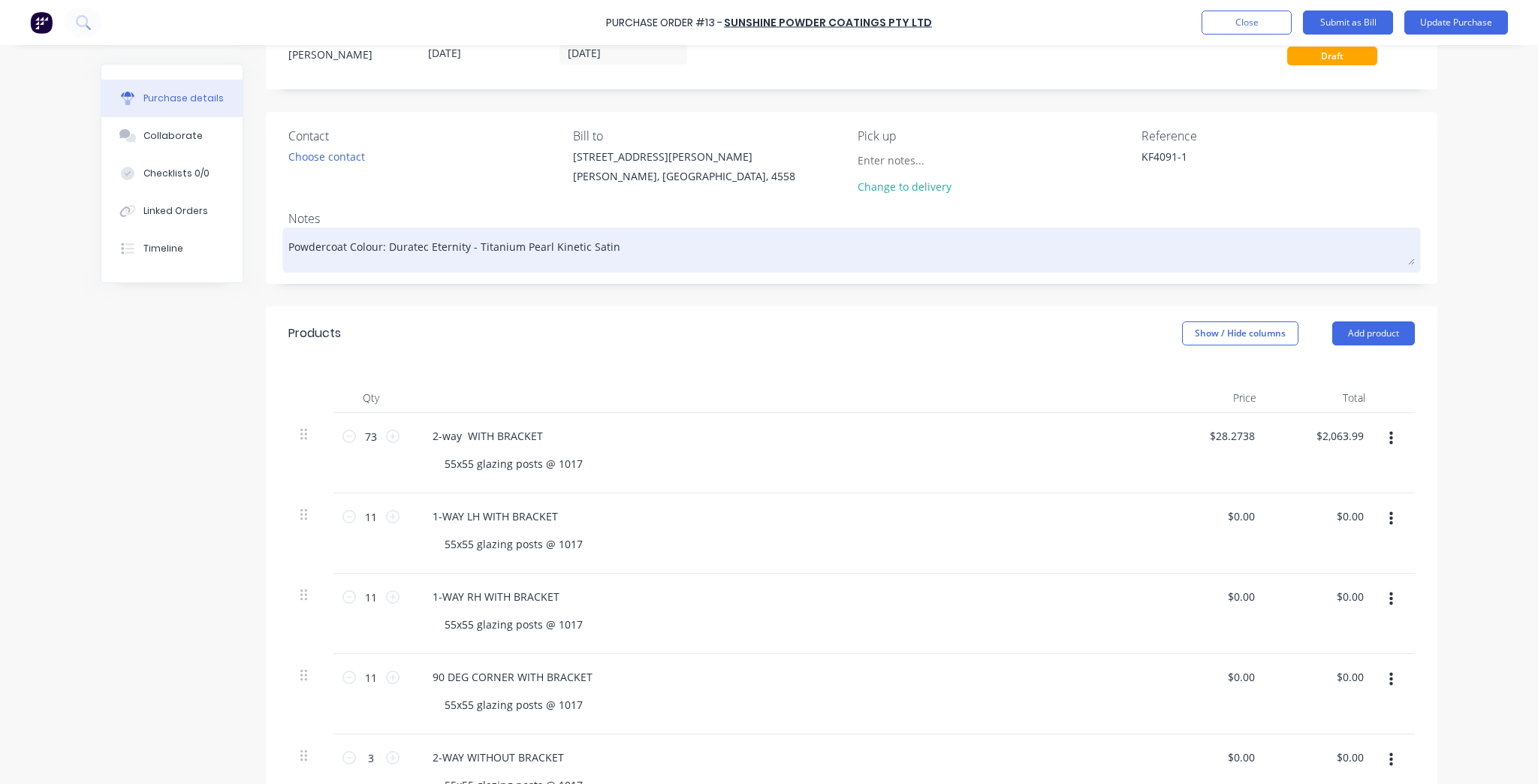
scroll to position [0, 0]
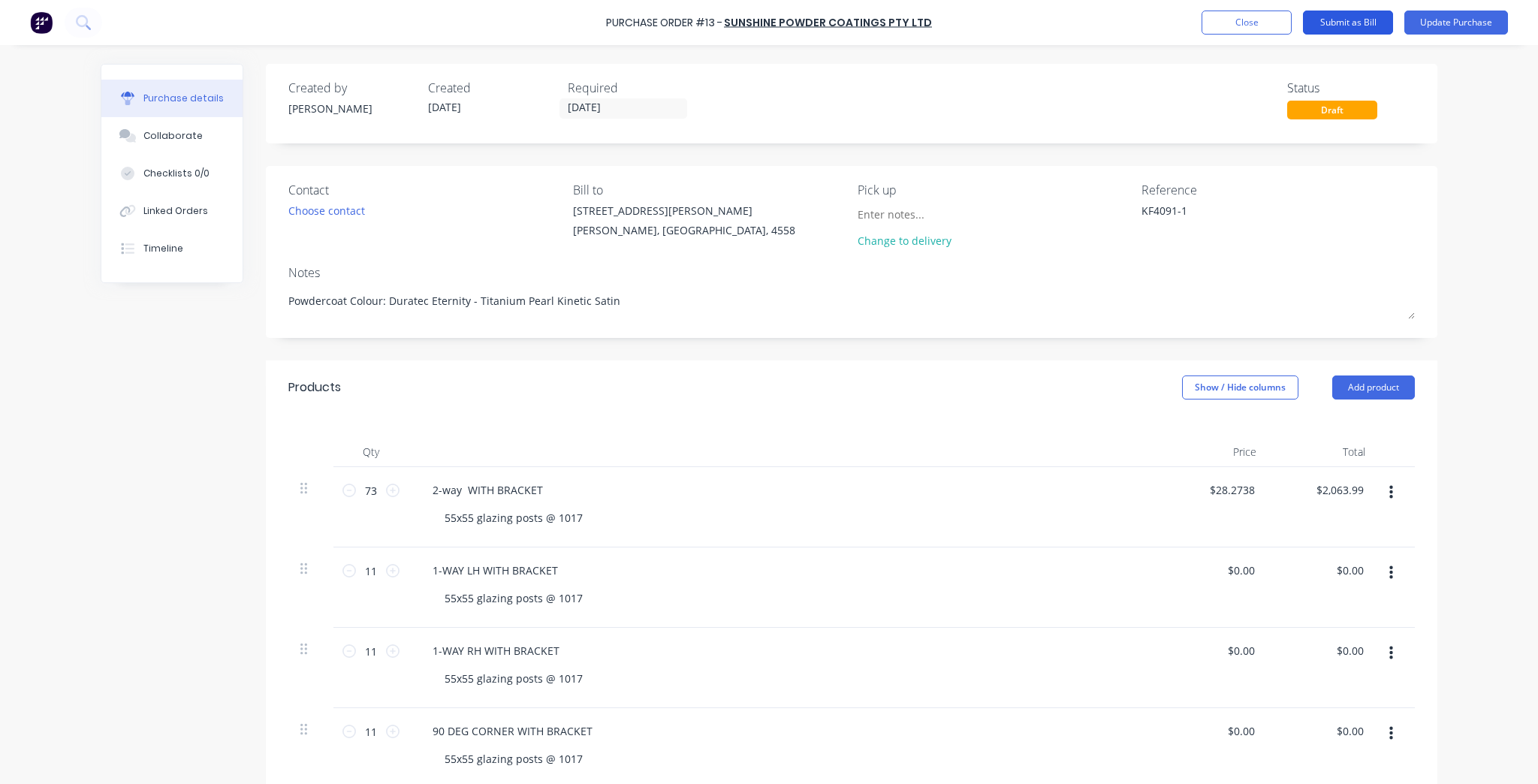
click at [1349, 17] on button "Submit as Bill" at bounding box center [1348, 22] width 90 height 24
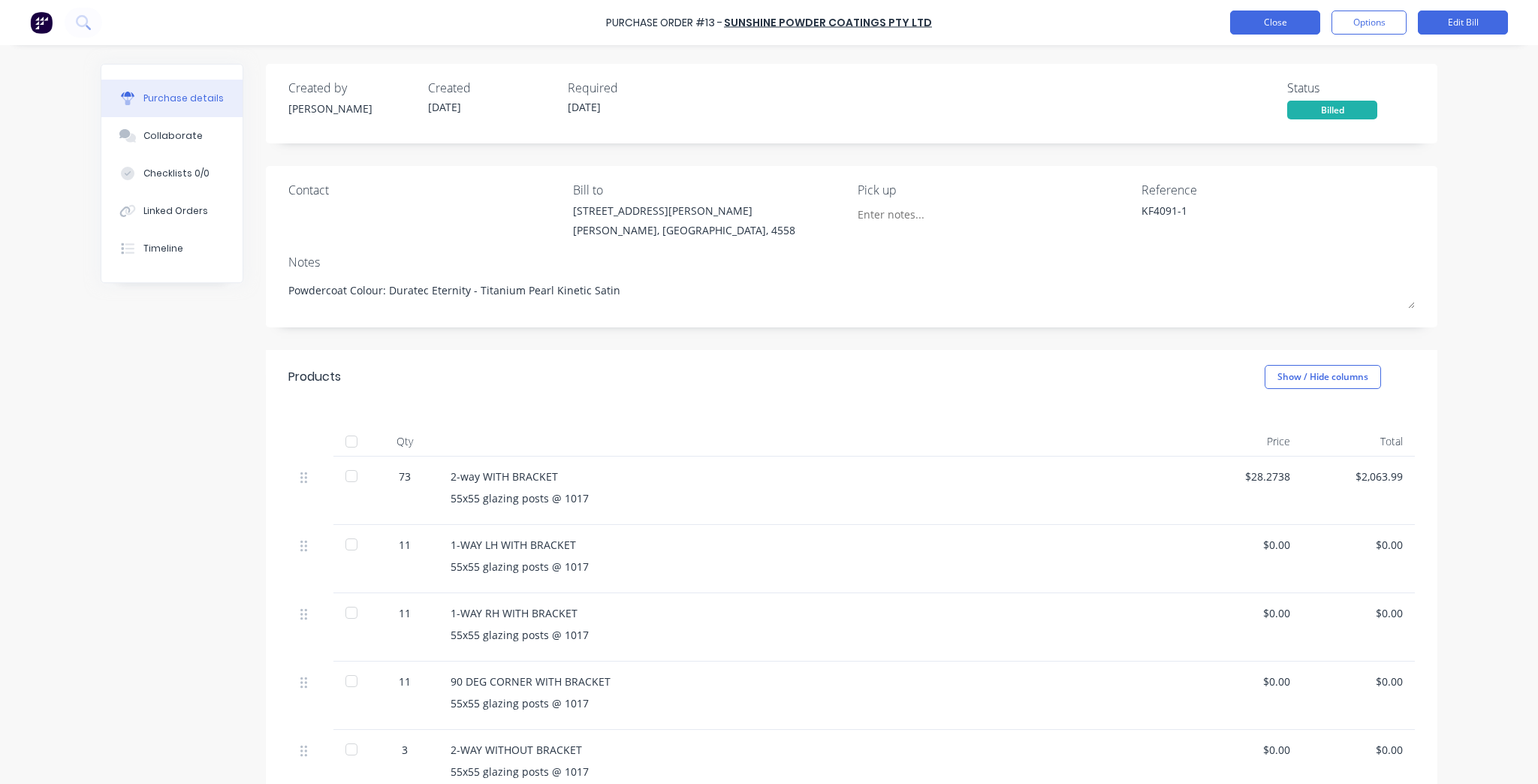
click at [1261, 27] on button "Close" at bounding box center [1275, 22] width 90 height 24
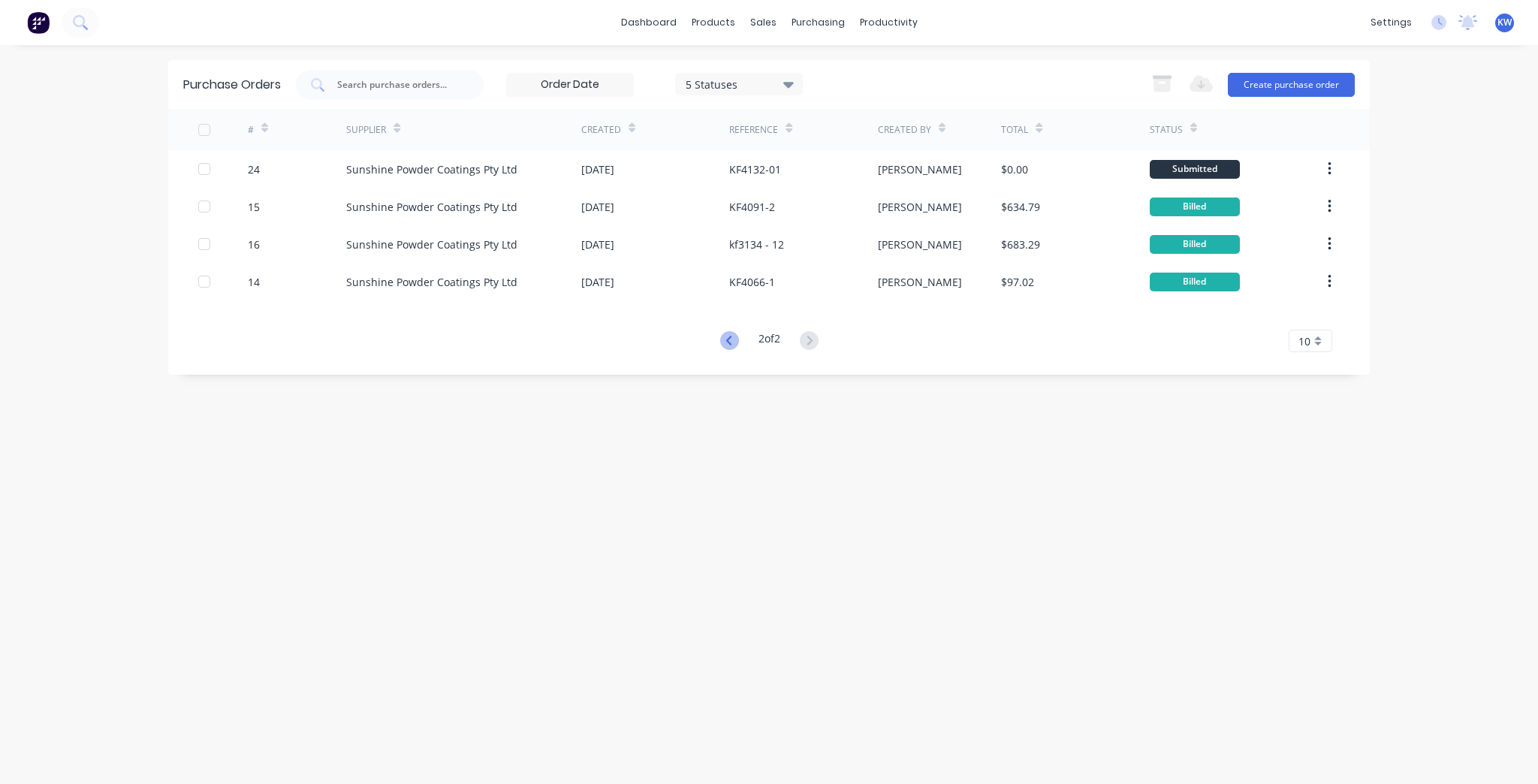
click at [727, 338] on icon at bounding box center [728, 340] width 5 height 9
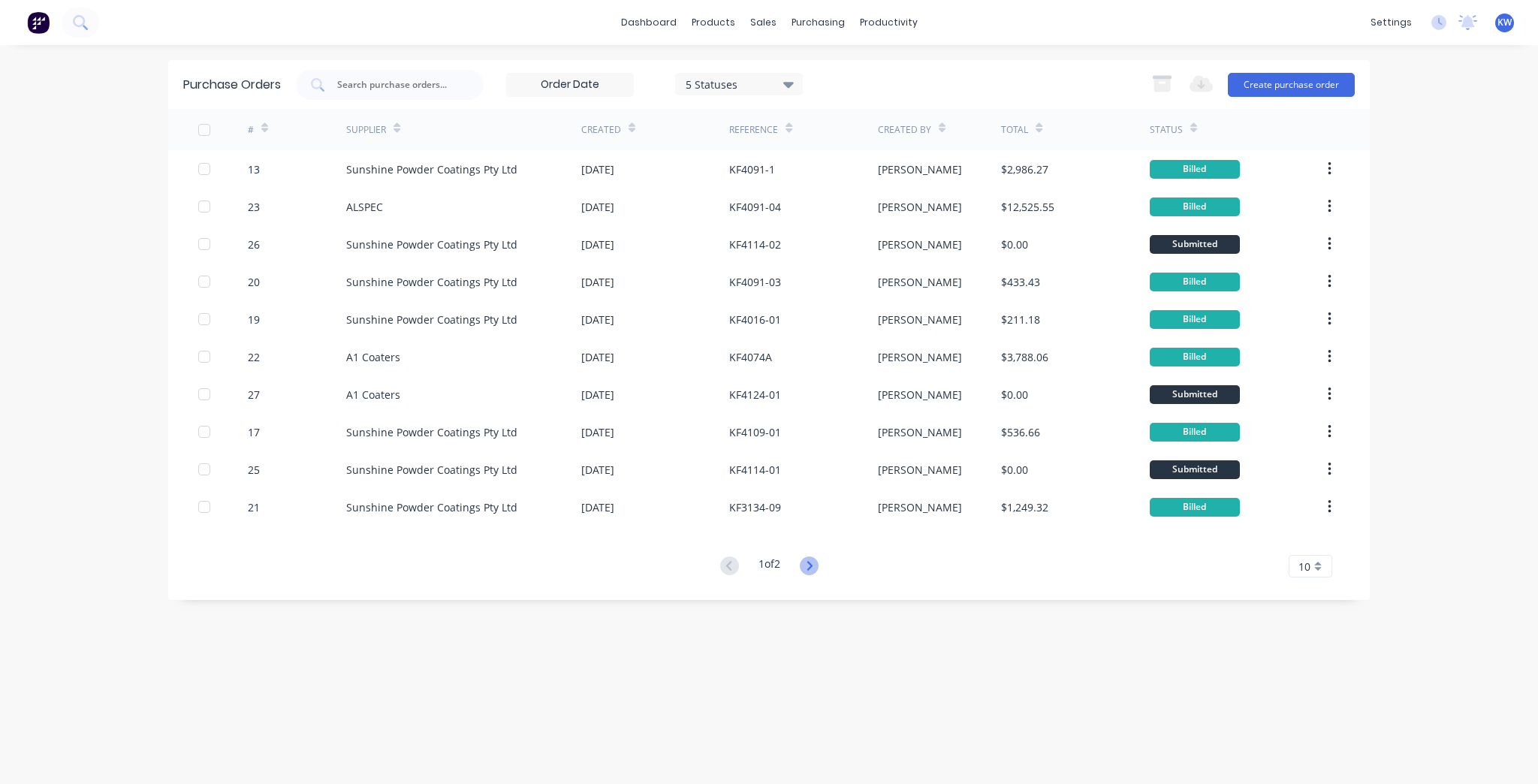
click at [815, 568] on icon at bounding box center [809, 565] width 18 height 18
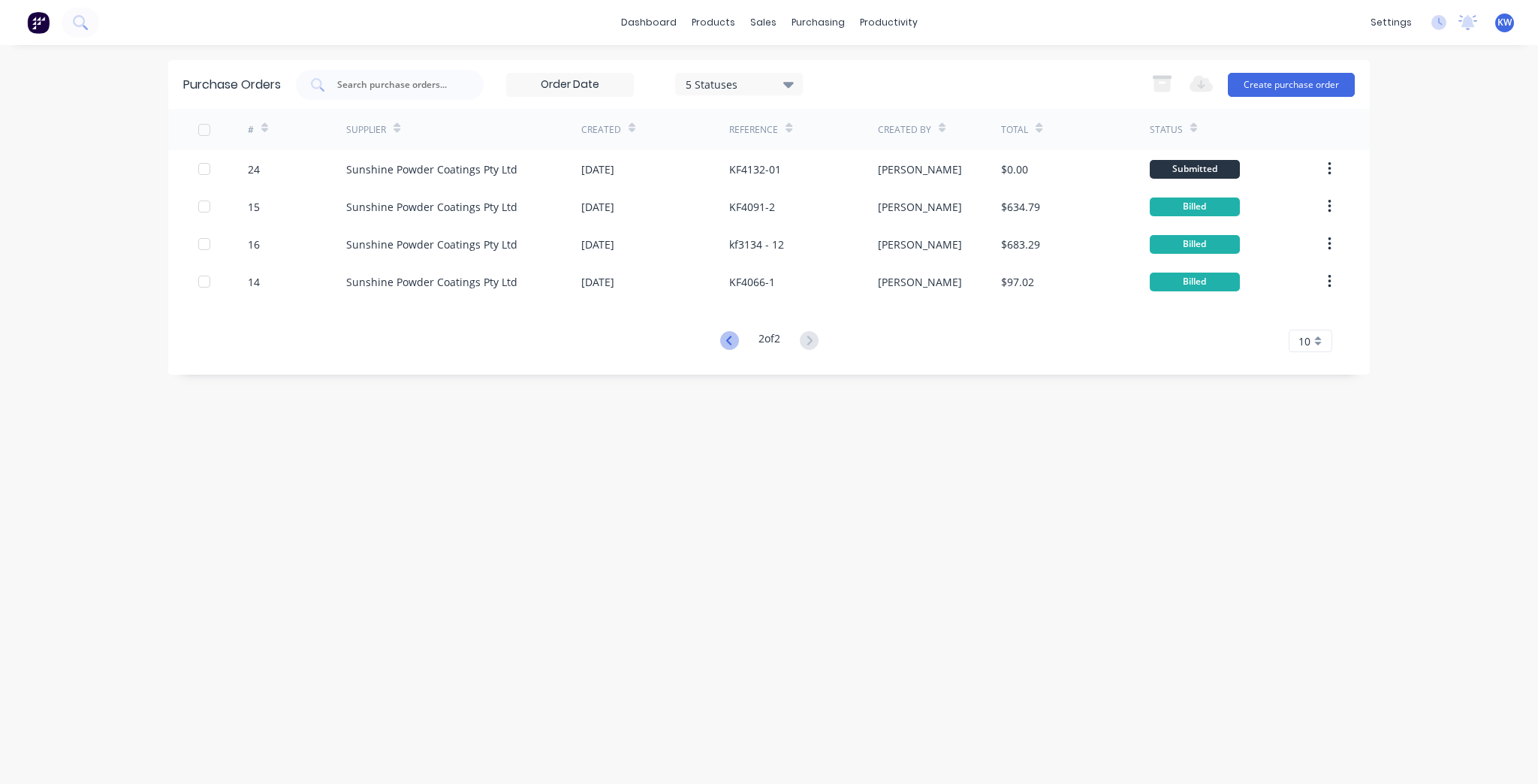
click at [722, 347] on icon at bounding box center [729, 340] width 18 height 18
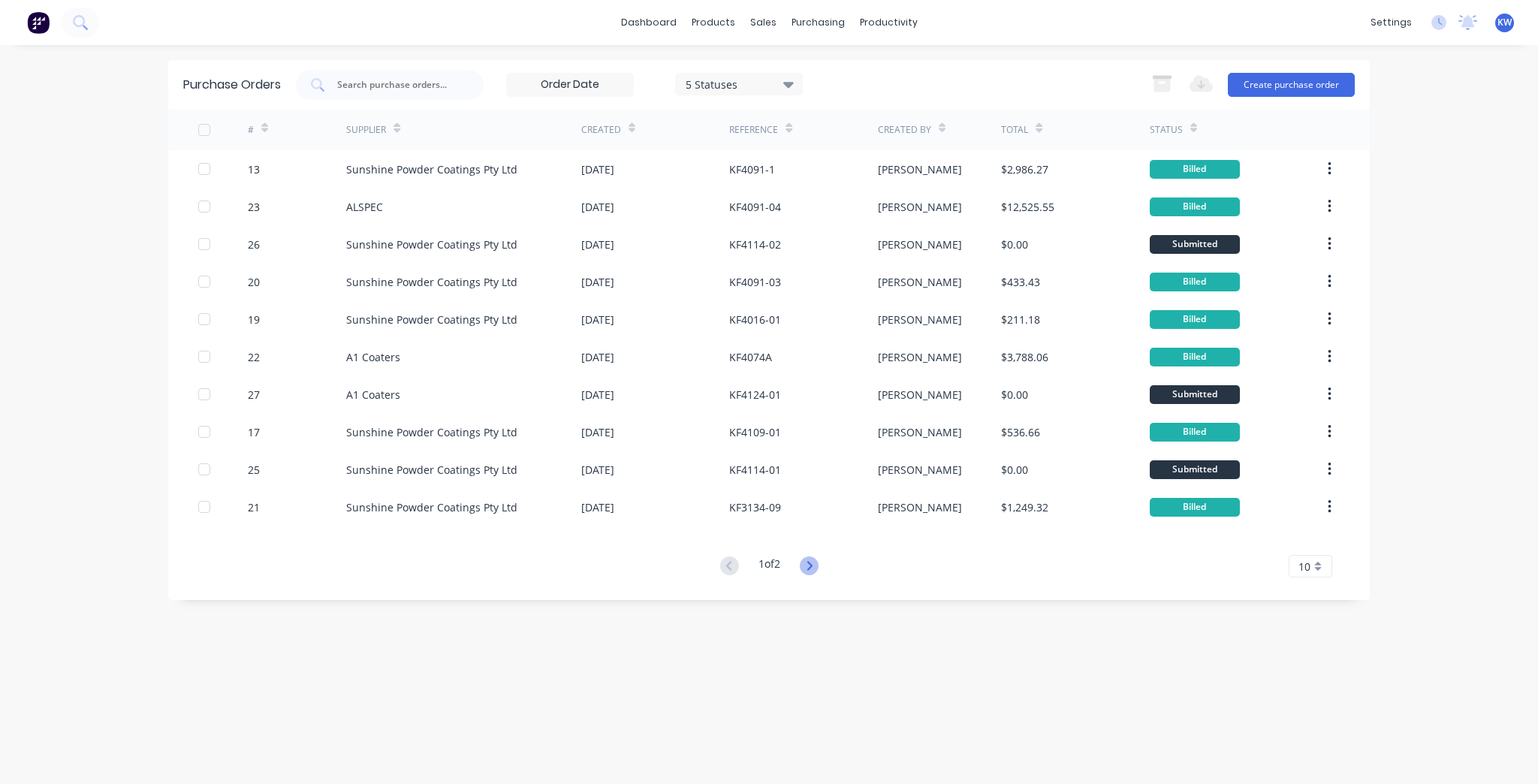
click at [805, 569] on icon at bounding box center [809, 565] width 18 height 18
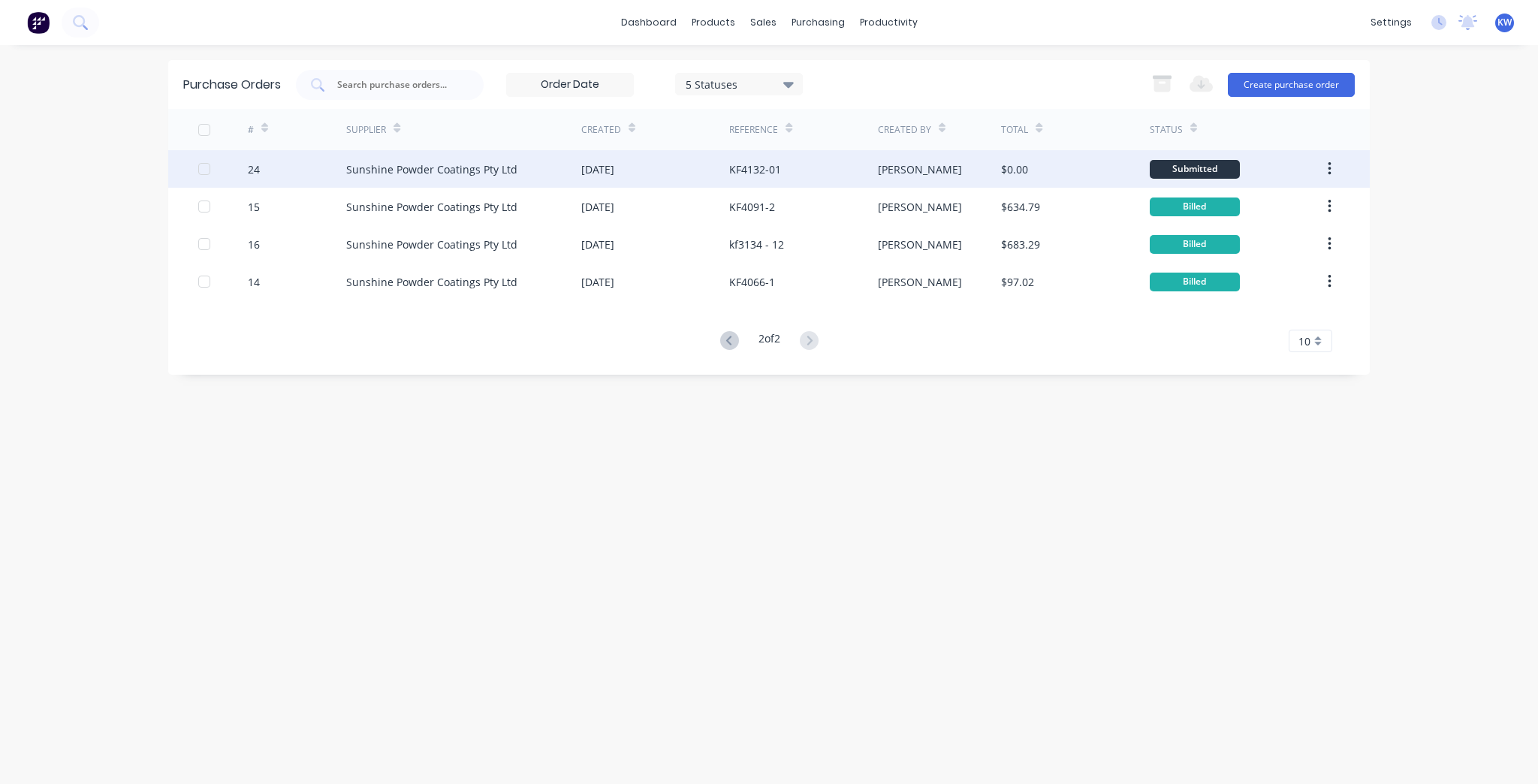
click at [844, 165] on div "KF4132-01" at bounding box center [803, 168] width 148 height 38
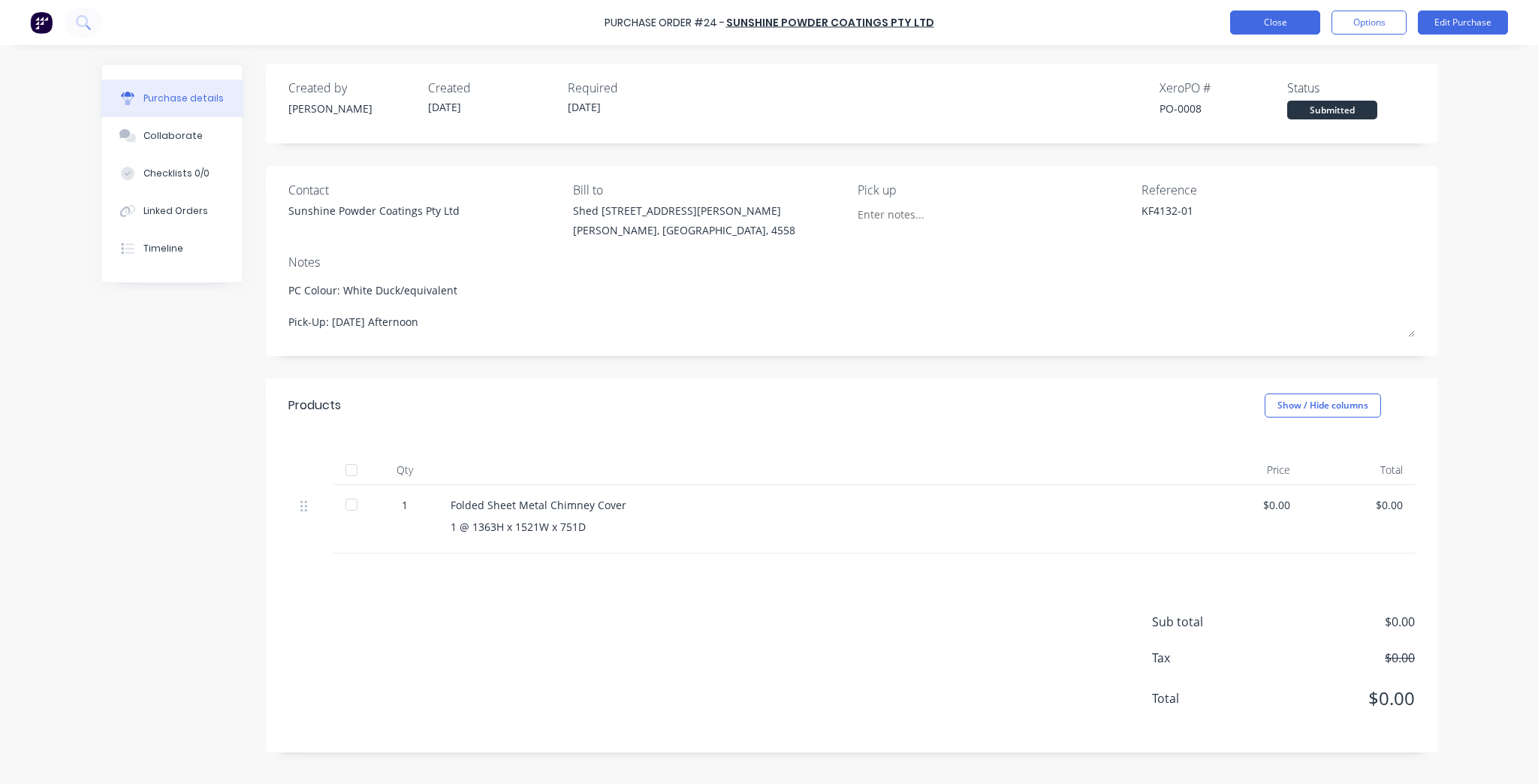
click at [1304, 29] on button "Close" at bounding box center [1275, 22] width 90 height 24
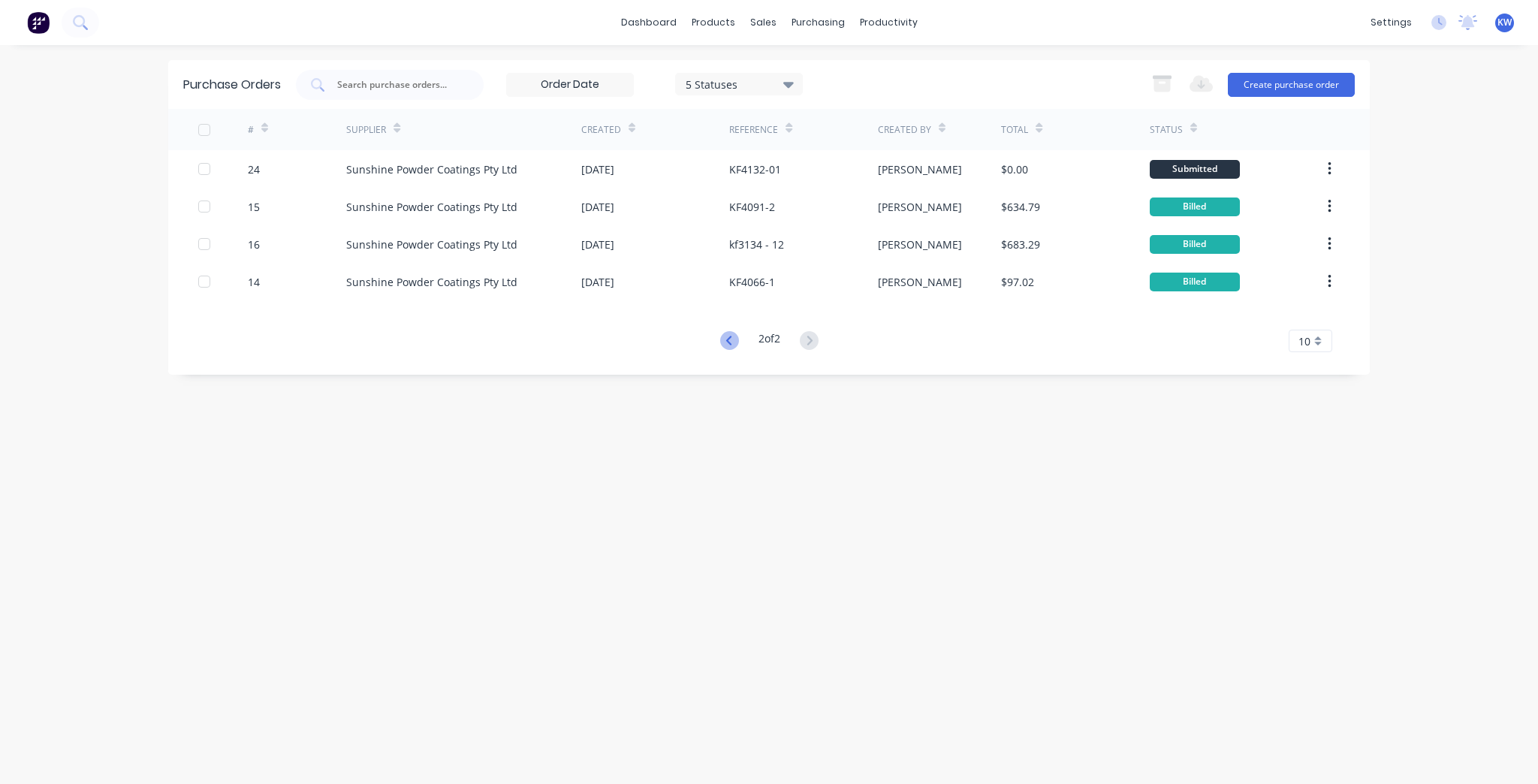
click at [727, 343] on icon at bounding box center [728, 340] width 5 height 9
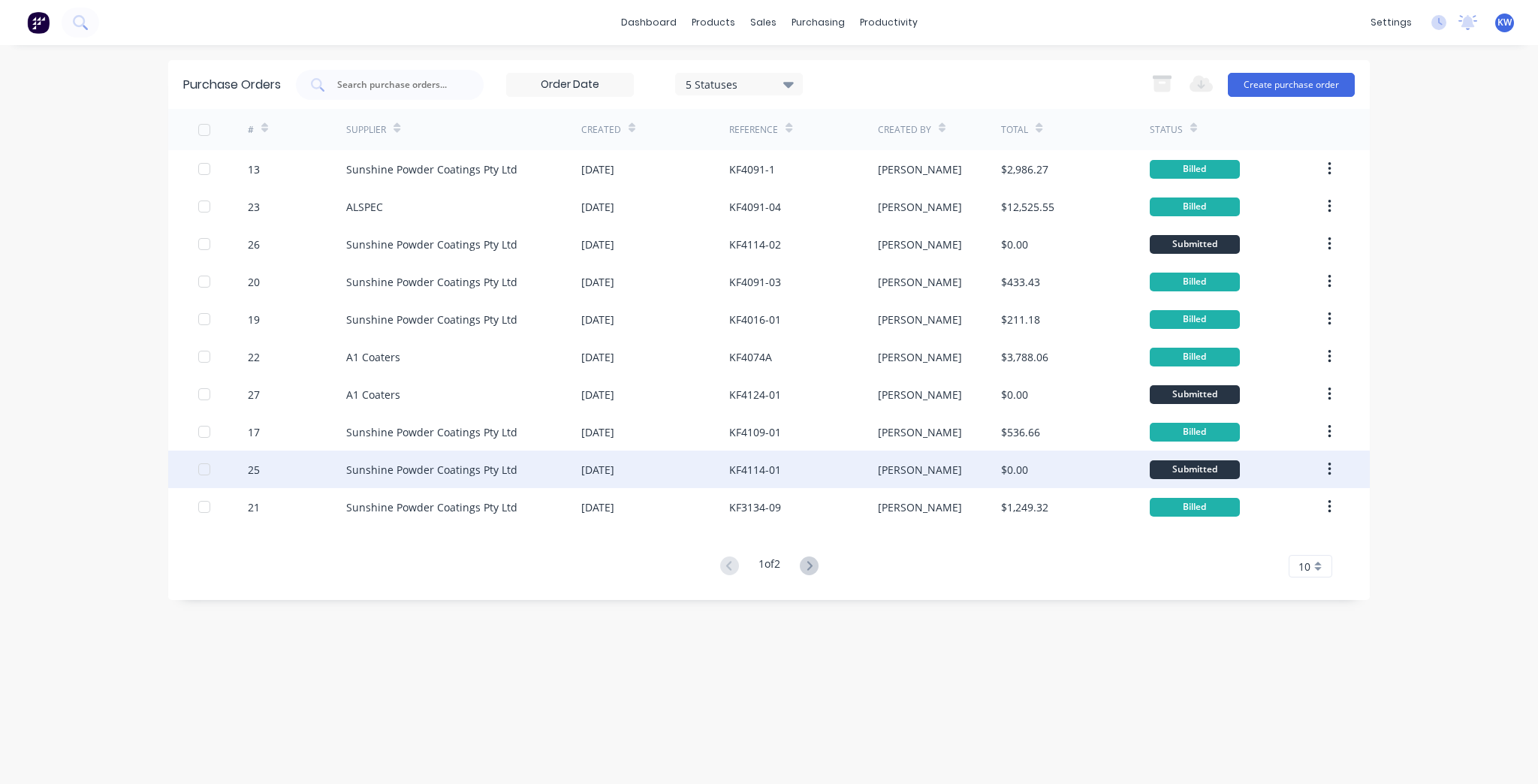
click at [942, 479] on div "[PERSON_NAME]" at bounding box center [939, 469] width 124 height 38
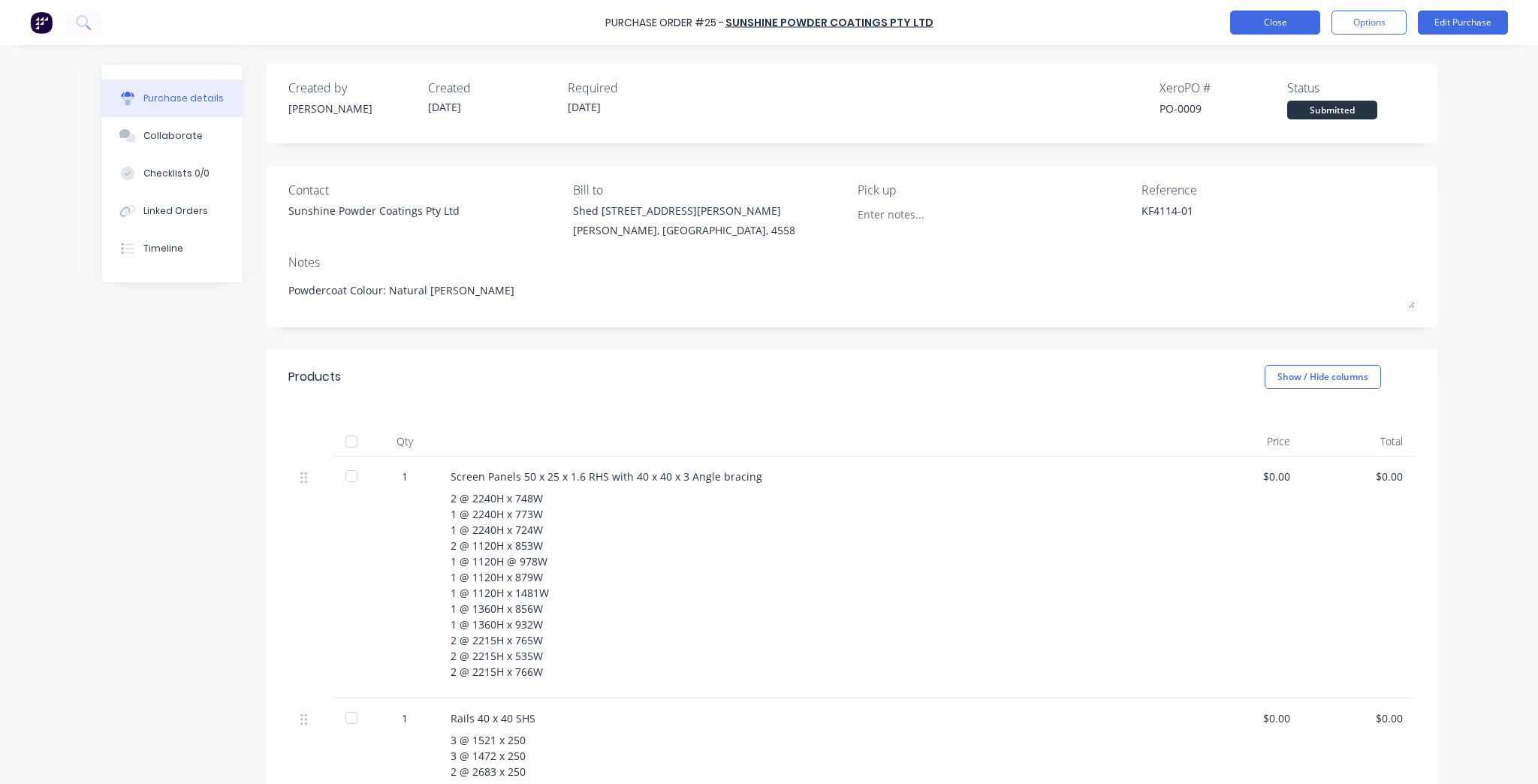
click at [1263, 19] on button "Close" at bounding box center [1275, 22] width 90 height 24
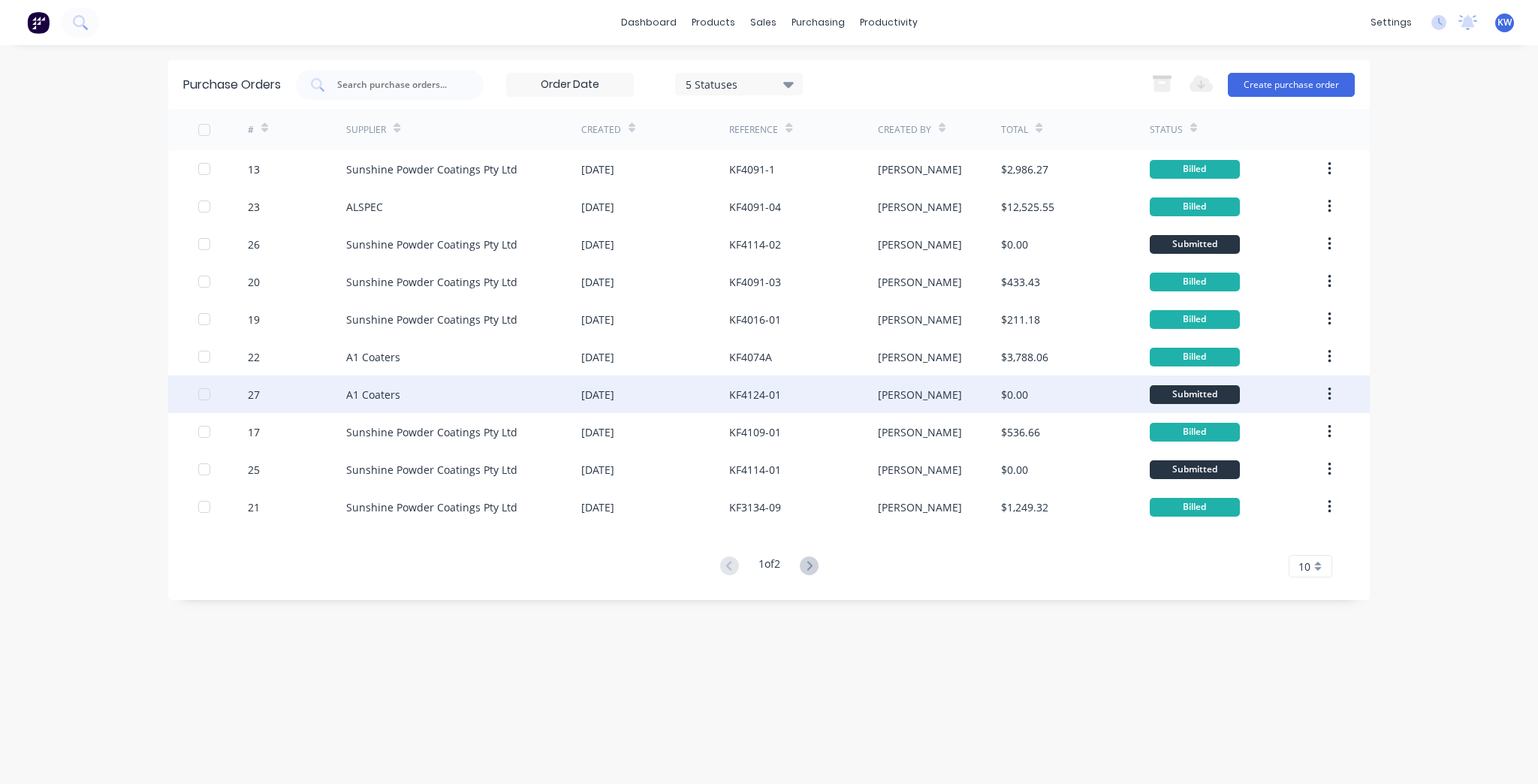
click at [1006, 392] on div "$0.00" at bounding box center [1014, 394] width 27 height 16
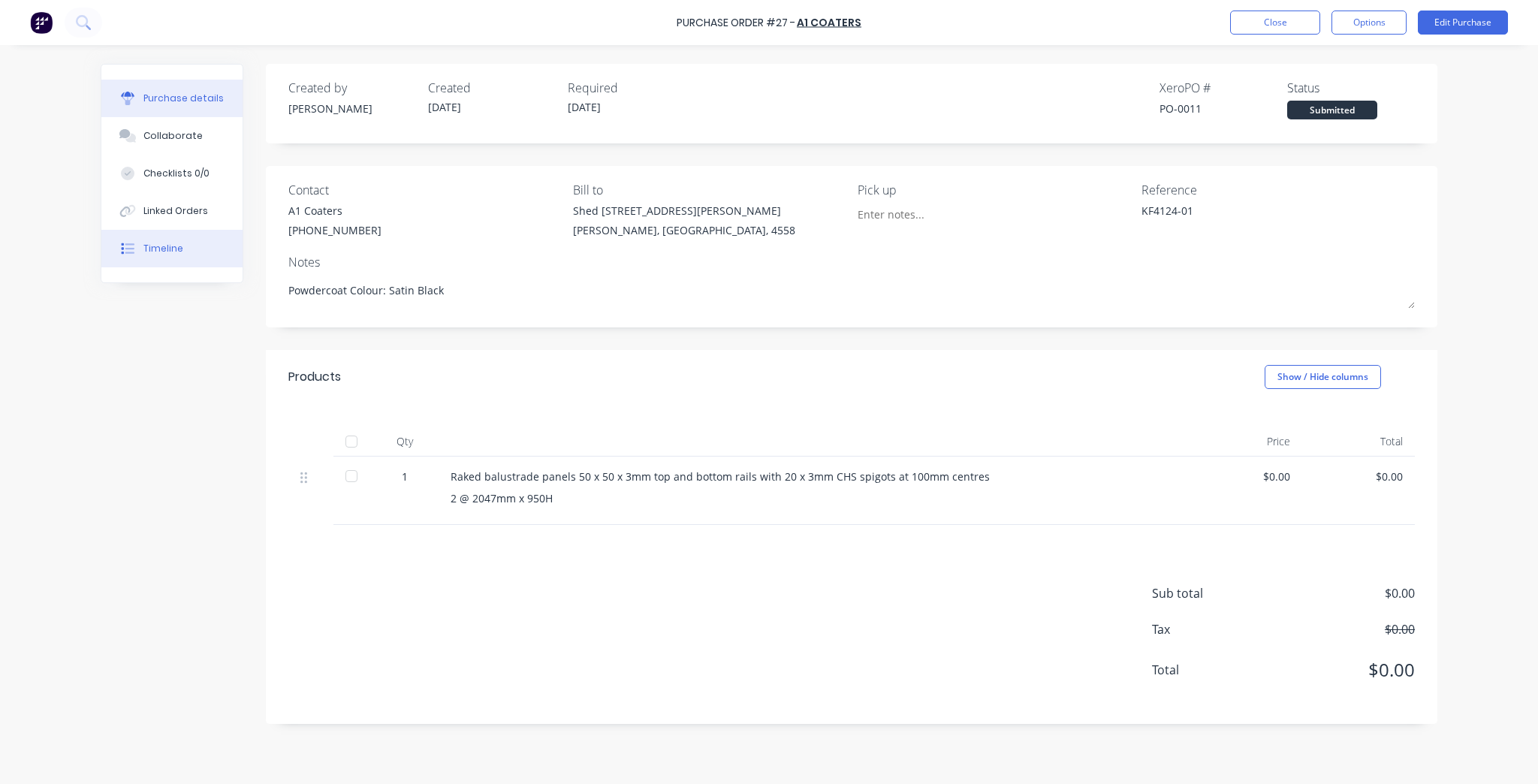
click at [160, 246] on div "Timeline" at bounding box center [163, 248] width 39 height 13
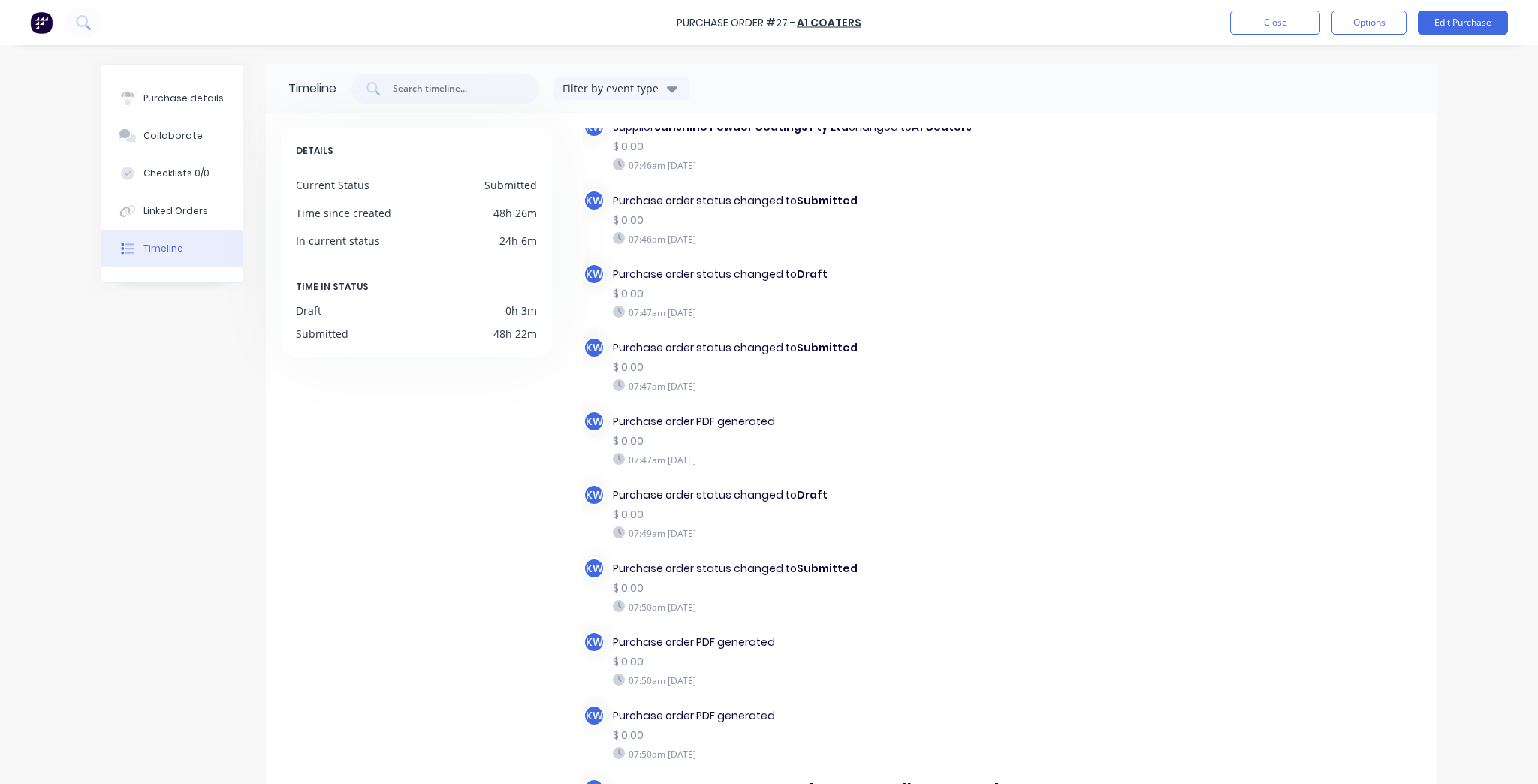
scroll to position [1036, 0]
click at [195, 92] on div "Purchase details" at bounding box center [184, 98] width 81 height 13
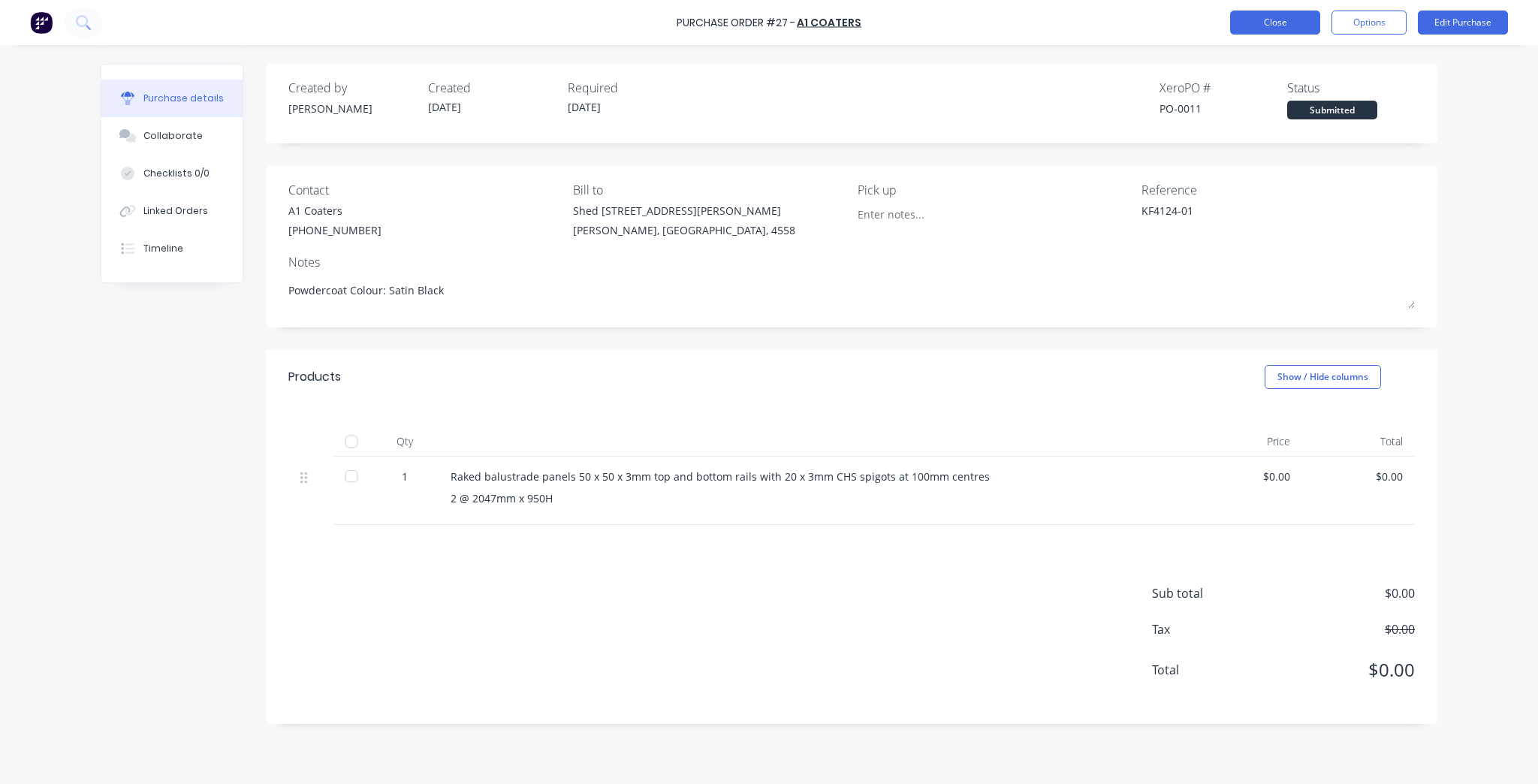
click at [1278, 12] on button "Close" at bounding box center [1275, 22] width 90 height 24
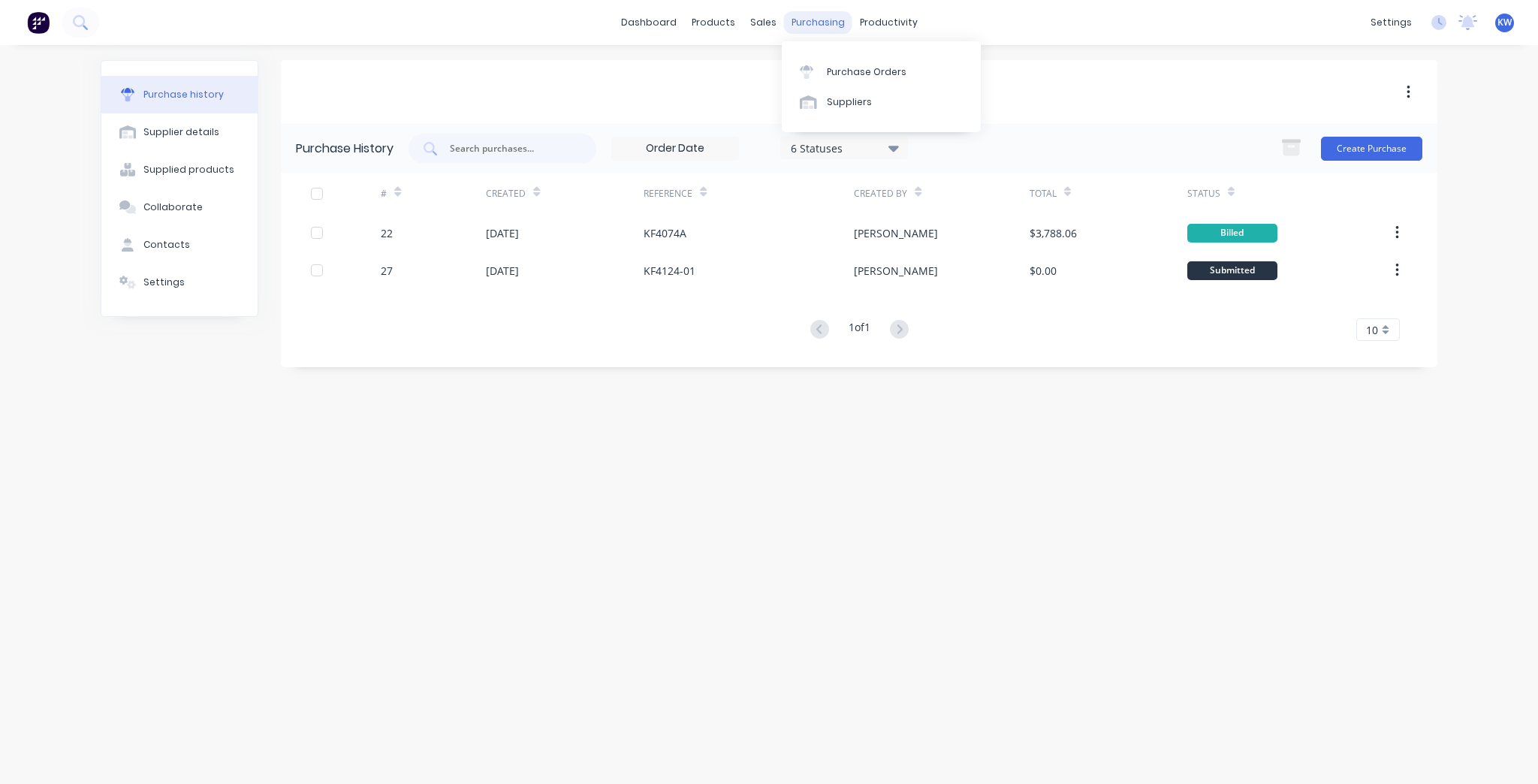
click at [817, 20] on div "purchasing" at bounding box center [819, 23] width 68 height 23
click at [826, 63] on link "Purchase Orders" at bounding box center [881, 71] width 199 height 30
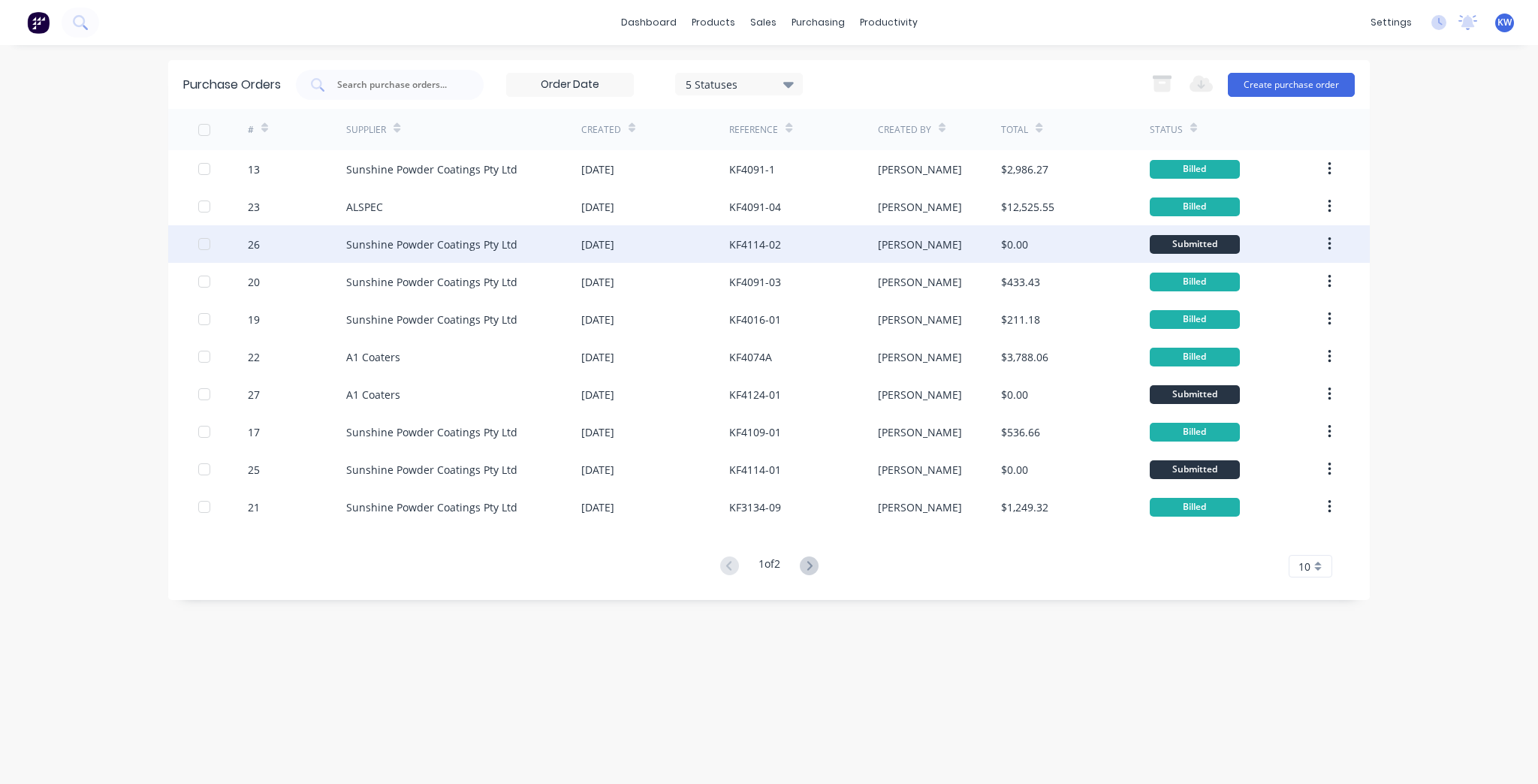
click at [1005, 237] on div "$0.00" at bounding box center [1014, 244] width 27 height 16
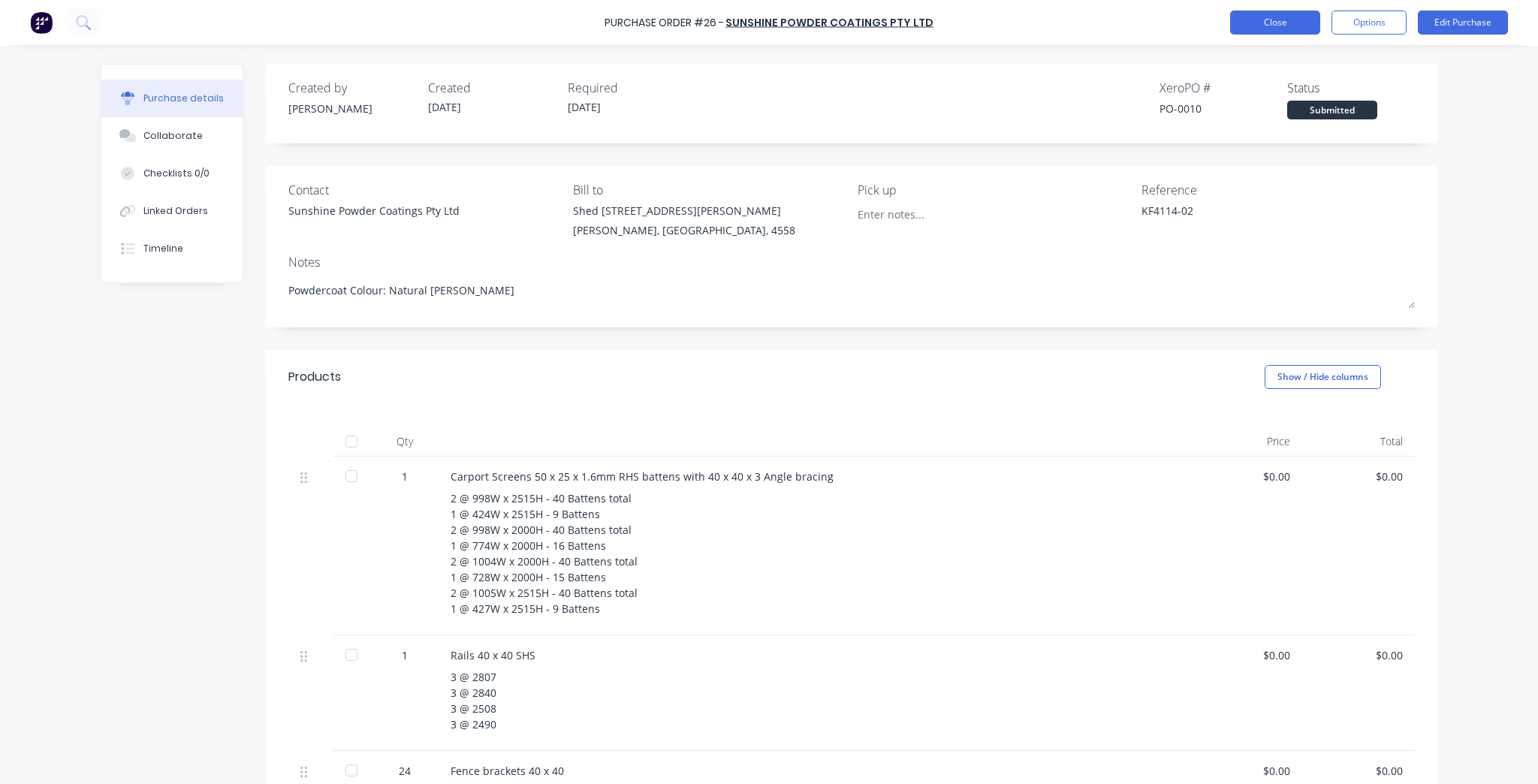
click at [1263, 21] on button "Close" at bounding box center [1275, 22] width 90 height 24
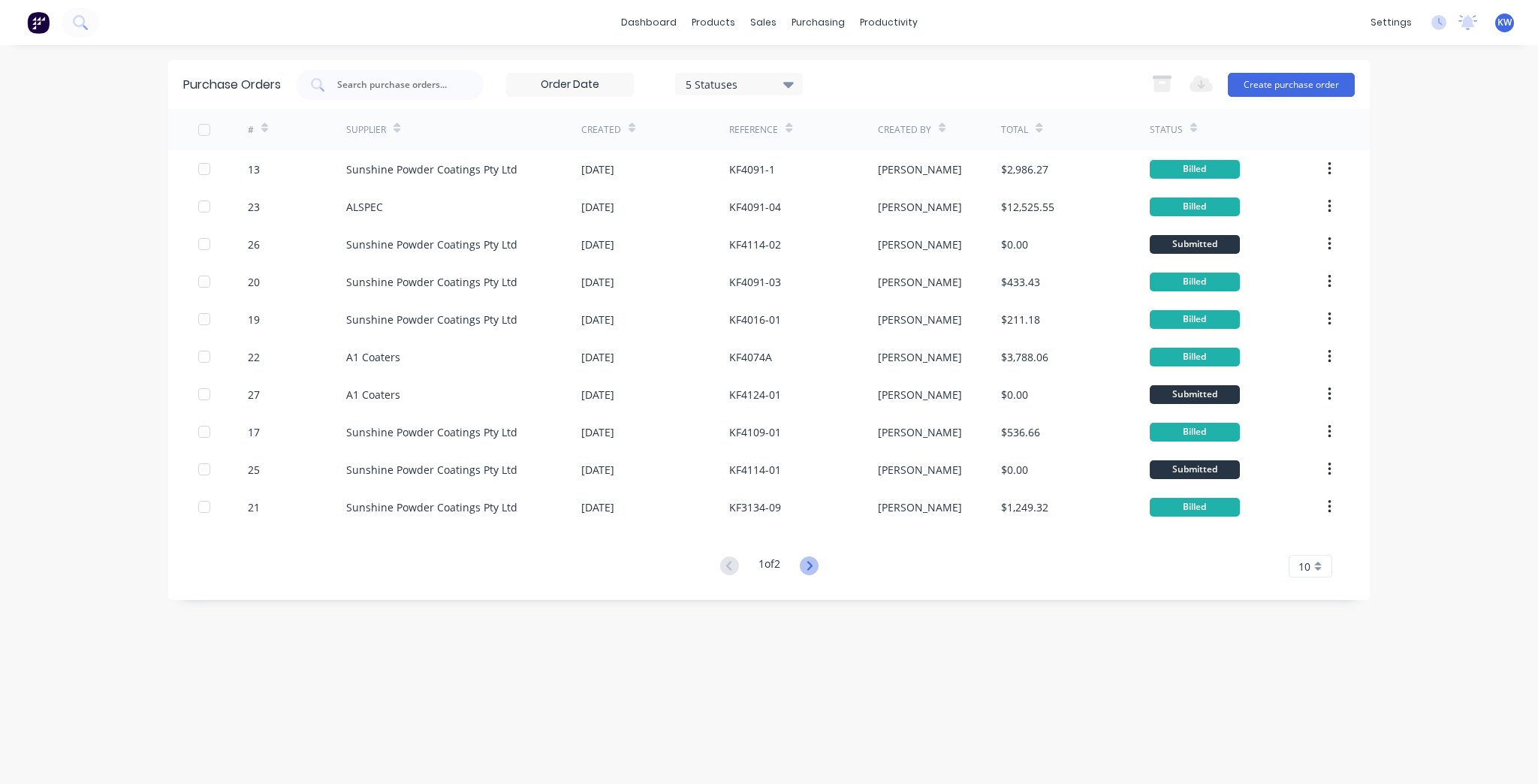
click at [817, 562] on icon at bounding box center [809, 565] width 18 height 18
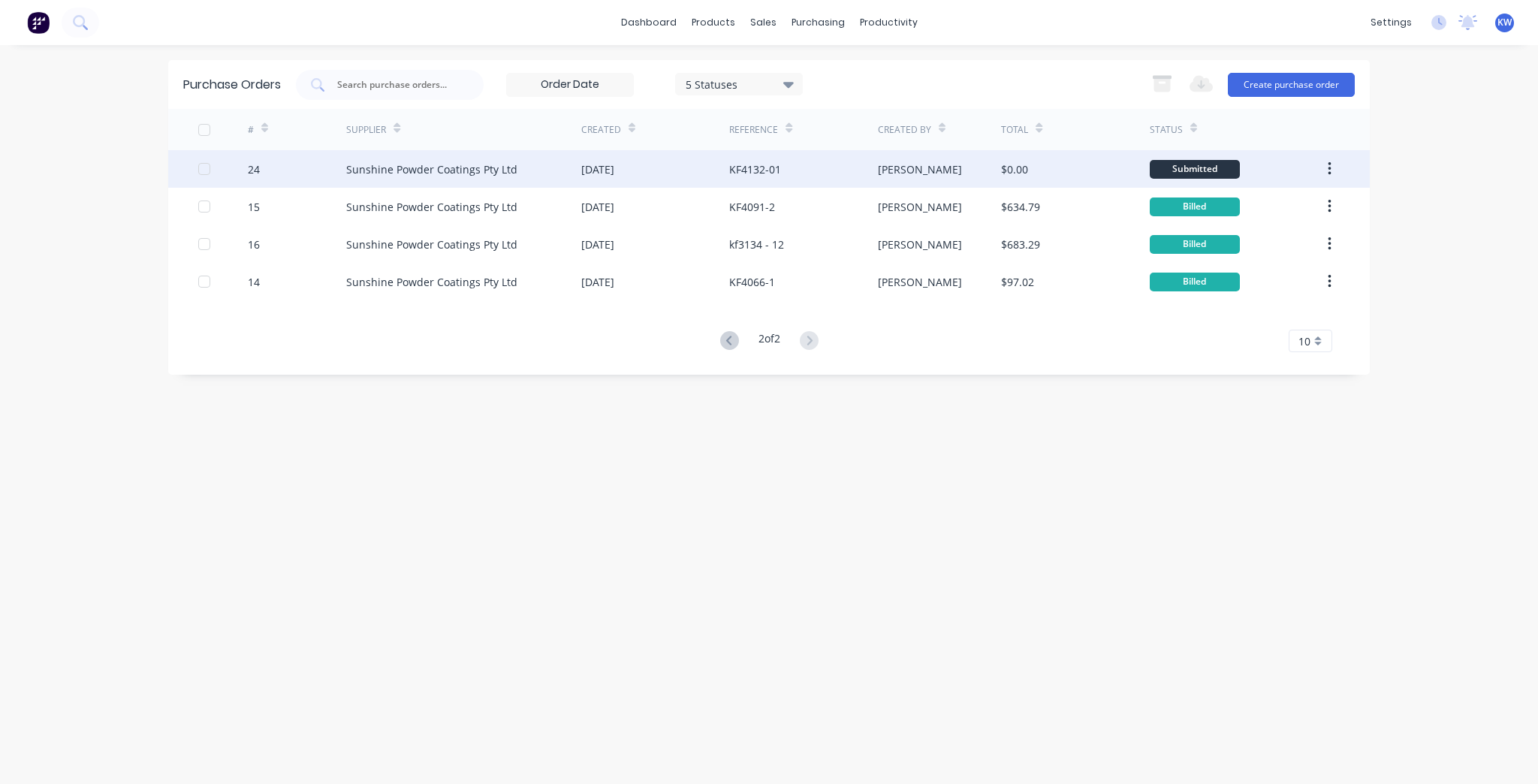
click at [754, 166] on div "KF4132-01" at bounding box center [755, 169] width 52 height 16
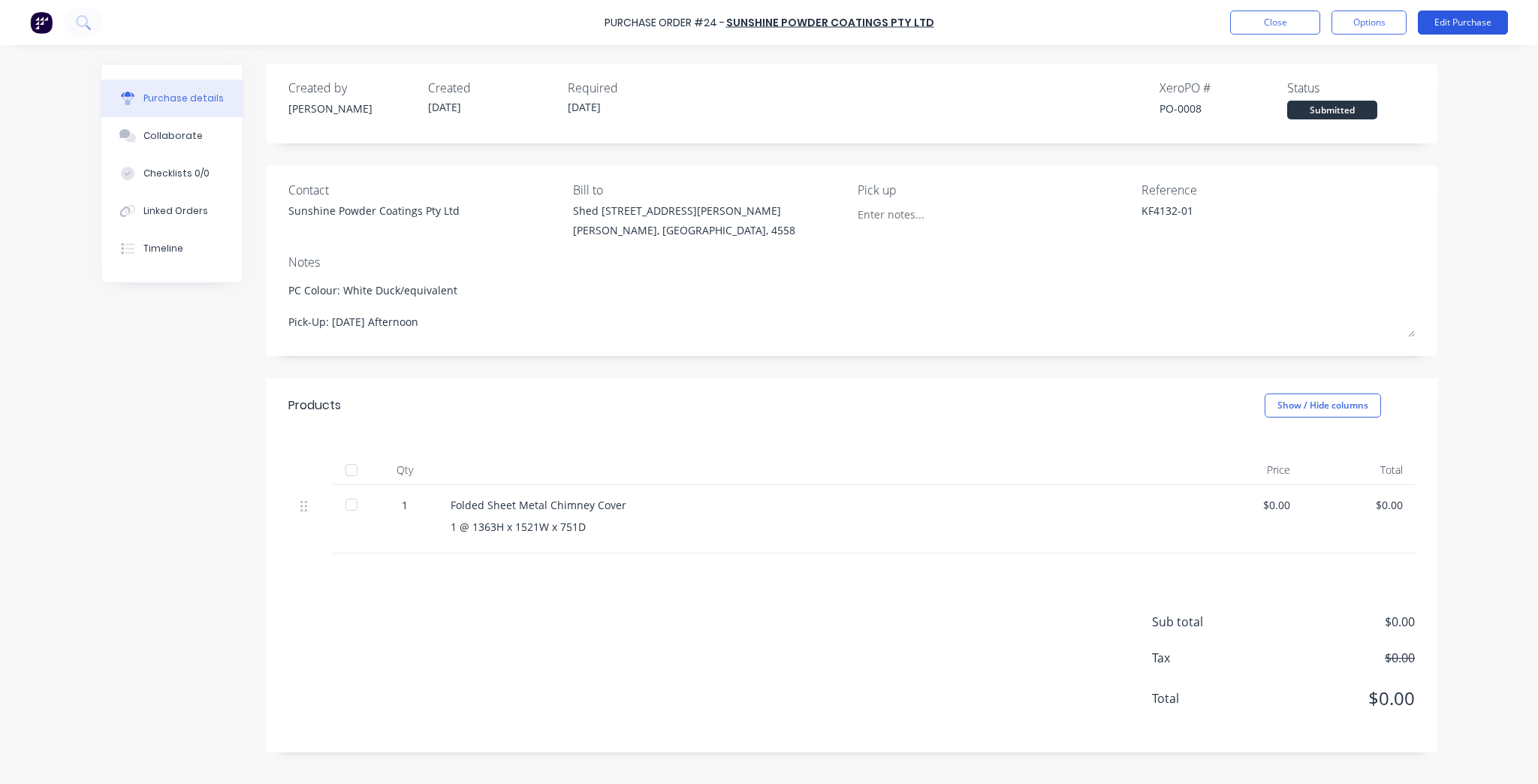
click at [1465, 25] on button "Edit Purchase" at bounding box center [1463, 22] width 90 height 24
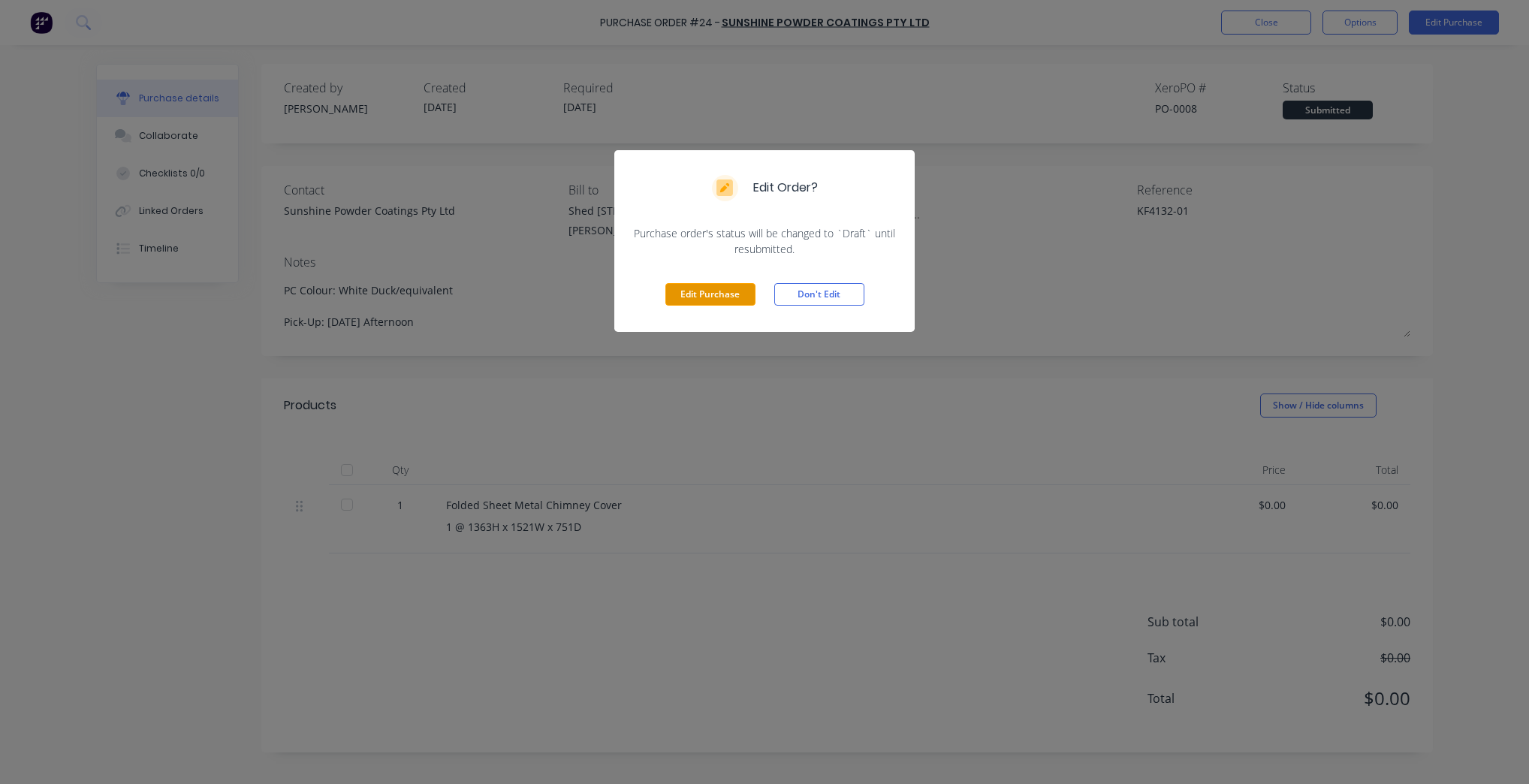
click at [690, 292] on button "Edit Purchase" at bounding box center [710, 294] width 90 height 23
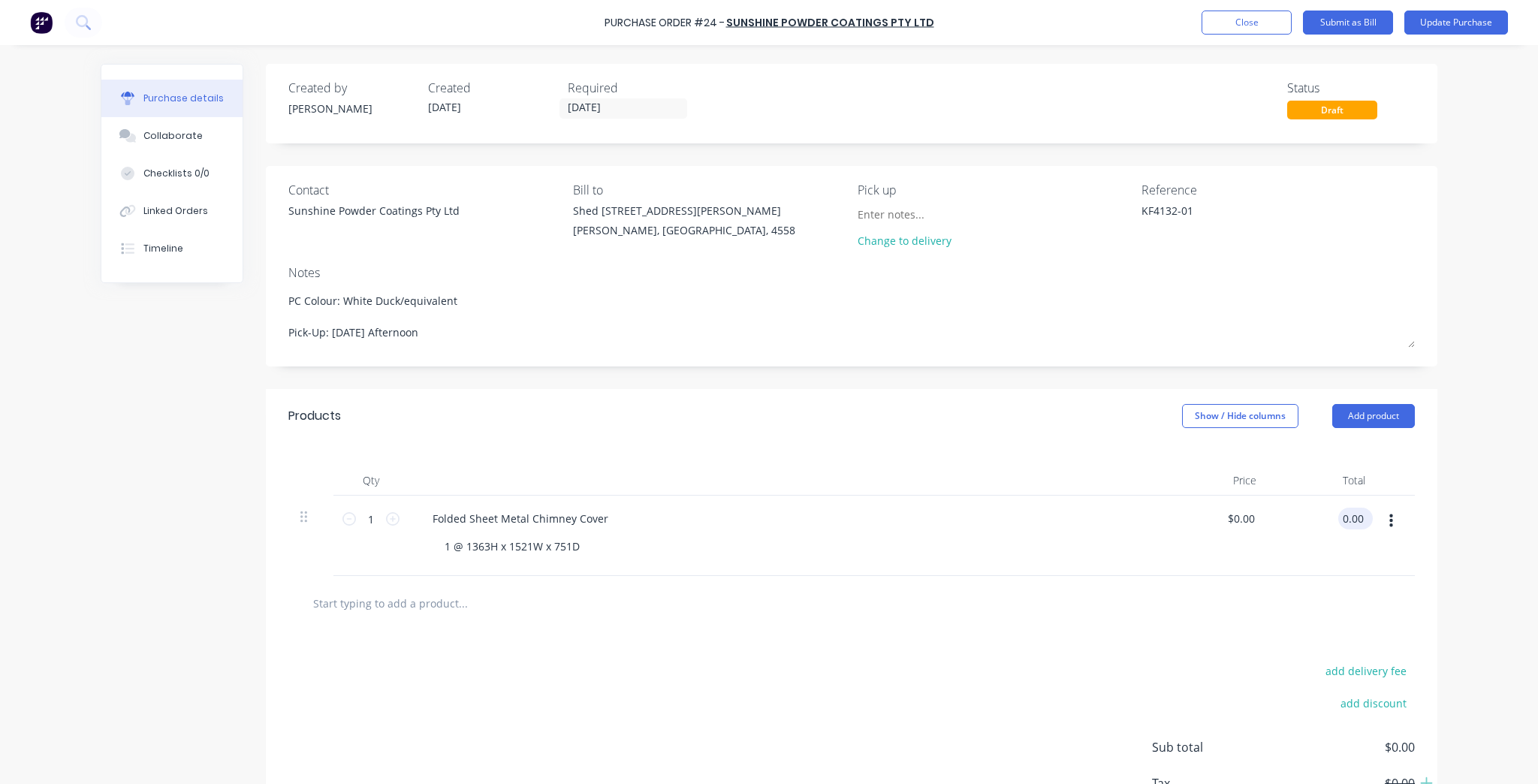
click at [1338, 517] on input "0.00" at bounding box center [1352, 518] width 29 height 22
click at [1339, 517] on input "0.00" at bounding box center [1352, 518] width 29 height 22
paste input "345.56"
type input "345.56"
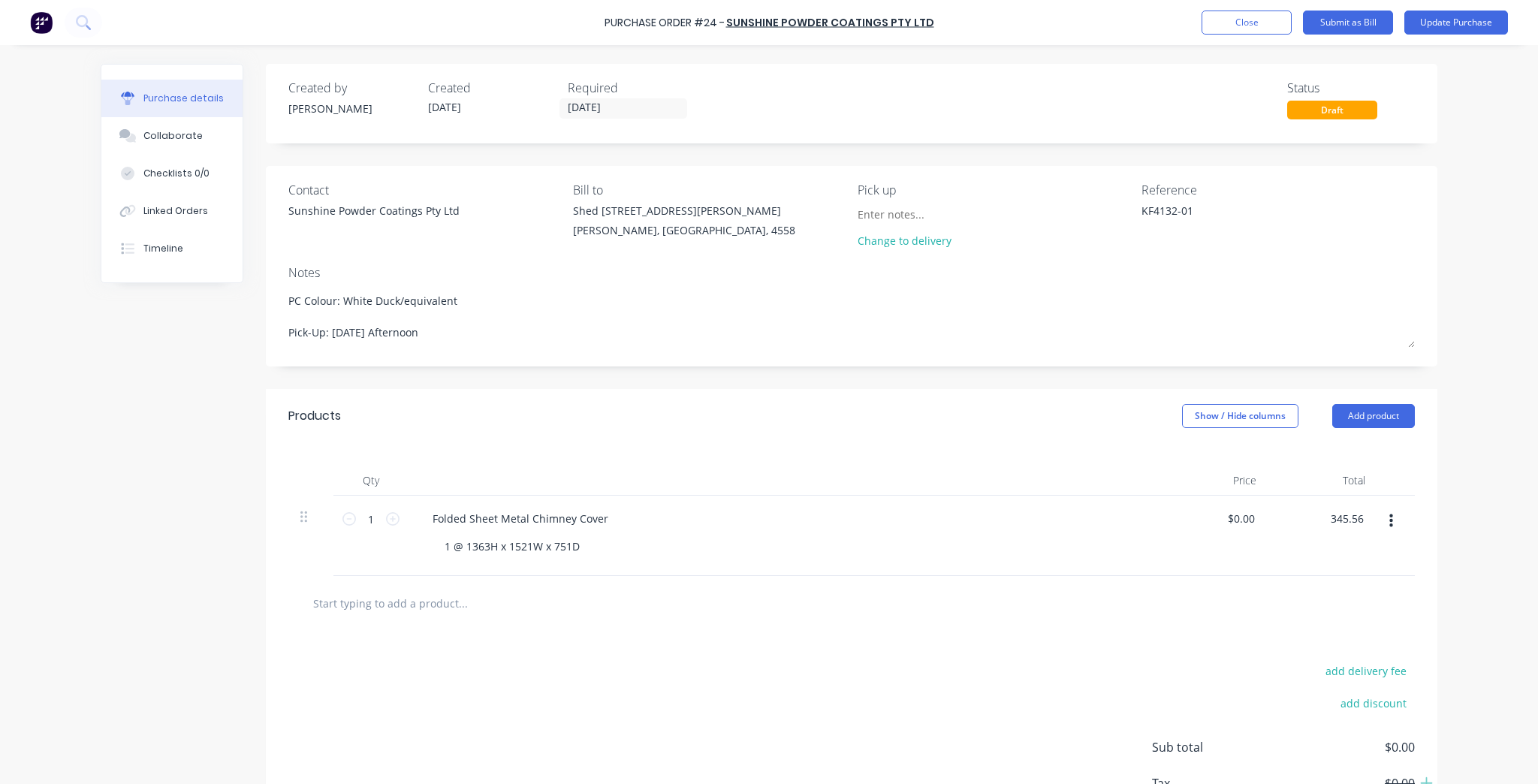
type input "$345.56"
click at [1468, 490] on div "Purchase Order #24 - Sunshine Powder Coatings Pty Ltd Add product Close Submit …" at bounding box center [769, 392] width 1538 height 784
click at [1352, 27] on button "Submit as Bill" at bounding box center [1348, 22] width 90 height 24
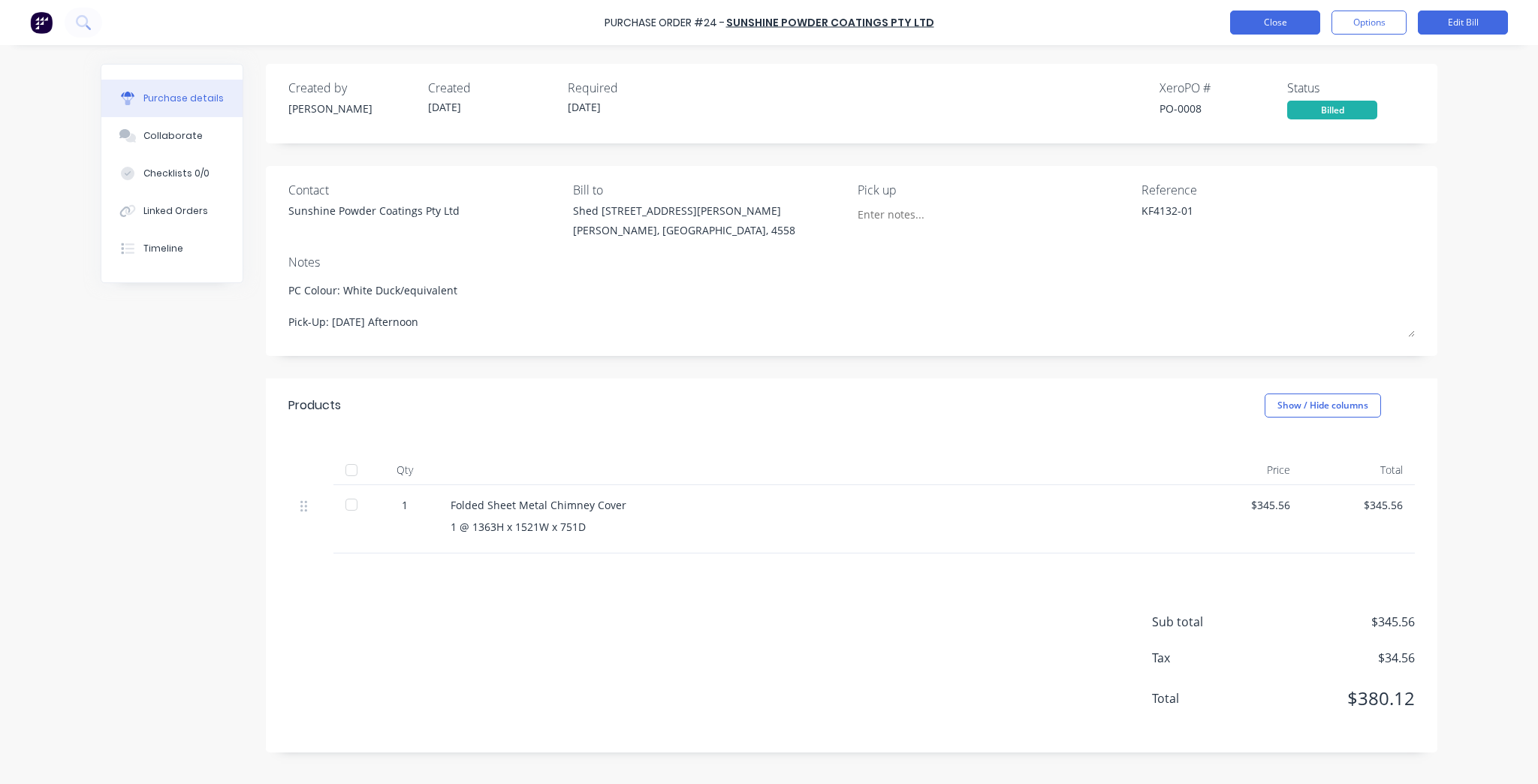
click at [1264, 17] on button "Close" at bounding box center [1275, 22] width 90 height 24
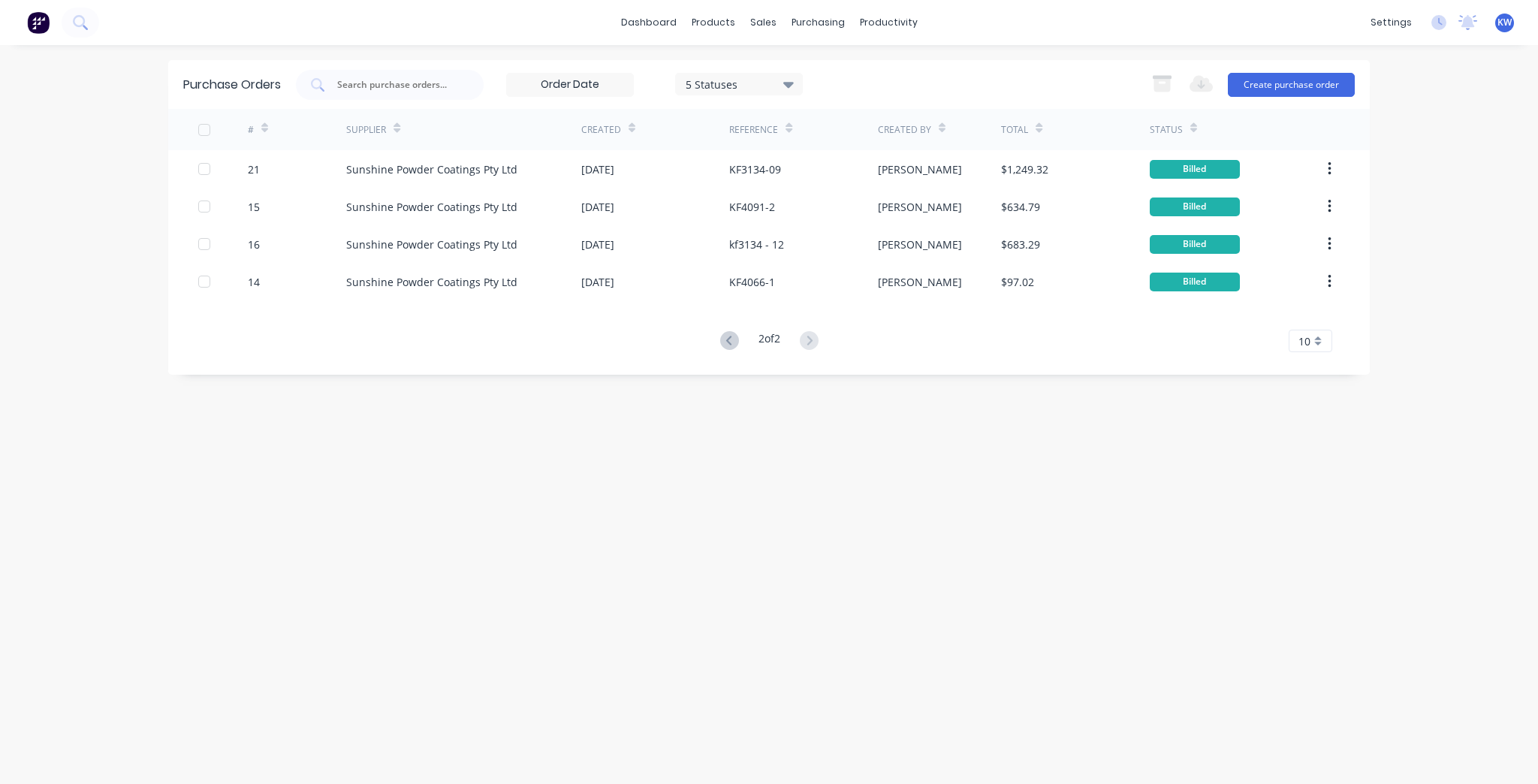
click at [729, 330] on button at bounding box center [730, 341] width 28 height 22
